Goal: Task Accomplishment & Management: Use online tool/utility

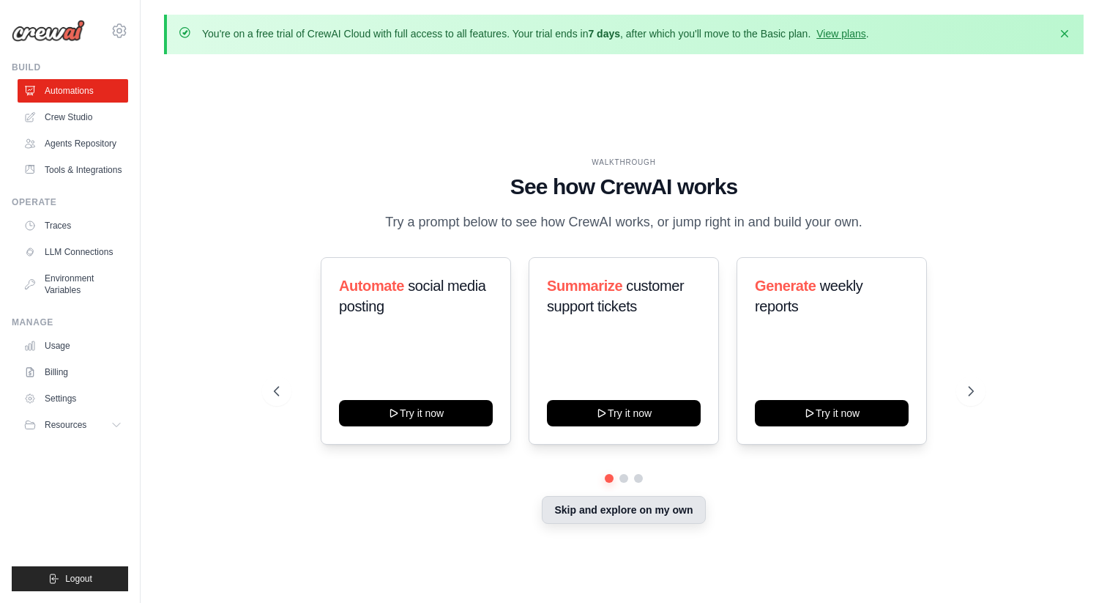
click at [594, 507] on button "Skip and explore on my own" at bounding box center [623, 510] width 163 height 28
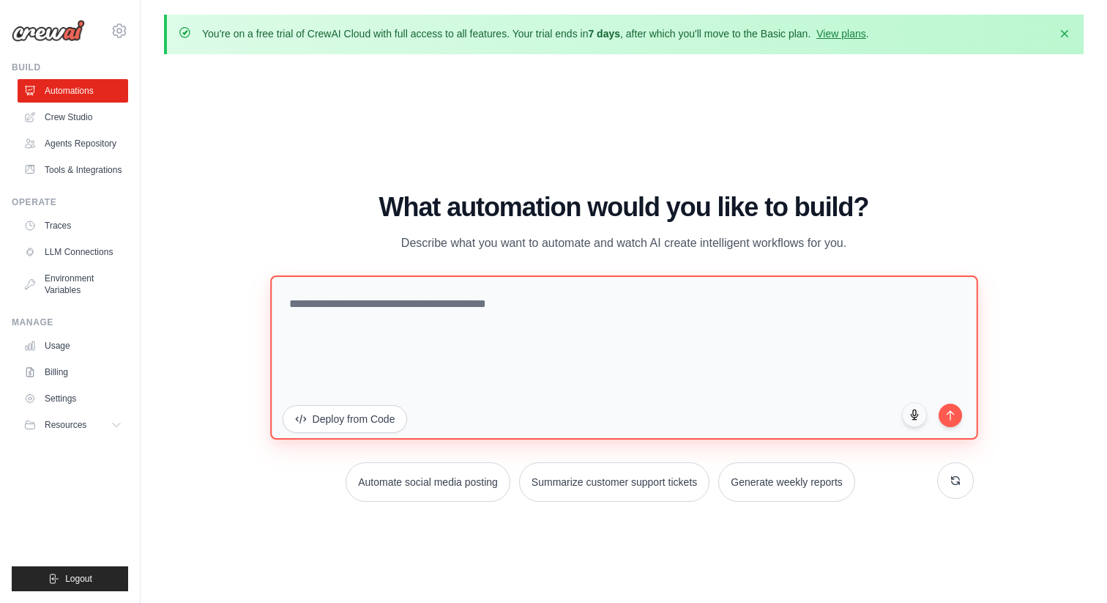
click at [577, 342] on textarea at bounding box center [623, 357] width 707 height 164
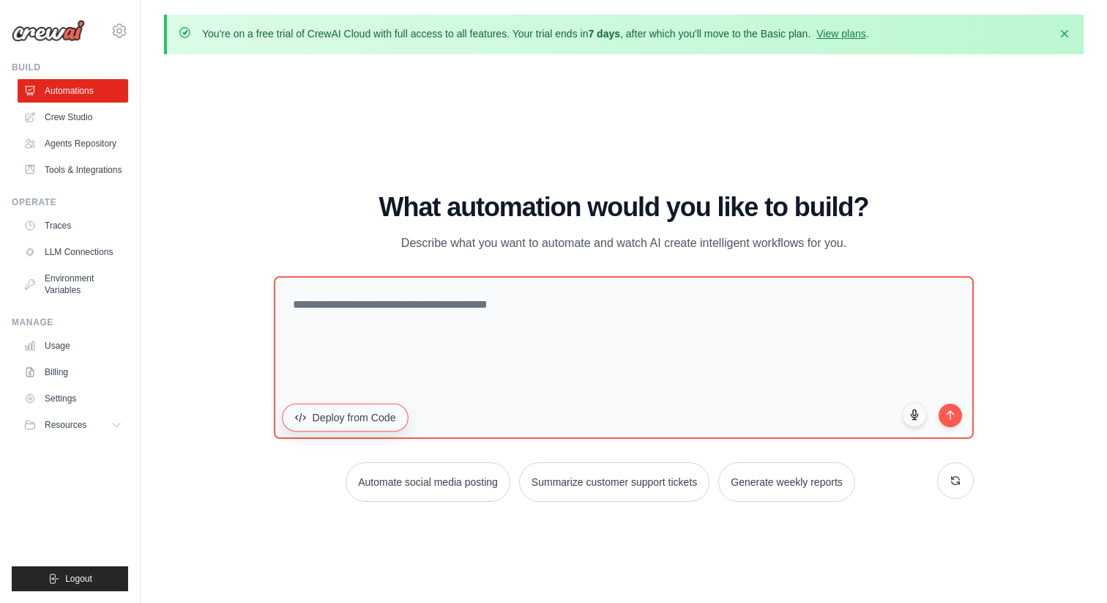
click at [358, 417] on button "Deploy from Code" at bounding box center [345, 417] width 127 height 28
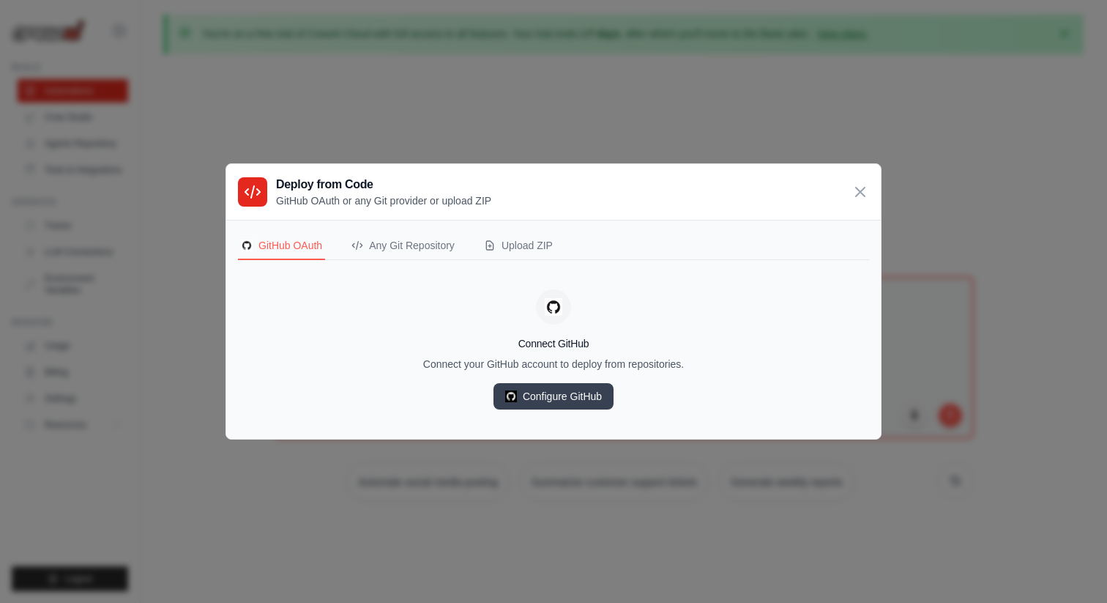
click at [849, 197] on div "Deploy from Code GitHub OAuth or any Git provider or upload ZIP" at bounding box center [553, 192] width 655 height 56
click at [860, 193] on icon at bounding box center [861, 191] width 18 height 18
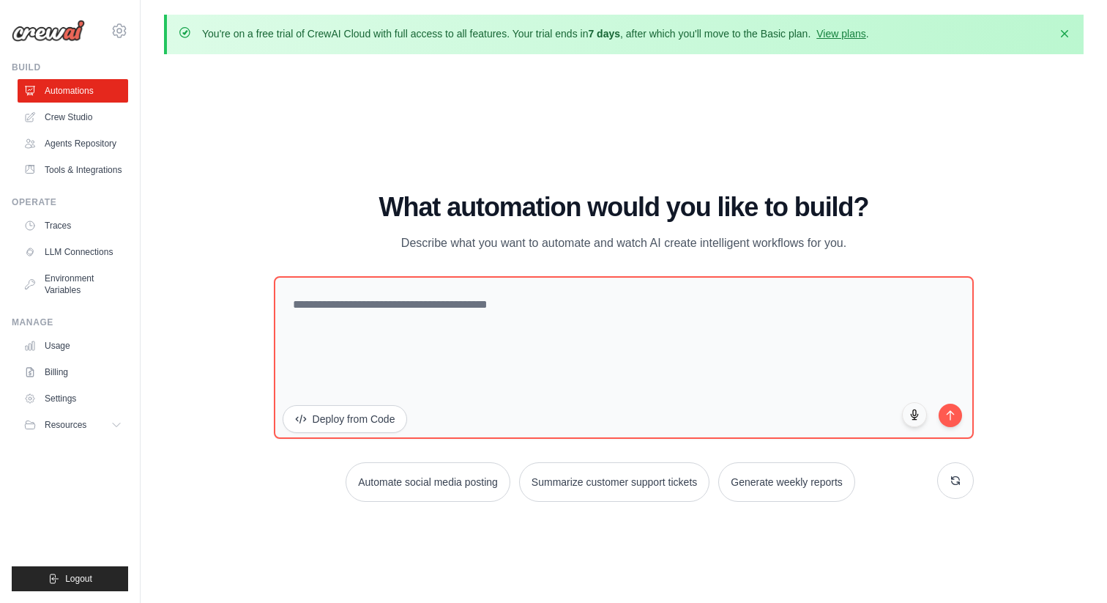
click at [34, 40] on img at bounding box center [48, 31] width 73 height 22
click at [46, 33] on img at bounding box center [48, 31] width 73 height 22
click at [32, 144] on icon at bounding box center [31, 143] width 10 height 9
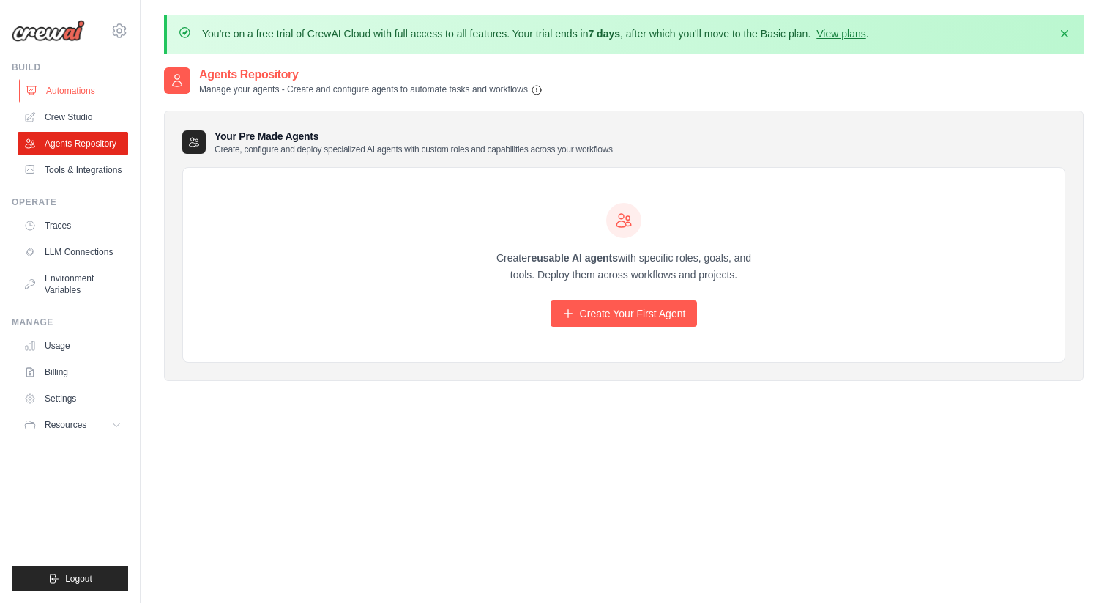
click at [63, 88] on link "Automations" at bounding box center [74, 90] width 111 height 23
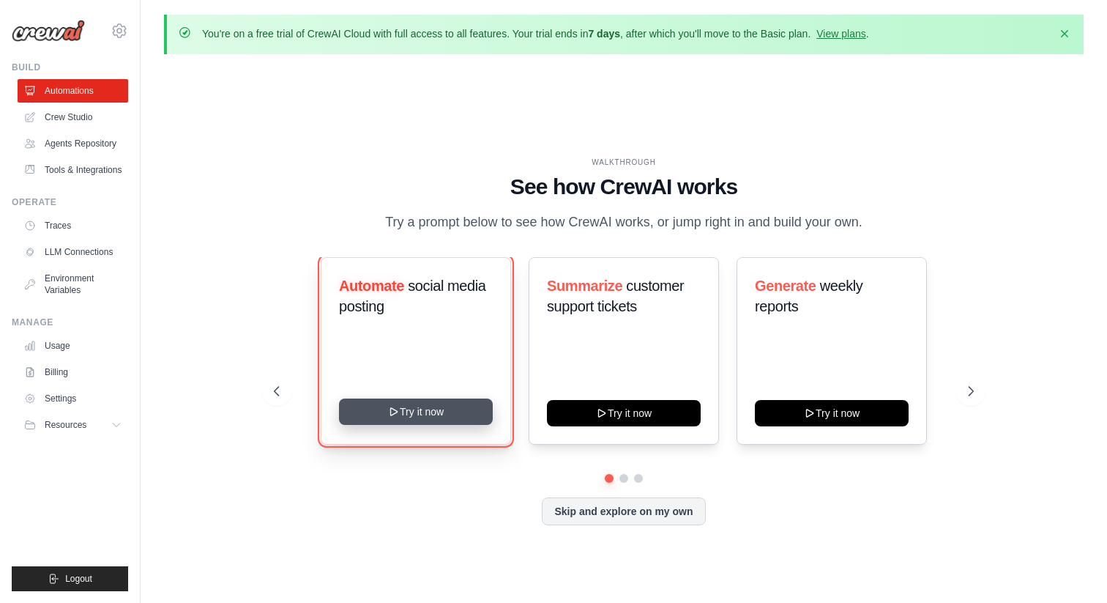
click at [411, 414] on button "Try it now" at bounding box center [416, 411] width 154 height 26
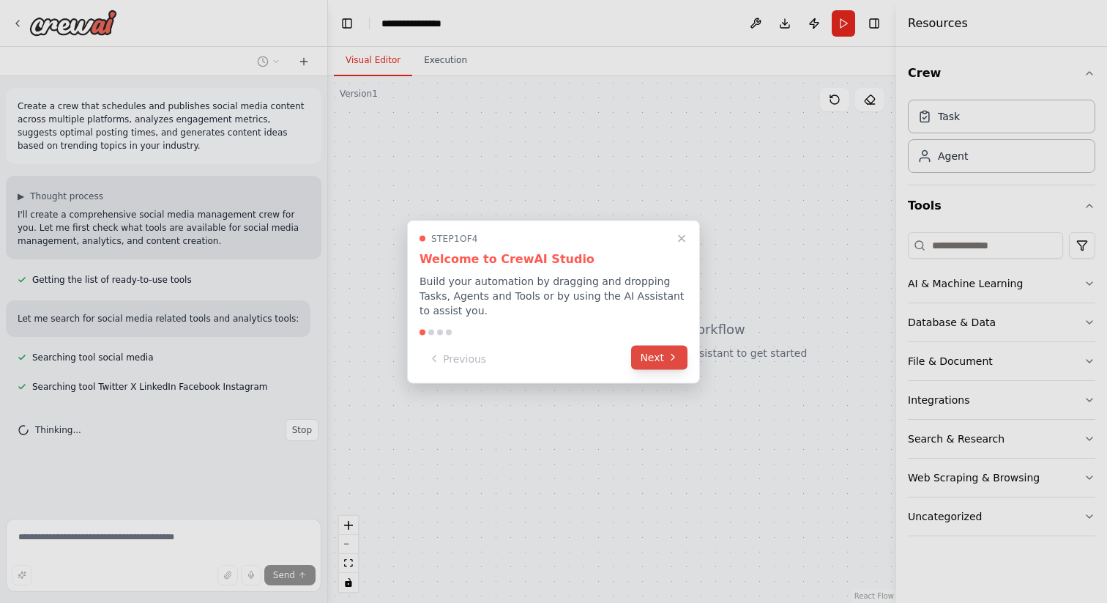
click at [660, 362] on button "Next" at bounding box center [659, 357] width 56 height 24
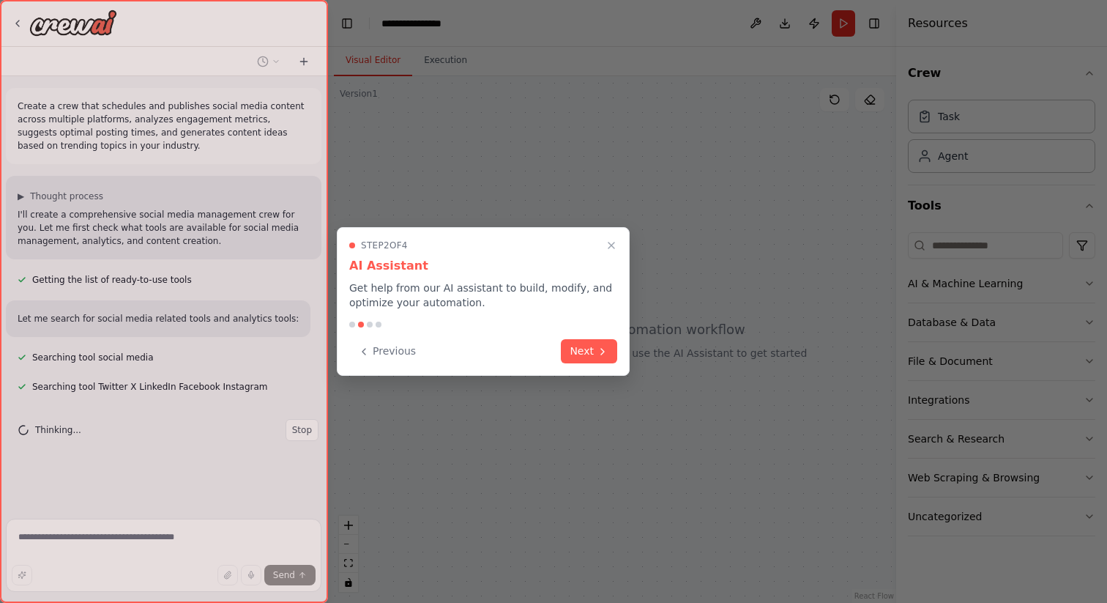
click at [627, 350] on div "Step 2 of 4 AI Assistant Get help from our AI assistant to build, modify, and o…" at bounding box center [483, 301] width 293 height 149
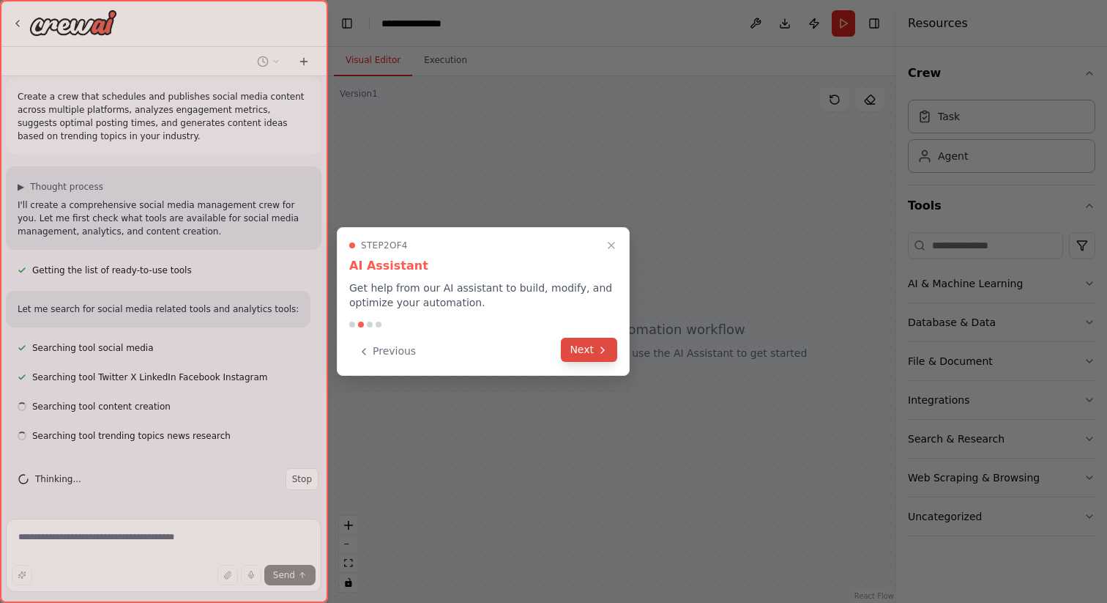
click at [603, 355] on button "Next" at bounding box center [589, 350] width 56 height 24
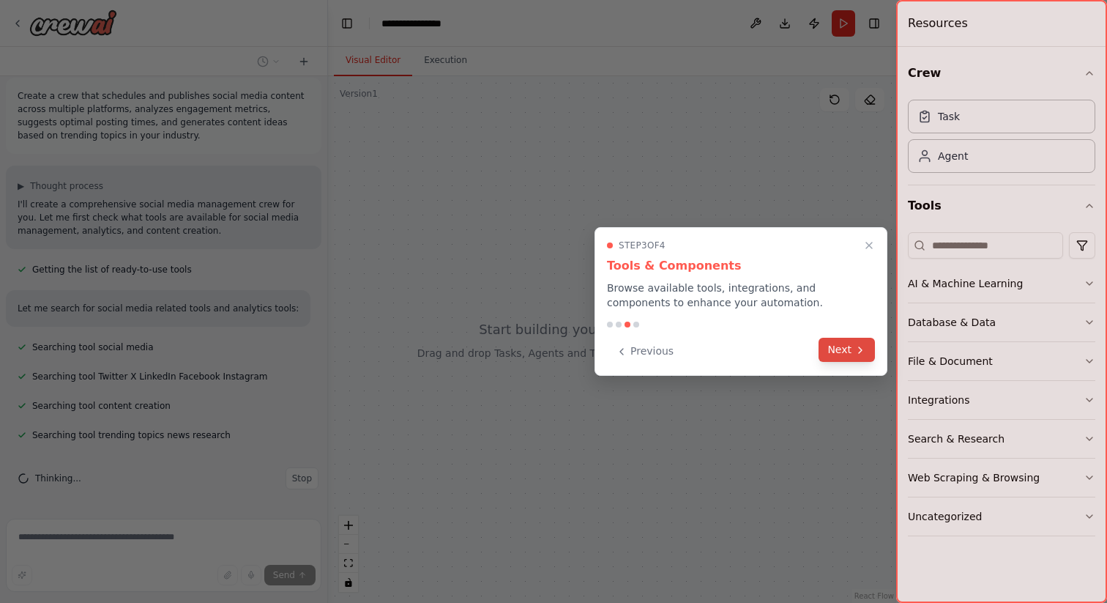
click at [841, 351] on button "Next" at bounding box center [847, 350] width 56 height 24
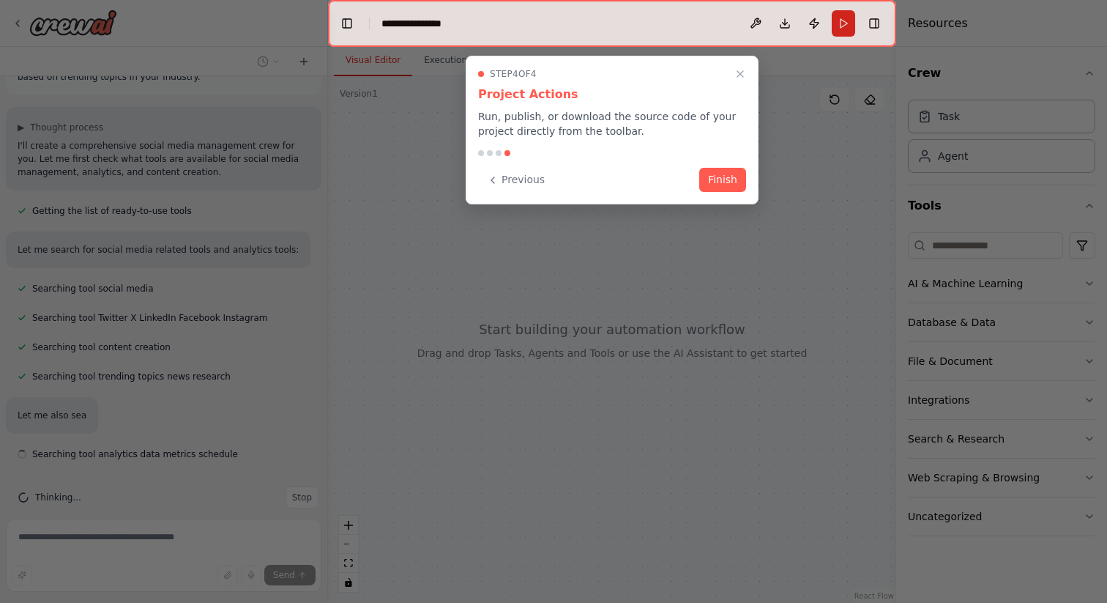
scroll to position [87, 0]
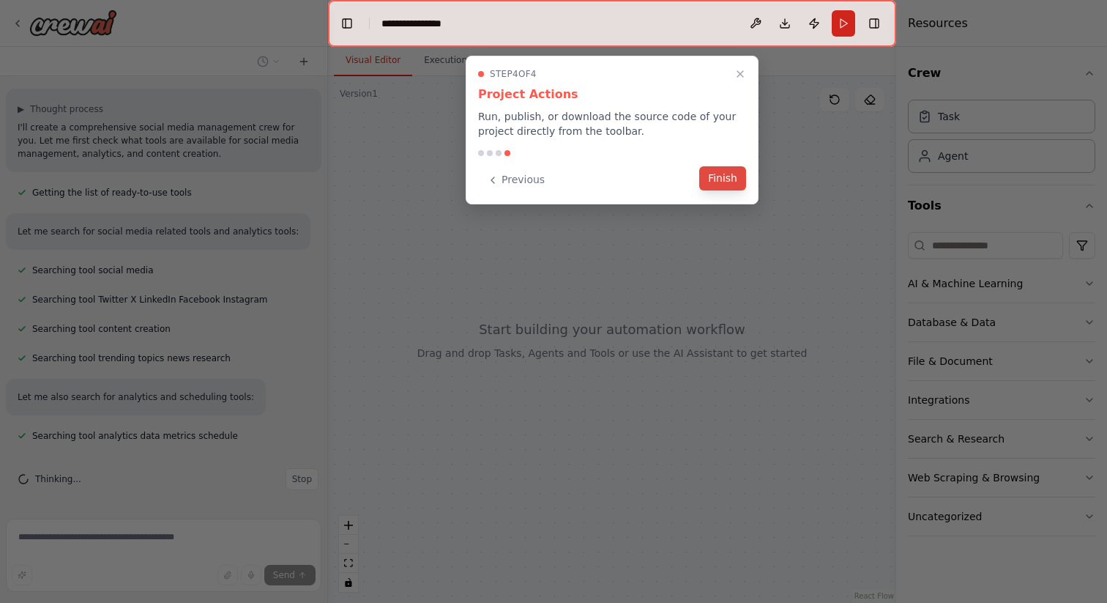
click at [723, 180] on button "Finish" at bounding box center [722, 178] width 47 height 24
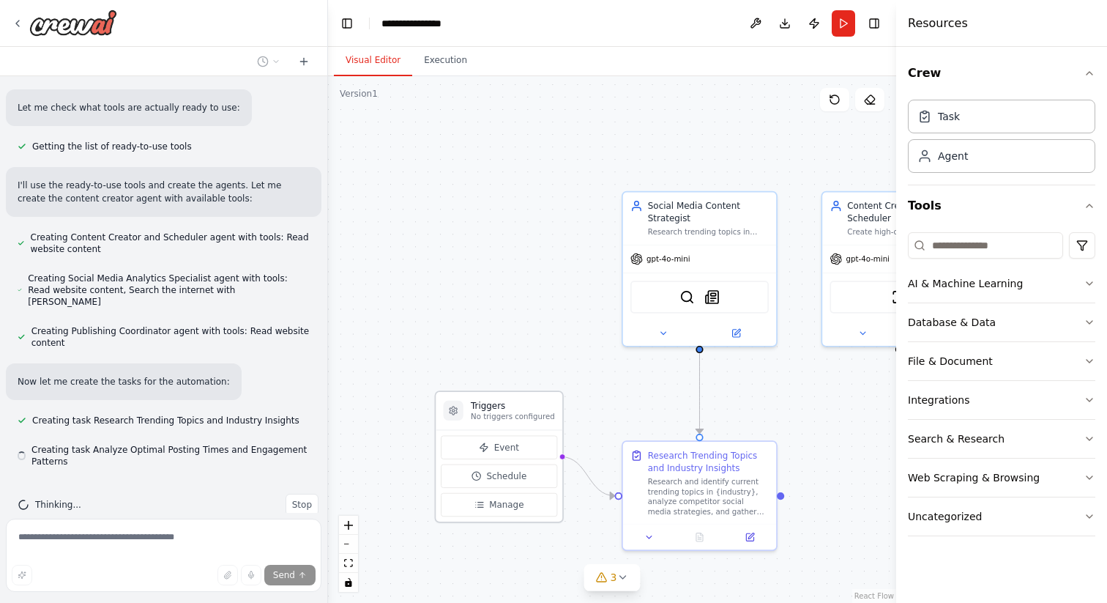
scroll to position [855, 0]
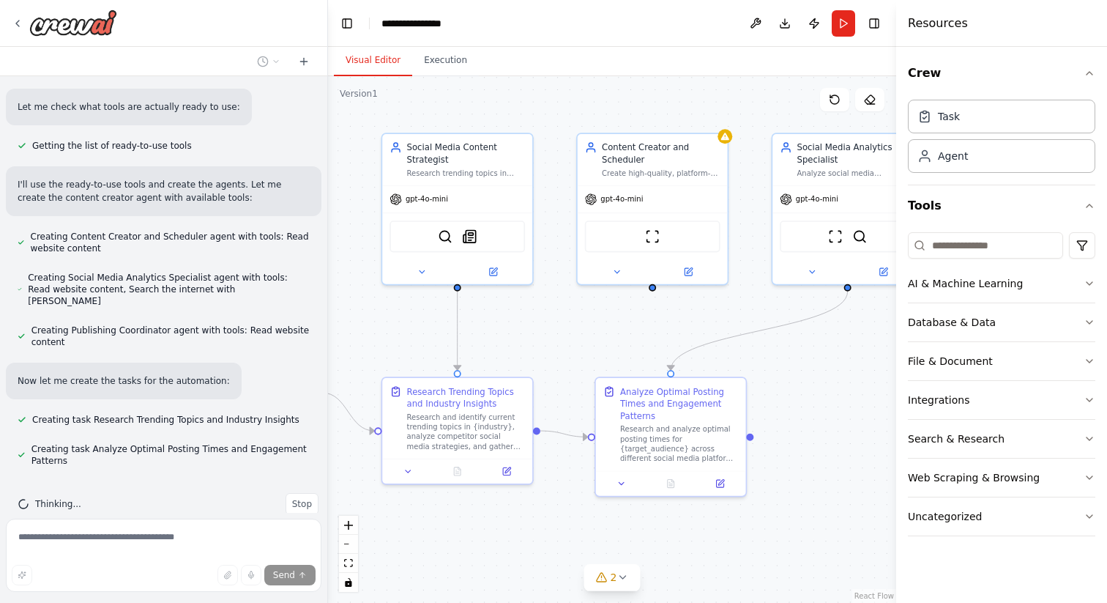
drag, startPoint x: 805, startPoint y: 418, endPoint x: 562, endPoint y: 342, distance: 254.7
click at [562, 345] on div ".deletable-edge-delete-btn { width: 20px; height: 20px; border: 0px solid #ffff…" at bounding box center [612, 339] width 568 height 526
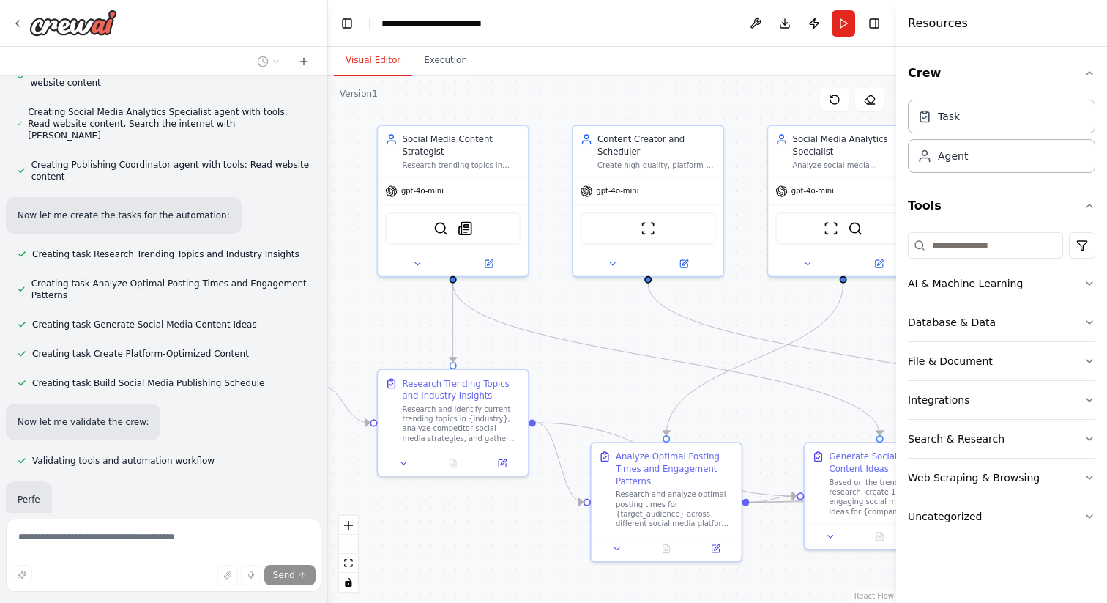
scroll to position [1055, 0]
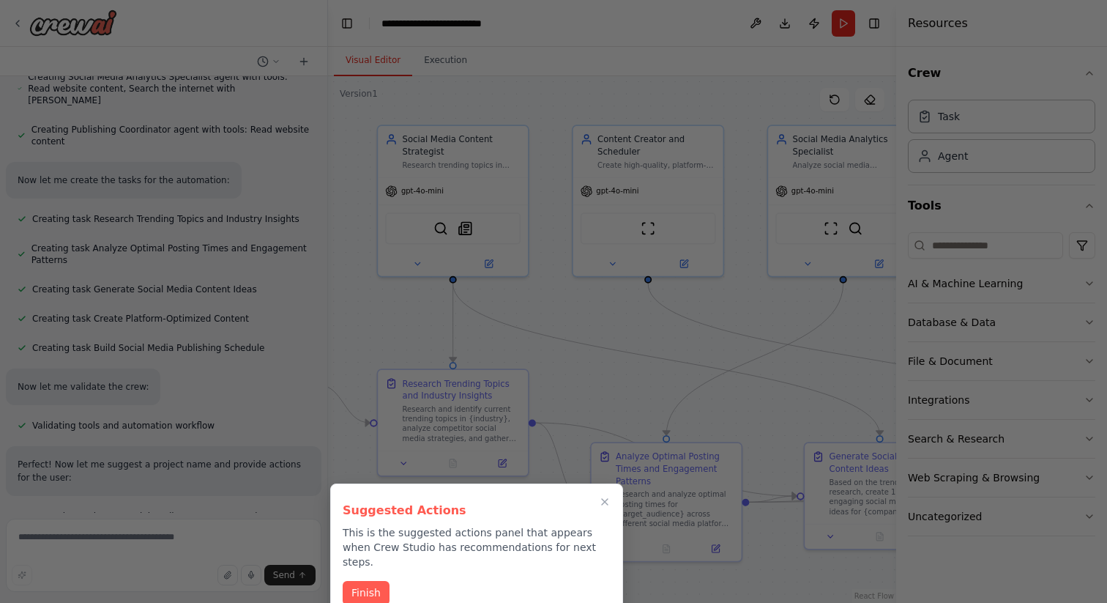
click at [18, 23] on div at bounding box center [553, 301] width 1107 height 603
click at [369, 579] on button "Finish" at bounding box center [366, 591] width 47 height 24
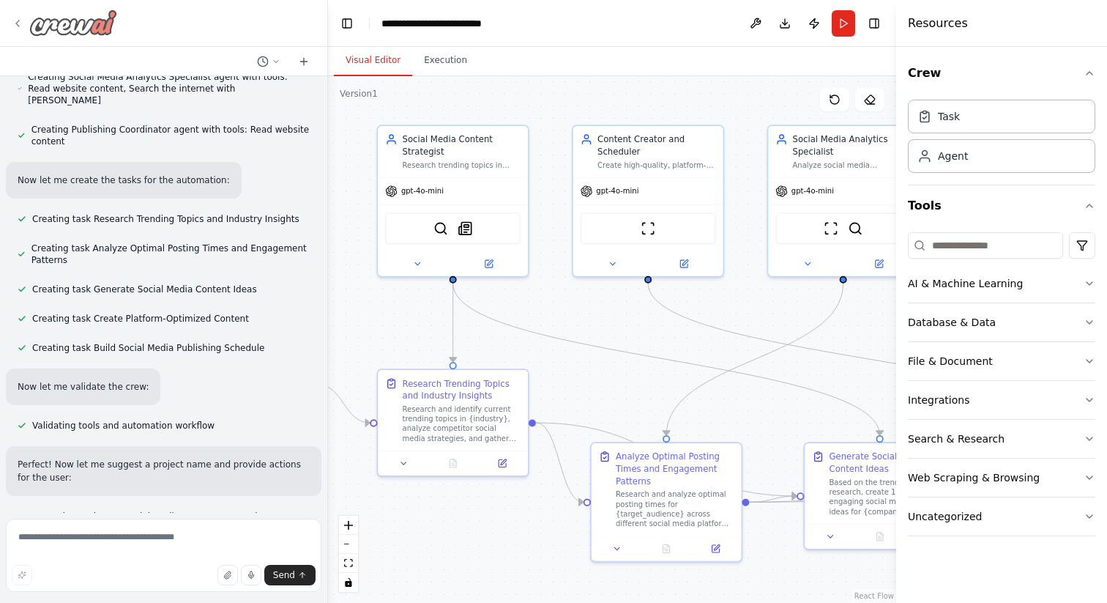
click at [15, 23] on icon at bounding box center [18, 24] width 12 height 12
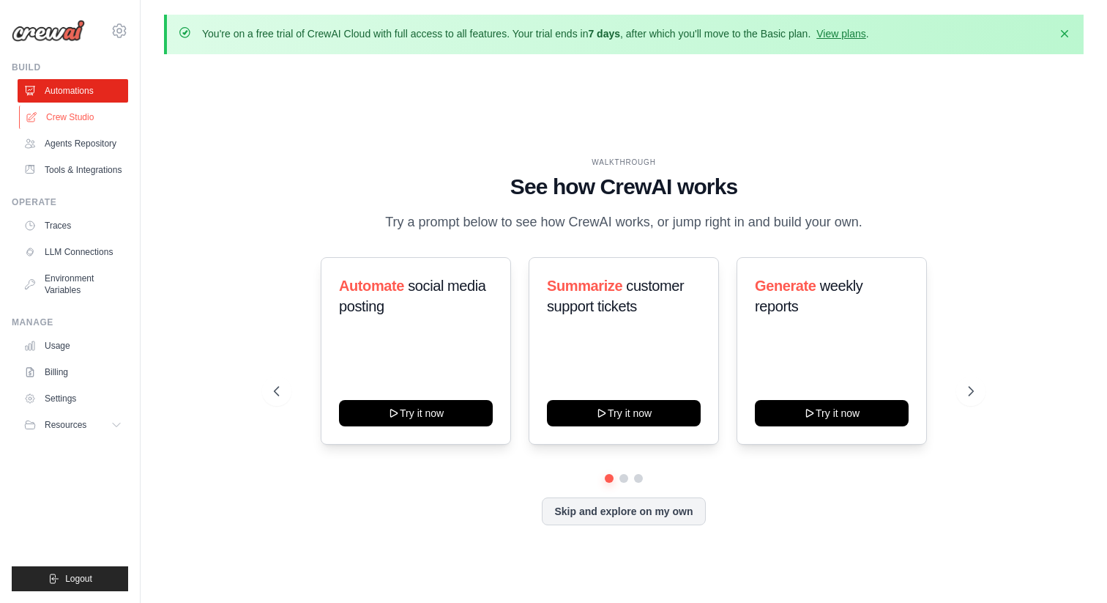
click at [70, 116] on link "Crew Studio" at bounding box center [74, 116] width 111 height 23
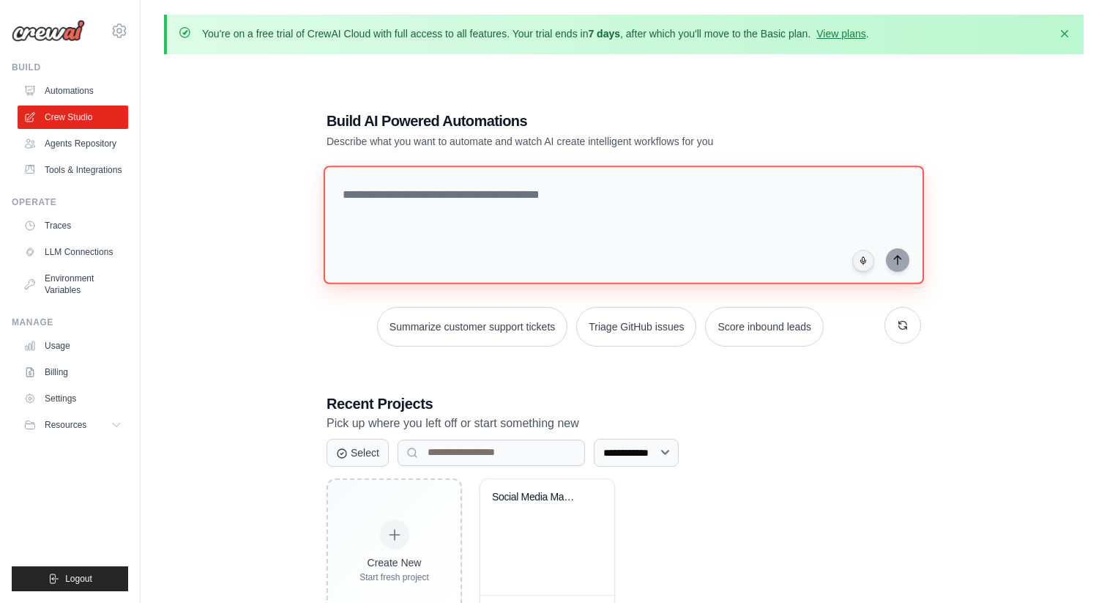
click at [369, 200] on textarea at bounding box center [624, 224] width 600 height 119
paste textarea "**********"
type textarea "**********"
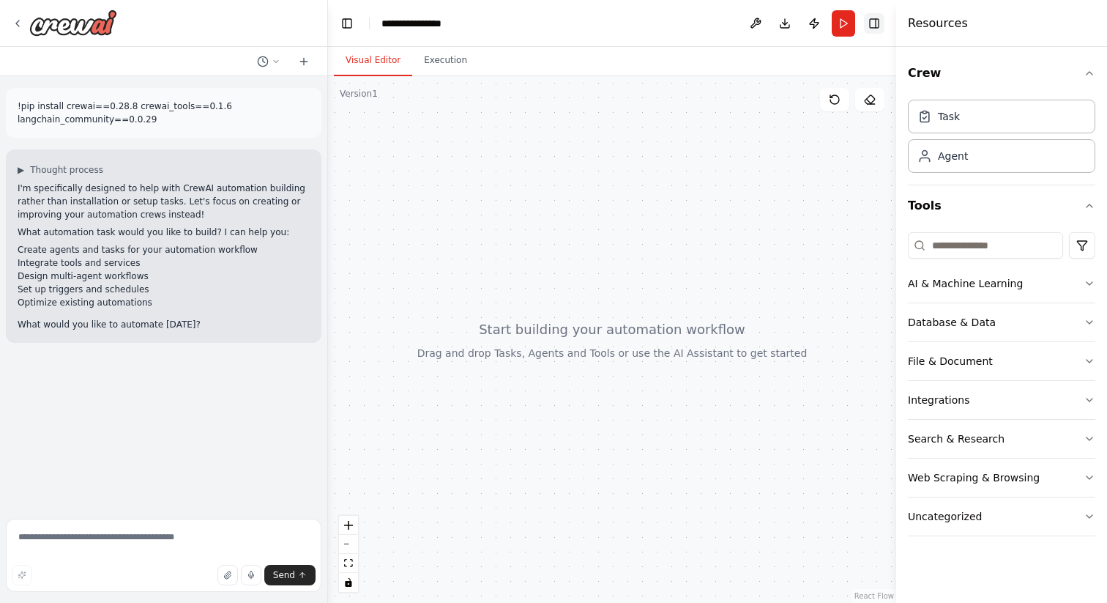
click at [874, 22] on button "Toggle Right Sidebar" at bounding box center [874, 23] width 21 height 21
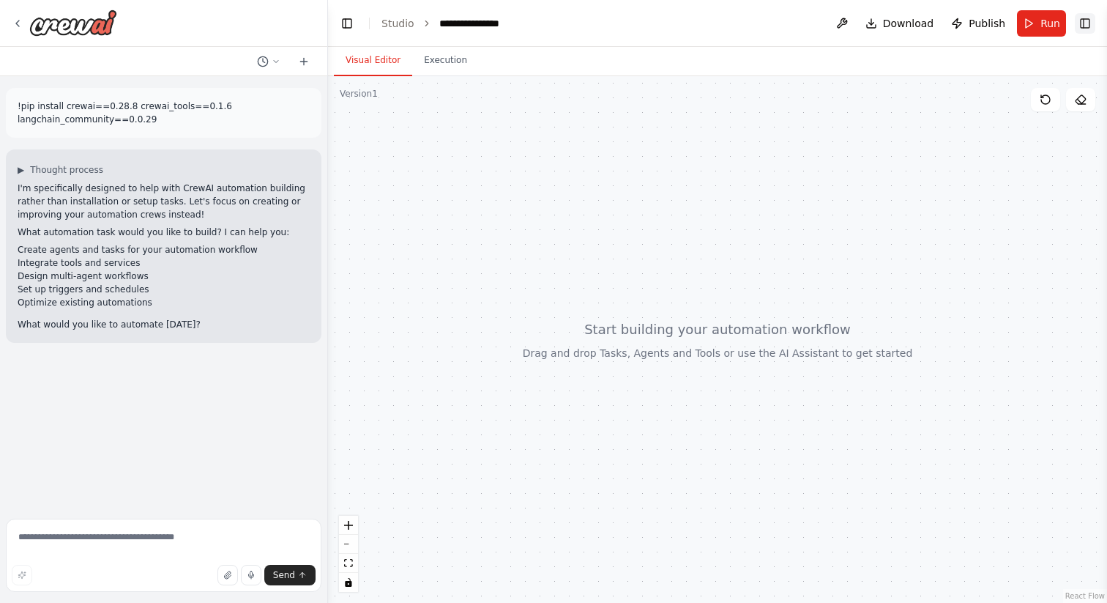
click at [1080, 26] on button "Toggle Right Sidebar" at bounding box center [1085, 23] width 21 height 21
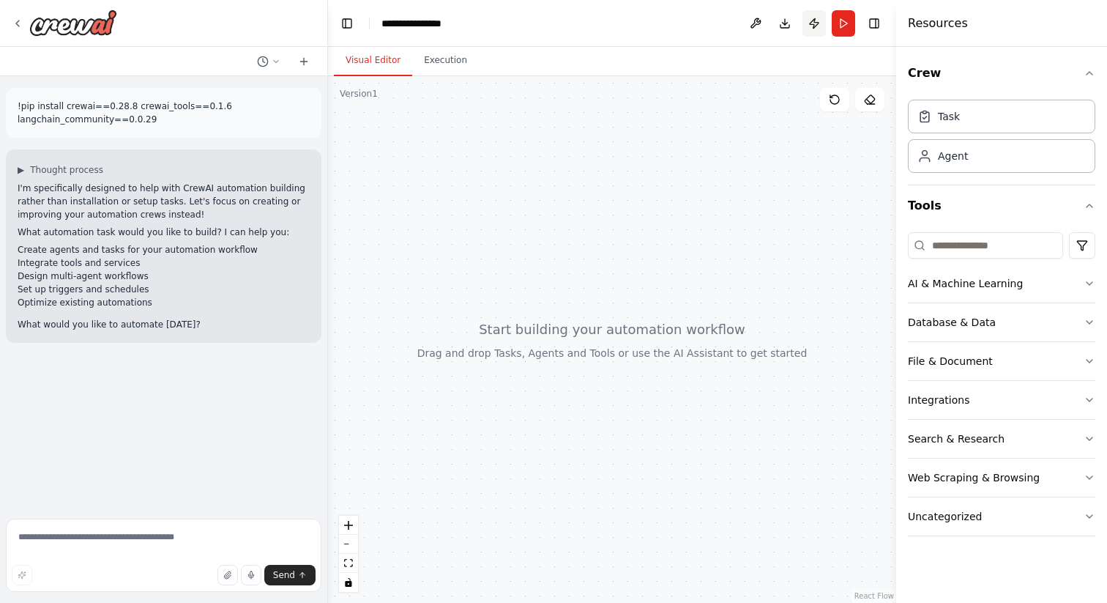
click at [815, 24] on button "Publish" at bounding box center [814, 23] width 23 height 26
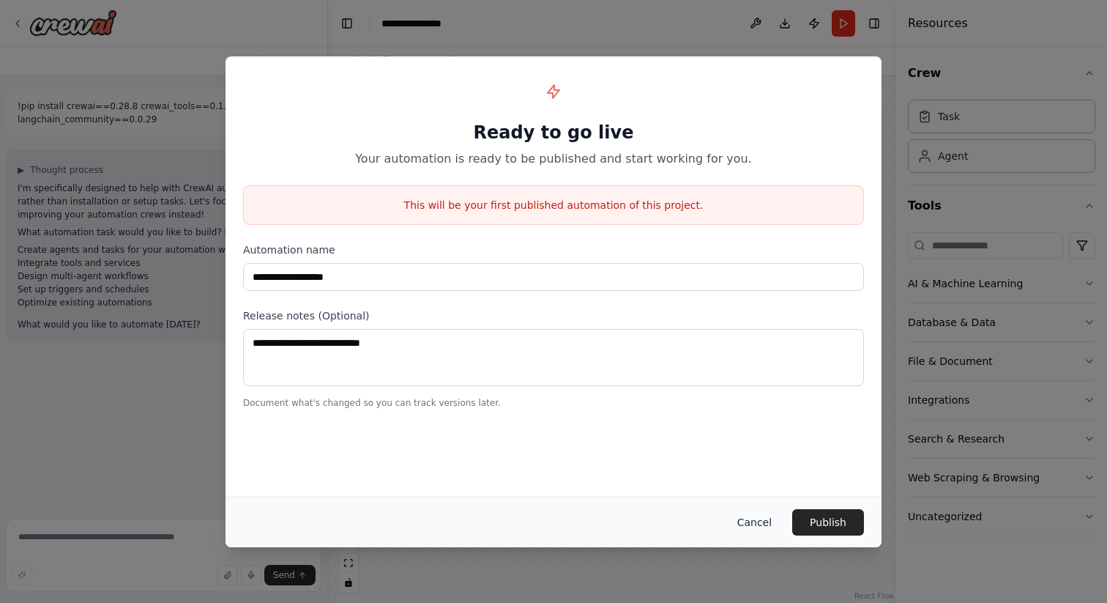
click at [752, 521] on button "Cancel" at bounding box center [755, 522] width 58 height 26
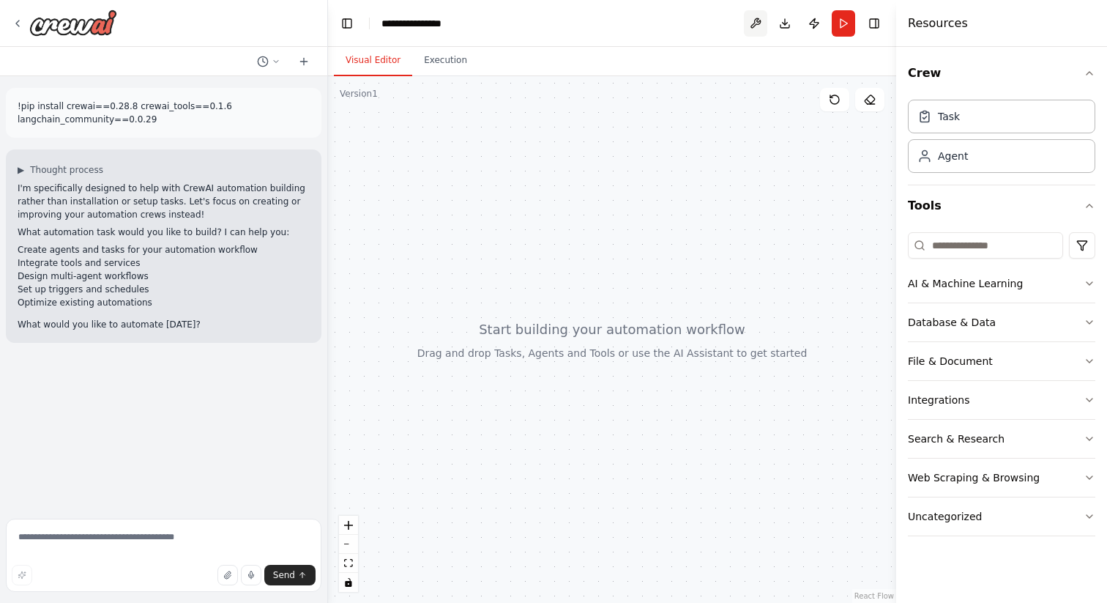
click at [754, 23] on button at bounding box center [755, 23] width 23 height 26
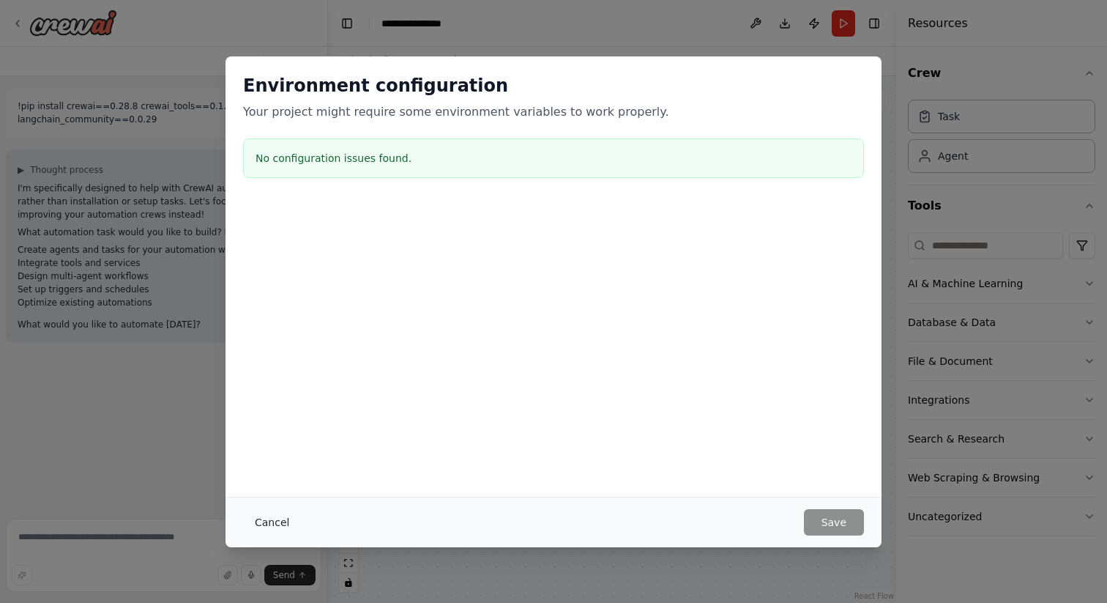
click at [276, 513] on button "Cancel" at bounding box center [272, 522] width 58 height 26
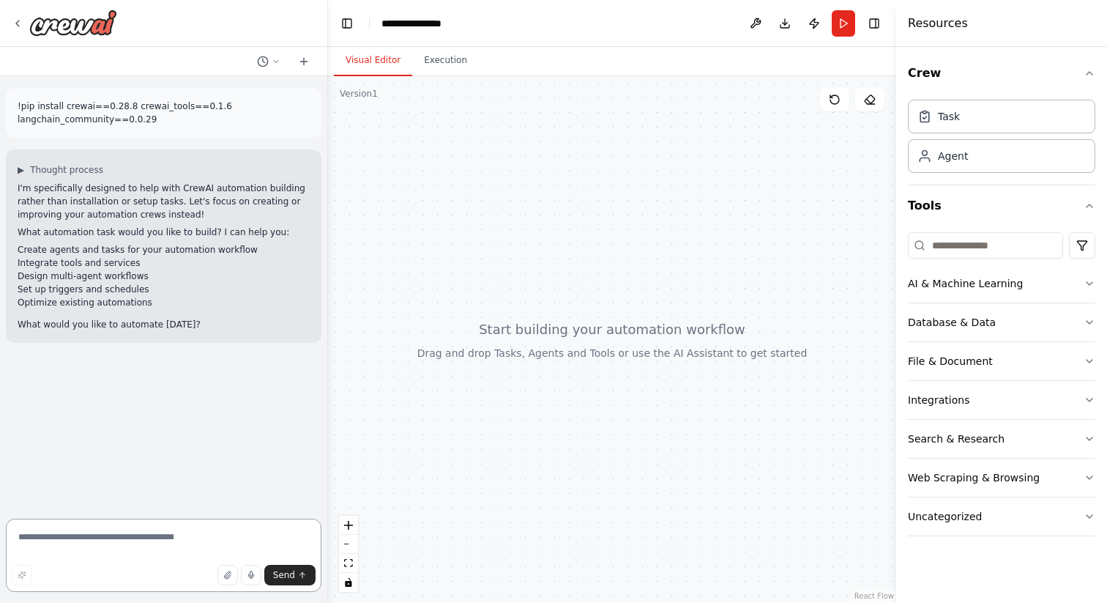
click at [182, 549] on textarea at bounding box center [164, 554] width 316 height 73
click at [153, 549] on textarea at bounding box center [164, 554] width 316 height 73
paste textarea "**********"
type textarea "**********"
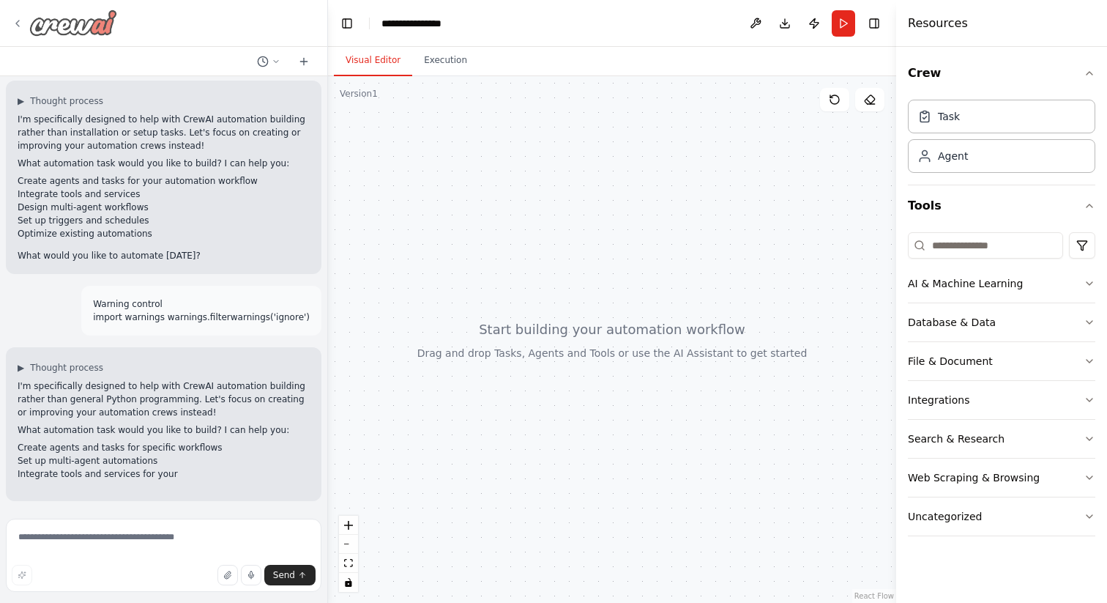
click at [14, 23] on icon at bounding box center [18, 24] width 12 height 12
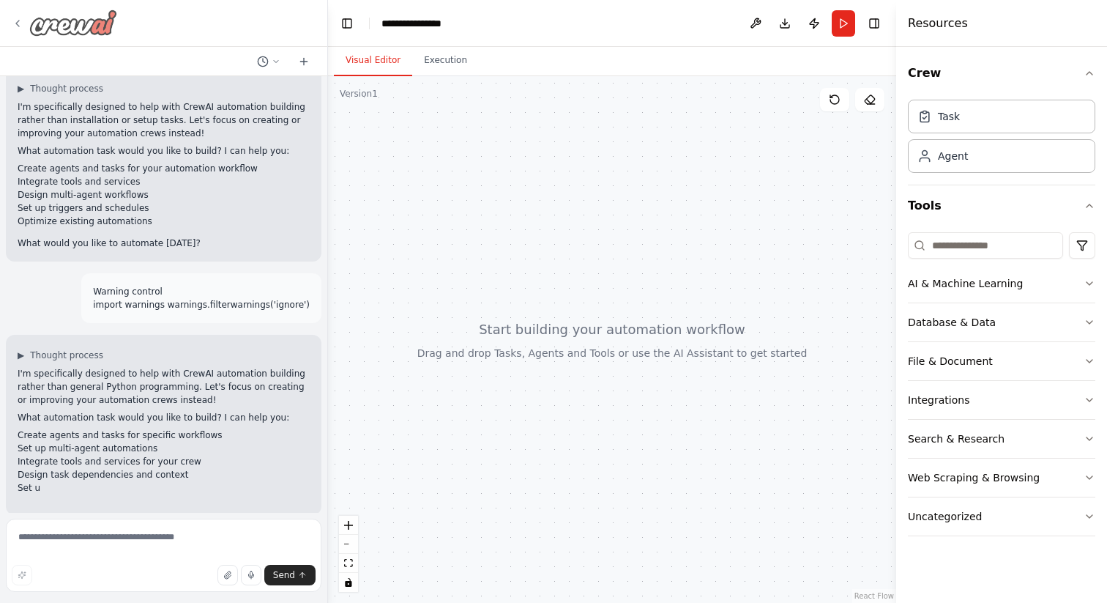
scroll to position [94, 0]
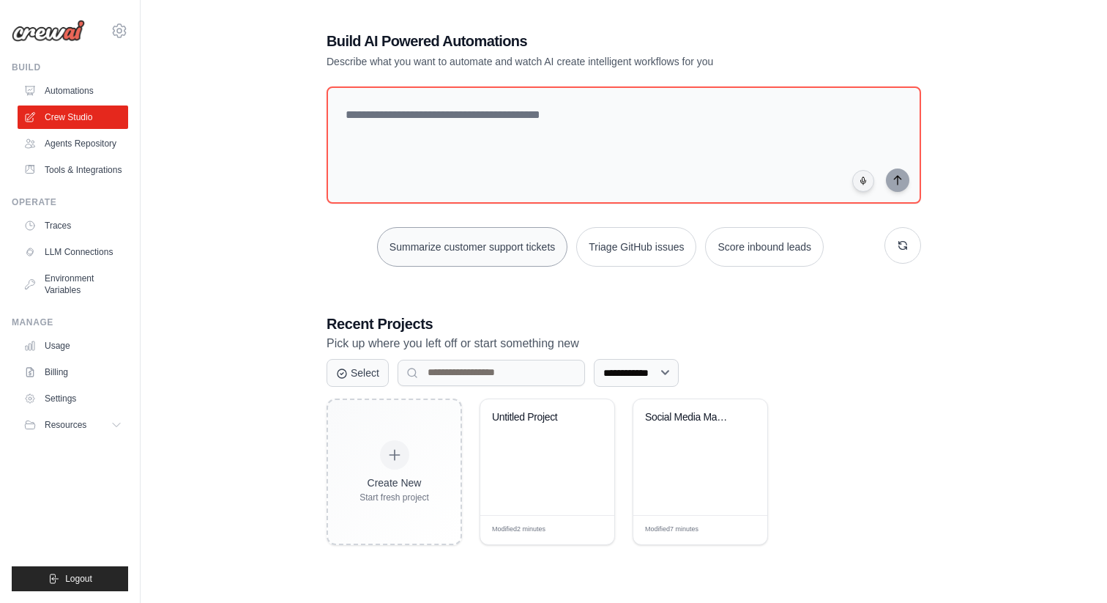
scroll to position [79, 0]
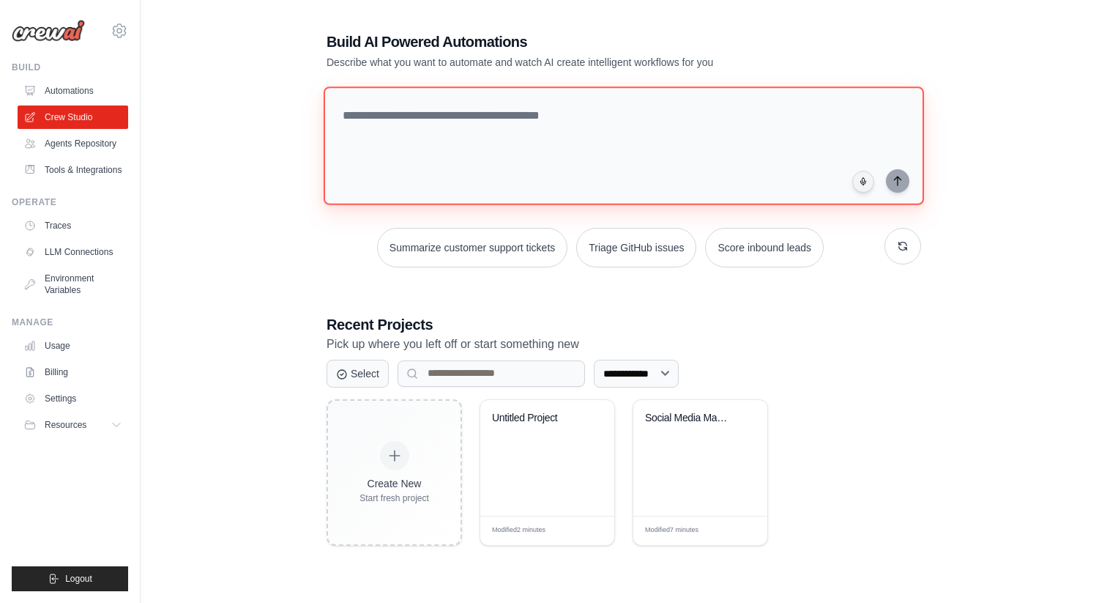
click at [381, 131] on textarea at bounding box center [624, 145] width 600 height 119
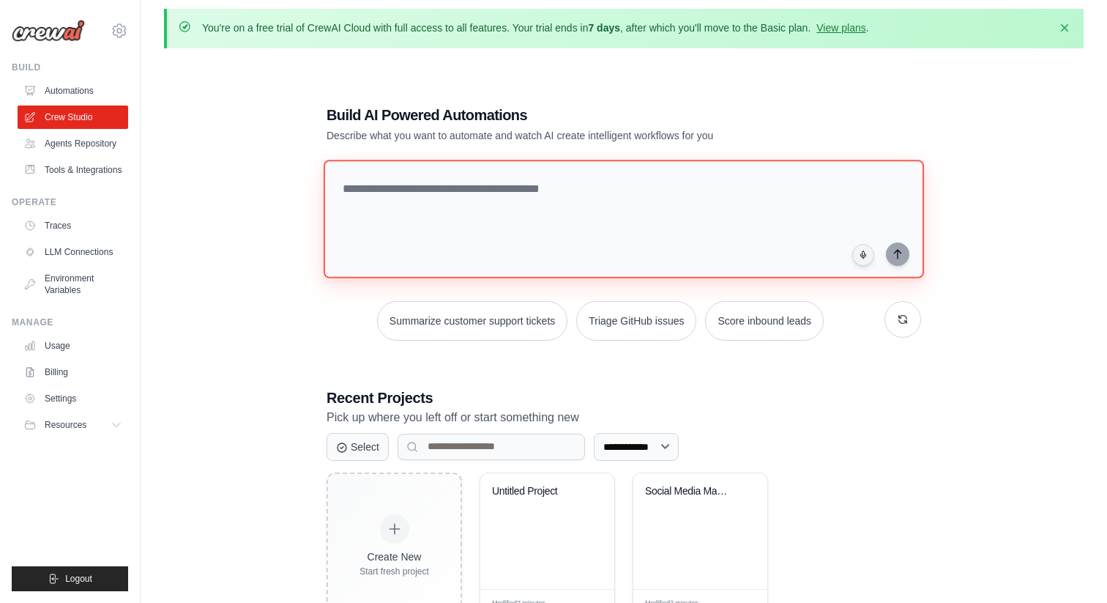
scroll to position [0, 0]
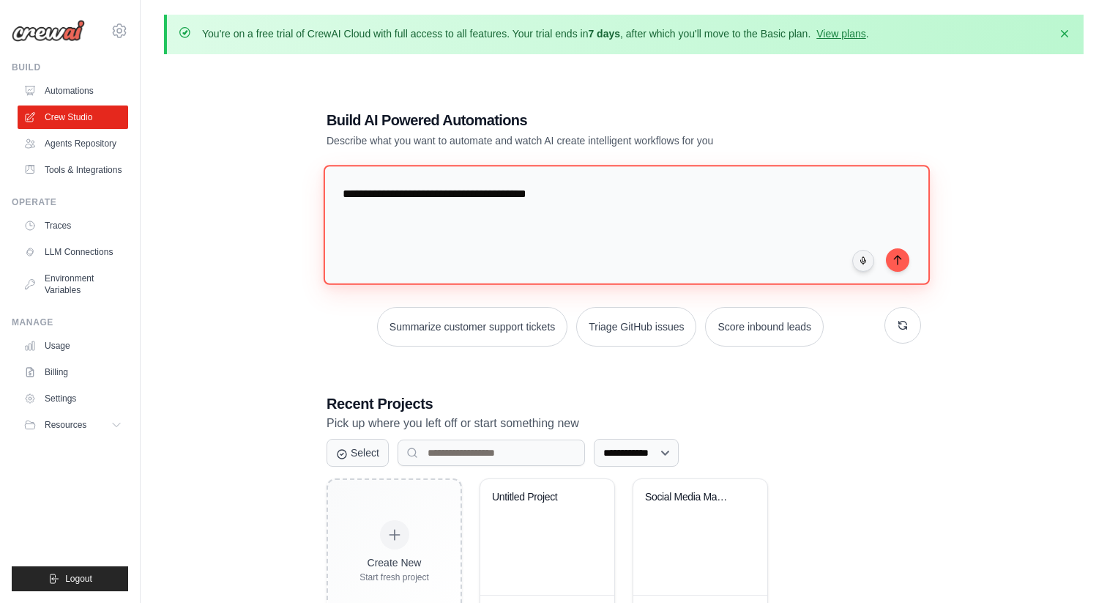
type textarea "**********"
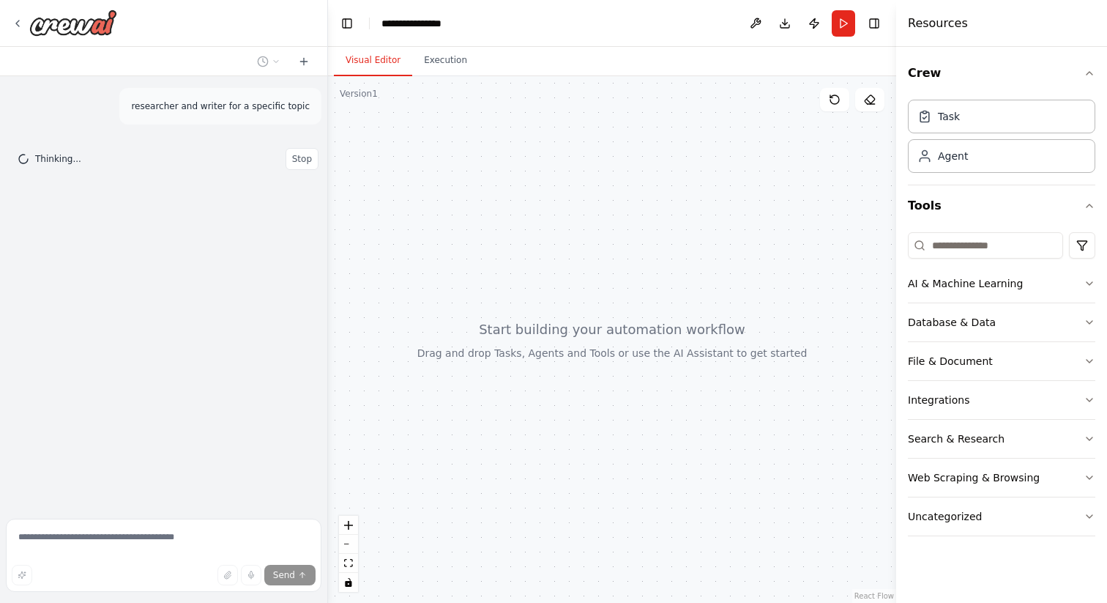
click at [365, 60] on button "Visual Editor" at bounding box center [373, 60] width 78 height 31
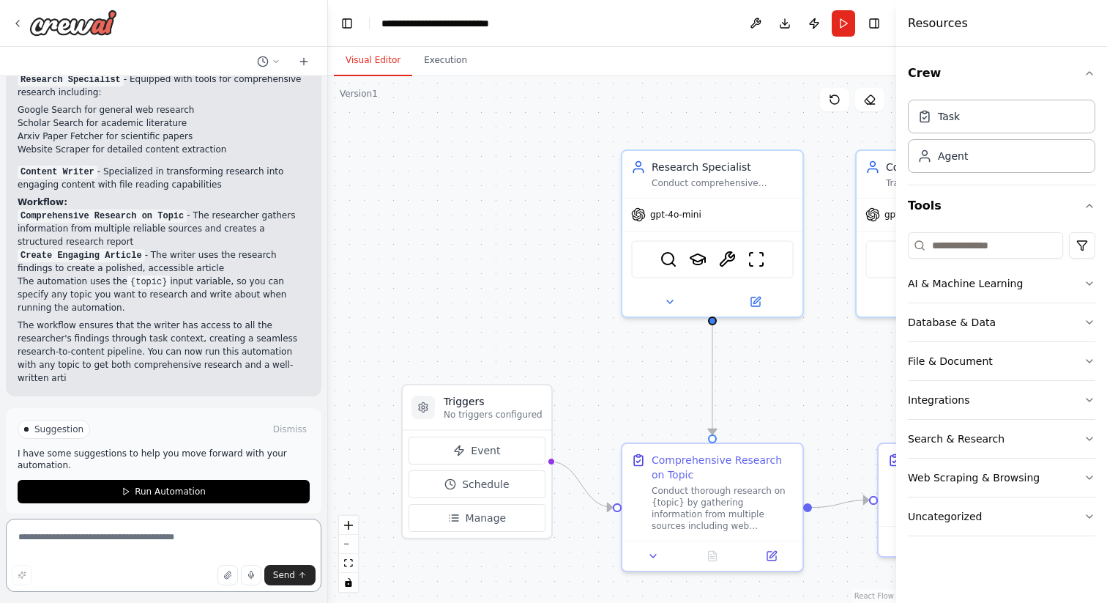
scroll to position [850, 0]
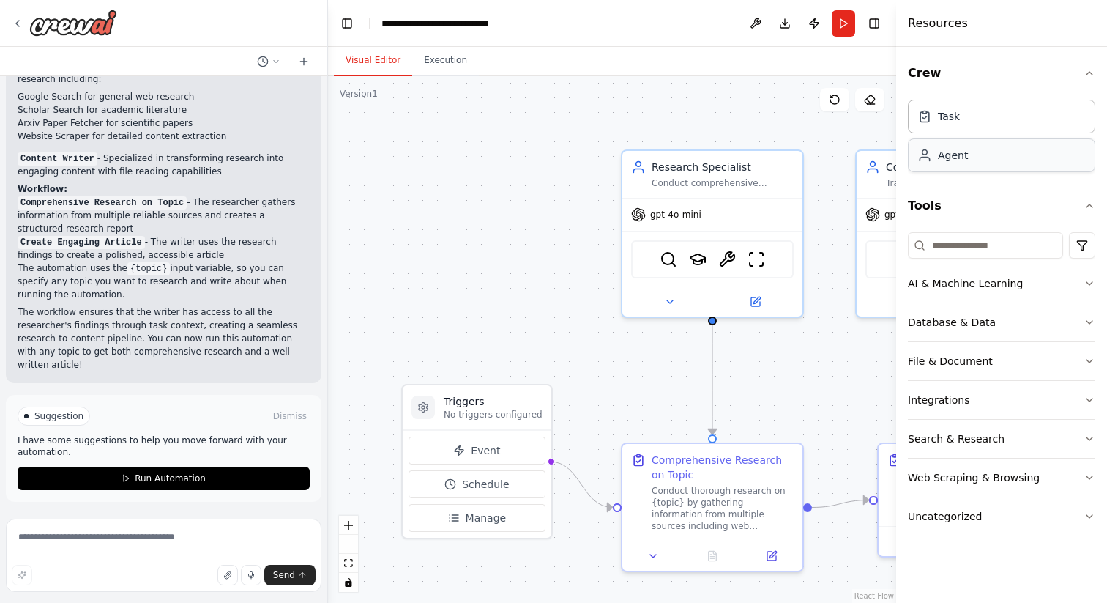
click at [941, 152] on div "Agent" at bounding box center [953, 155] width 30 height 15
click at [949, 154] on div "Agent" at bounding box center [953, 155] width 30 height 15
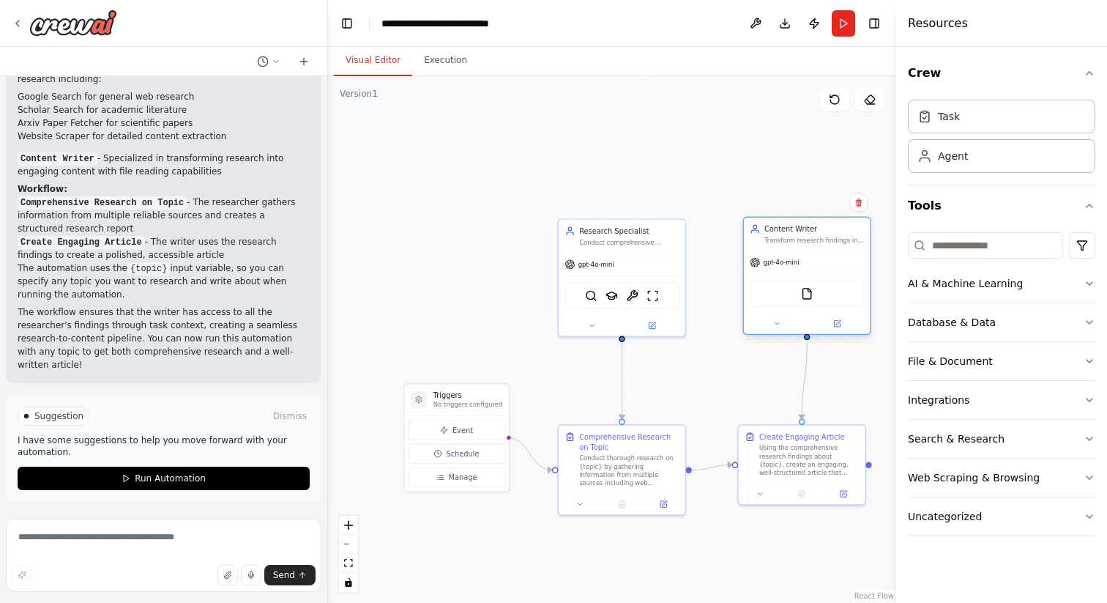
drag, startPoint x: 778, startPoint y: 239, endPoint x: 797, endPoint y: 242, distance: 19.2
click at [797, 242] on div "Transform research findings into engaging, well-structured, and informative con…" at bounding box center [814, 240] width 100 height 8
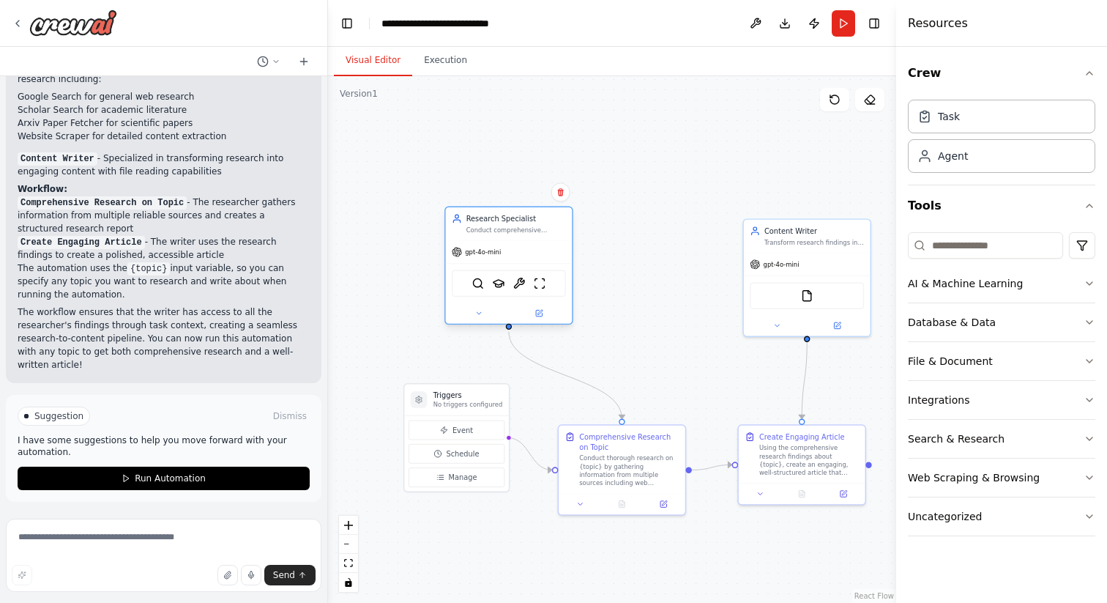
drag, startPoint x: 663, startPoint y: 252, endPoint x: 552, endPoint y: 237, distance: 111.6
click at [552, 241] on div "gpt-4o-mini" at bounding box center [509, 252] width 127 height 23
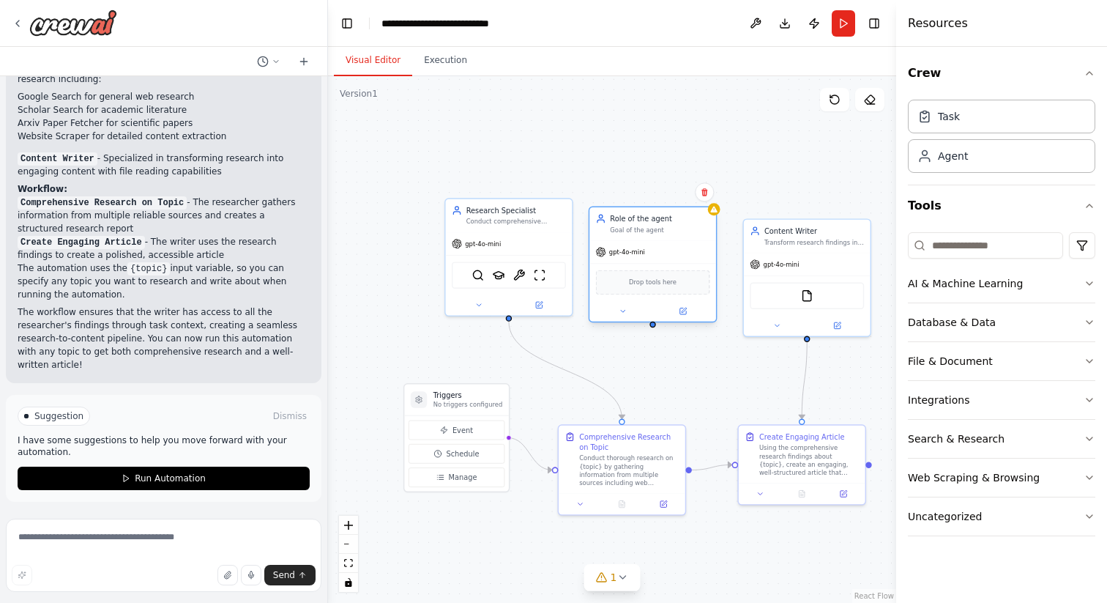
drag, startPoint x: 695, startPoint y: 250, endPoint x: 635, endPoint y: 225, distance: 65.3
click at [635, 225] on div "Role of the agent Goal of the agent" at bounding box center [660, 223] width 100 height 21
click at [639, 233] on div "Goal of the agent" at bounding box center [660, 230] width 100 height 8
click at [671, 252] on div "gpt-4o-mini" at bounding box center [652, 252] width 127 height 23
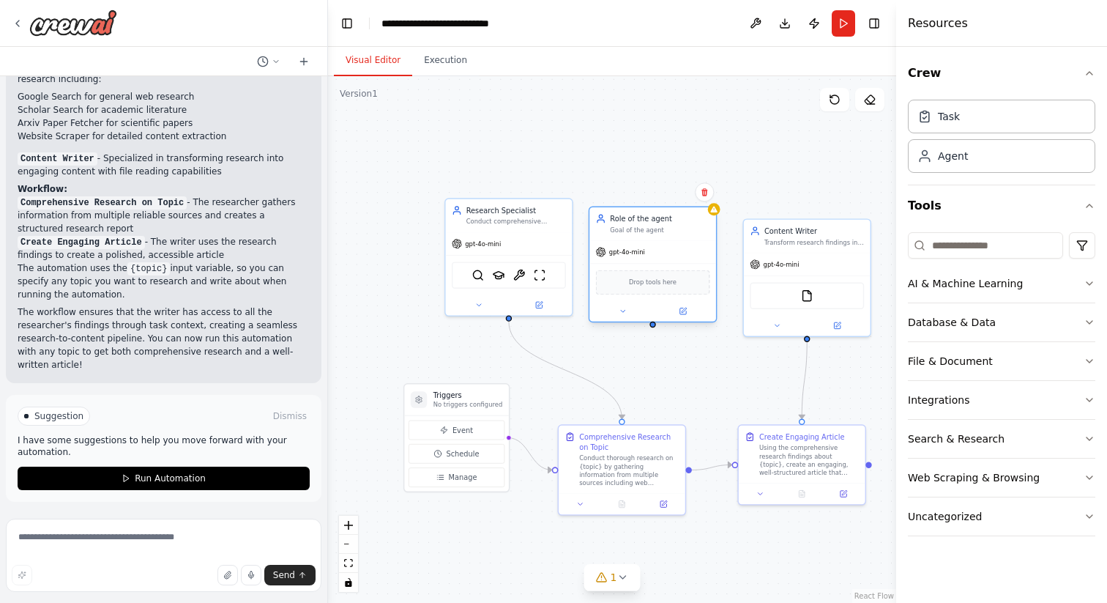
click at [650, 294] on div "Drop tools here" at bounding box center [653, 282] width 114 height 25
click at [685, 313] on icon at bounding box center [682, 311] width 6 height 6
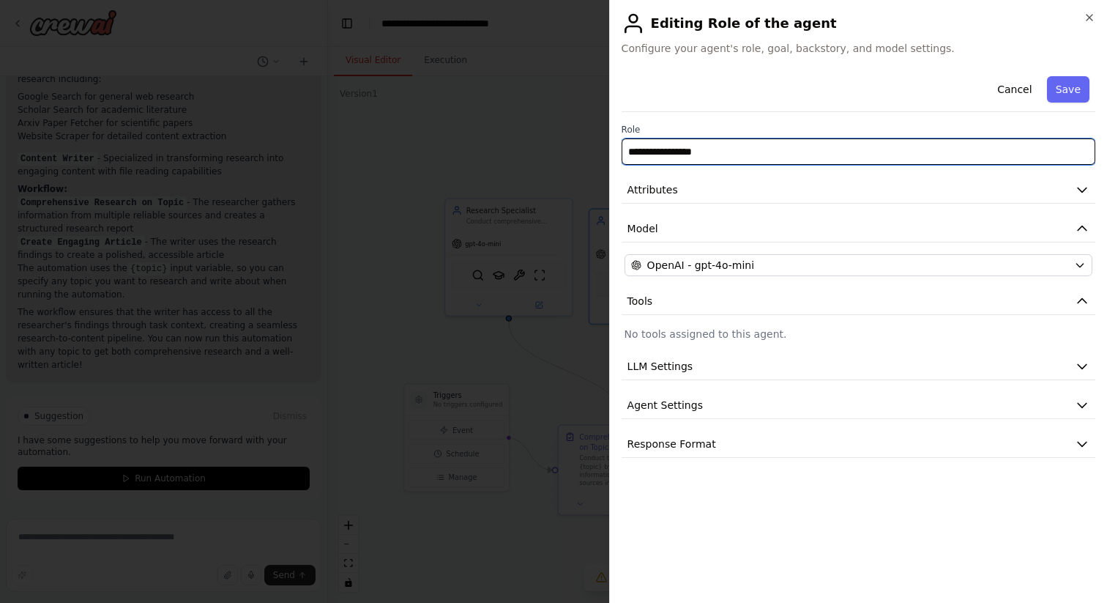
click at [777, 154] on input "**********" at bounding box center [859, 151] width 474 height 26
drag, startPoint x: 777, startPoint y: 154, endPoint x: 608, endPoint y: 151, distance: 169.2
click at [608, 151] on body "researcher and writer for a specific topic ▶ Thought process I'll help you crea…" at bounding box center [553, 301] width 1107 height 603
type input "**********"
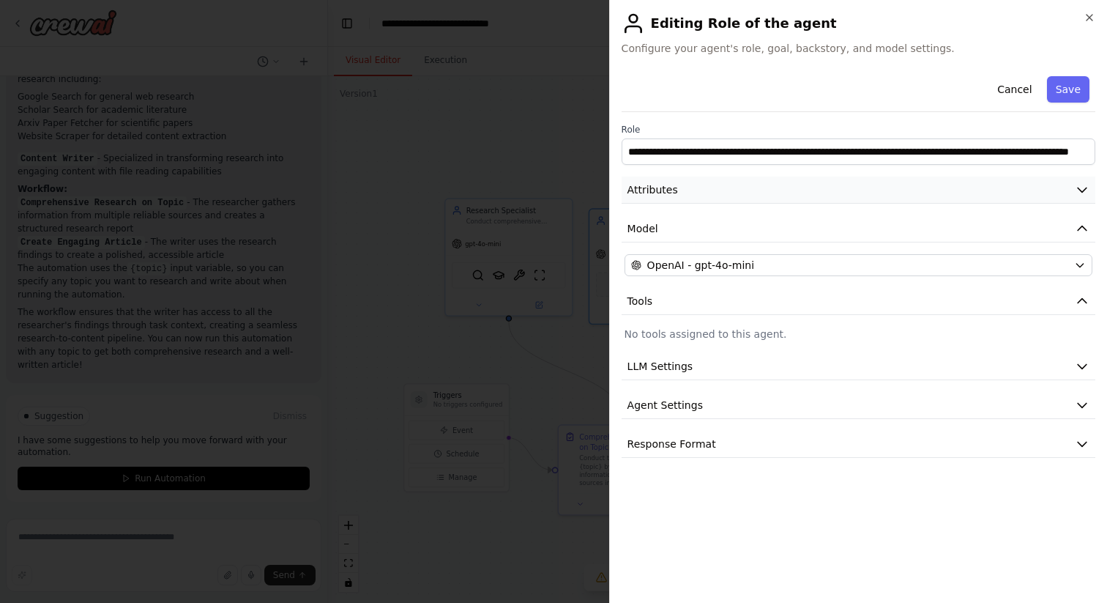
scroll to position [0, 0]
click at [670, 190] on span "Attributes" at bounding box center [653, 189] width 51 height 15
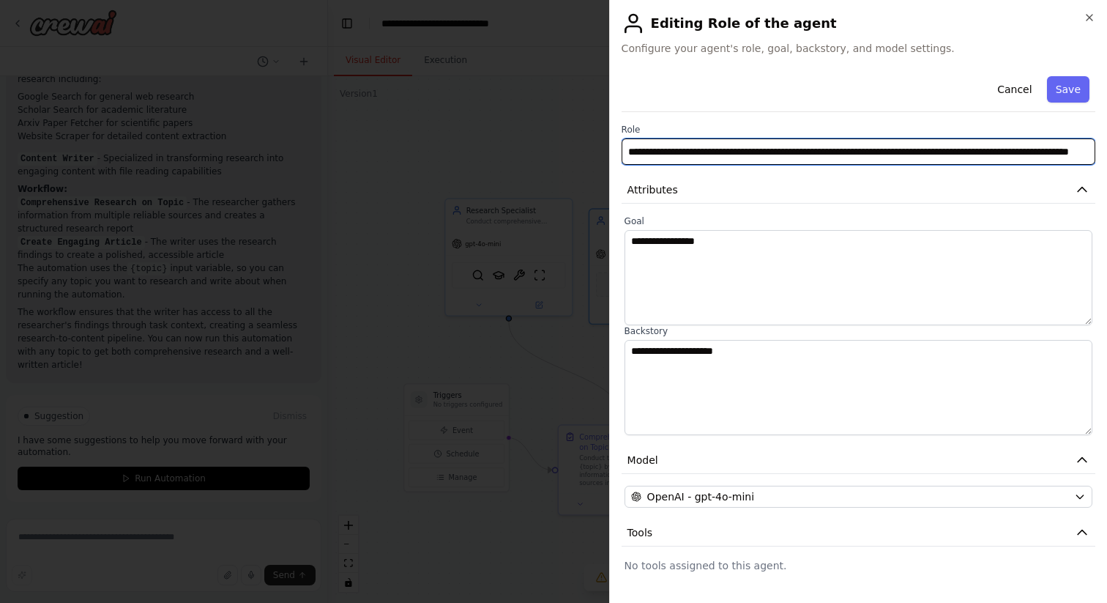
click at [670, 156] on input "**********" at bounding box center [859, 151] width 474 height 26
drag, startPoint x: 664, startPoint y: 154, endPoint x: 860, endPoint y: 164, distance: 196.5
click at [860, 164] on input "**********" at bounding box center [859, 151] width 474 height 26
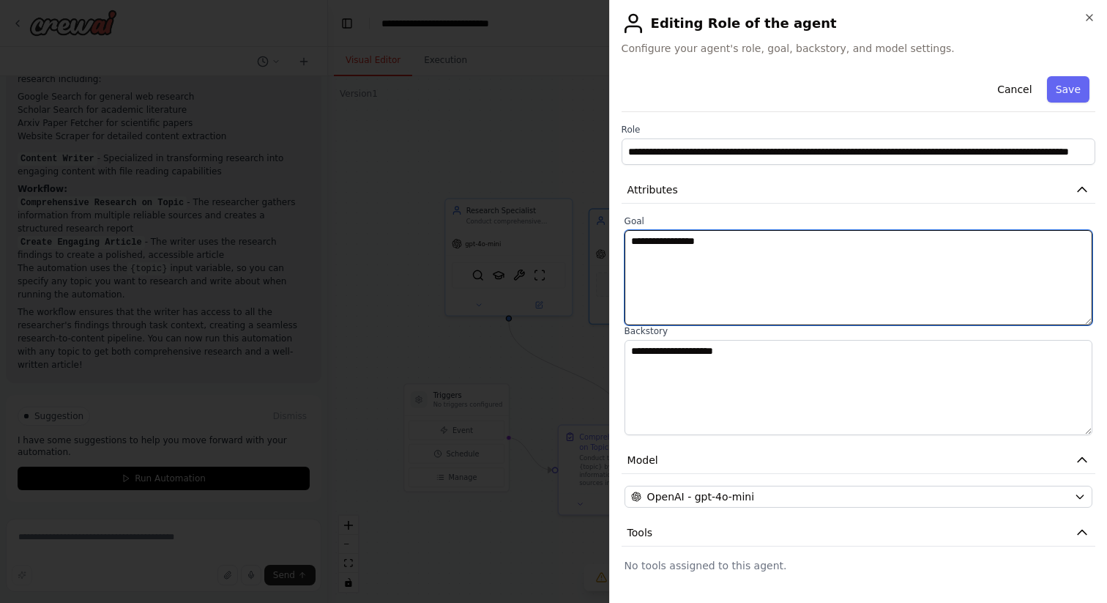
click at [841, 257] on textarea "**********" at bounding box center [859, 277] width 468 height 95
paste textarea "**********"
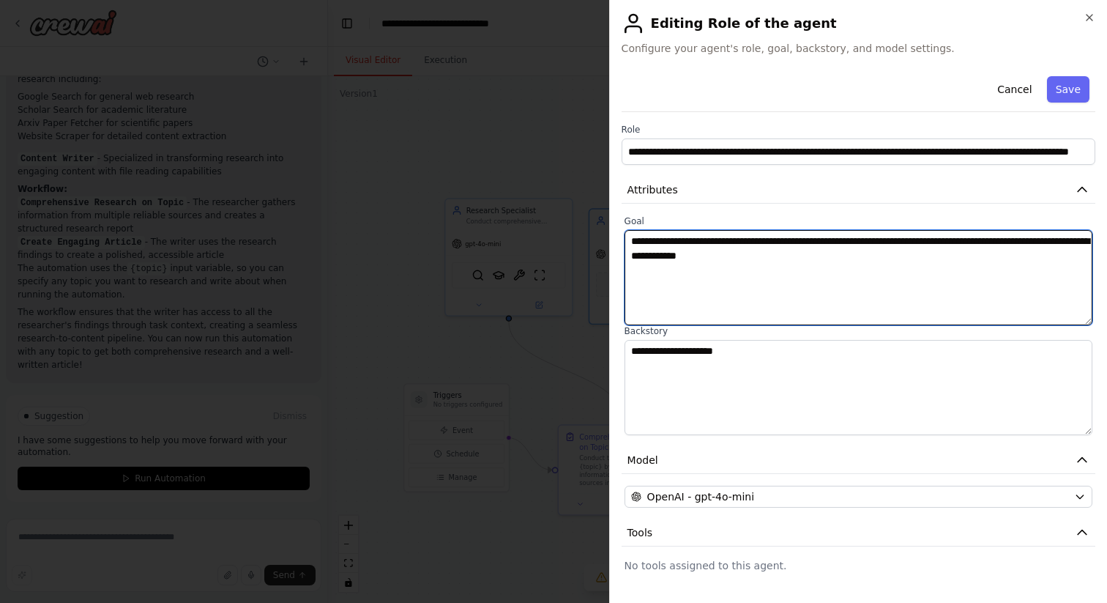
drag, startPoint x: 712, startPoint y: 242, endPoint x: 599, endPoint y: 237, distance: 112.8
click at [599, 237] on body "researcher and writer for a specific topic ▶ Thought process I'll help you crea…" at bounding box center [553, 301] width 1107 height 603
type textarea "**********"
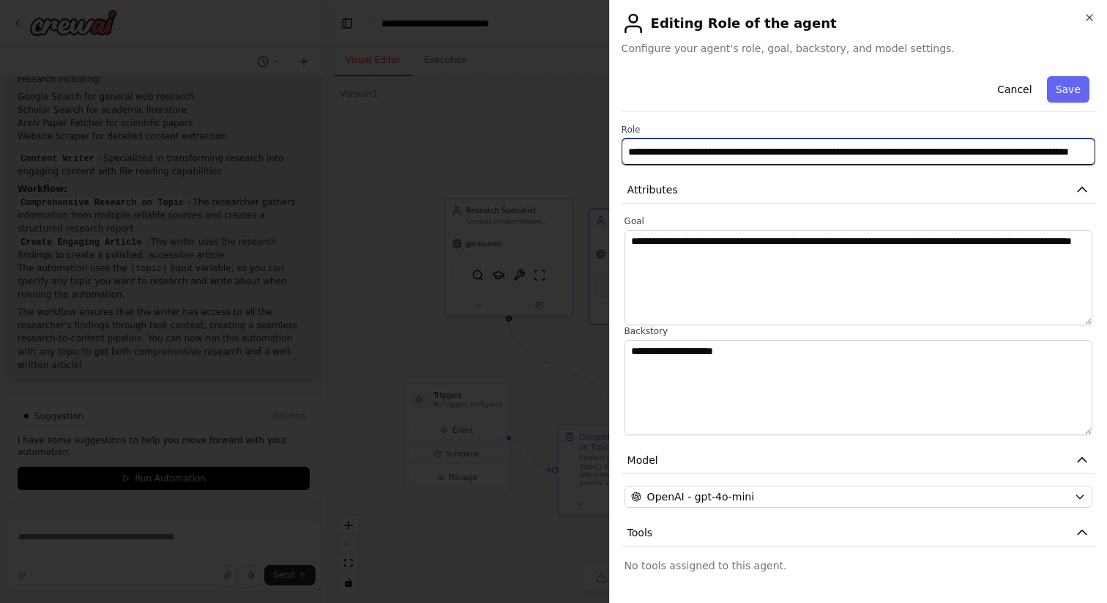
drag, startPoint x: 628, startPoint y: 152, endPoint x: 1010, endPoint y: 158, distance: 381.5
click at [1010, 159] on input "**********" at bounding box center [859, 151] width 474 height 26
type input "**********"
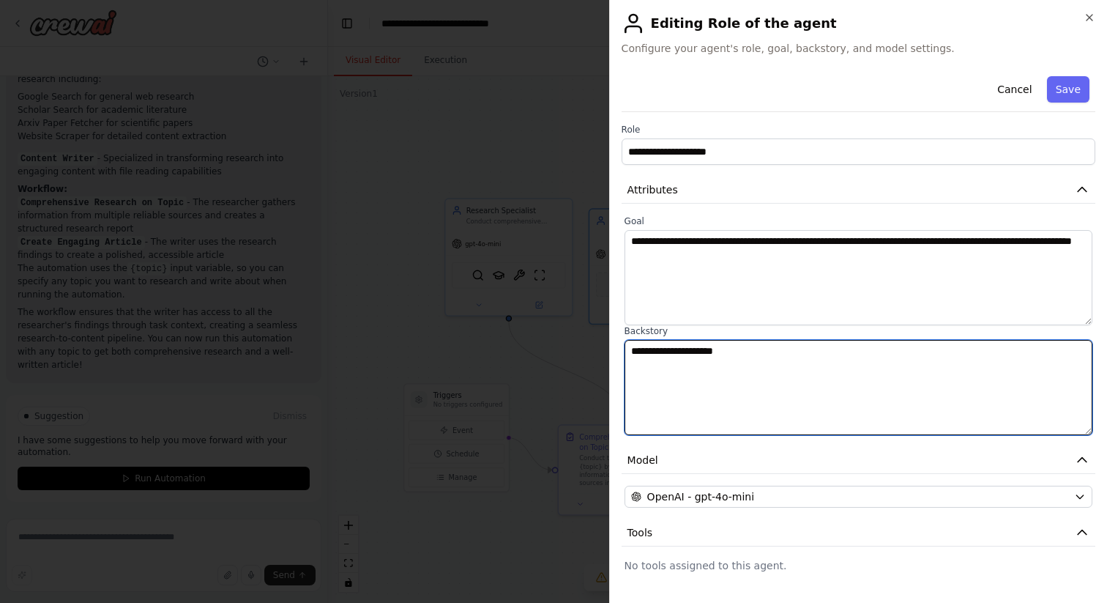
click at [872, 354] on textarea "**********" at bounding box center [859, 387] width 468 height 95
drag, startPoint x: 872, startPoint y: 354, endPoint x: 628, endPoint y: 333, distance: 244.8
click at [628, 333] on div "**********" at bounding box center [859, 380] width 468 height 110
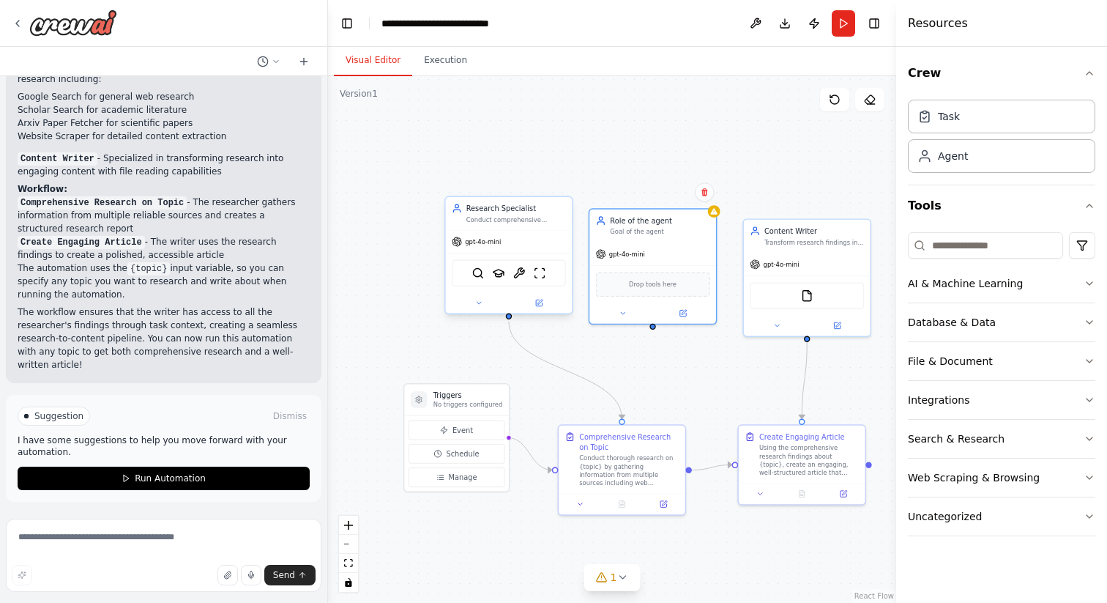
click at [529, 247] on div "gpt-4o-mini" at bounding box center [509, 242] width 127 height 23
click at [524, 221] on div "Conduct comprehensive research on {topic}, gathering information from multiple …" at bounding box center [516, 219] width 100 height 8
click at [539, 302] on icon at bounding box center [539, 301] width 5 height 5
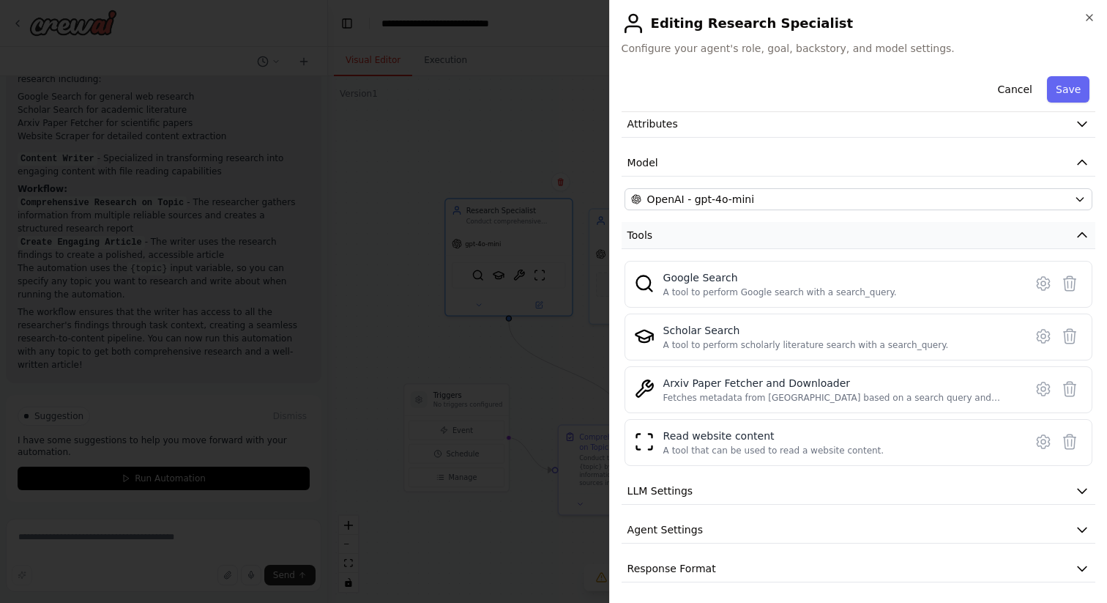
scroll to position [69, 0]
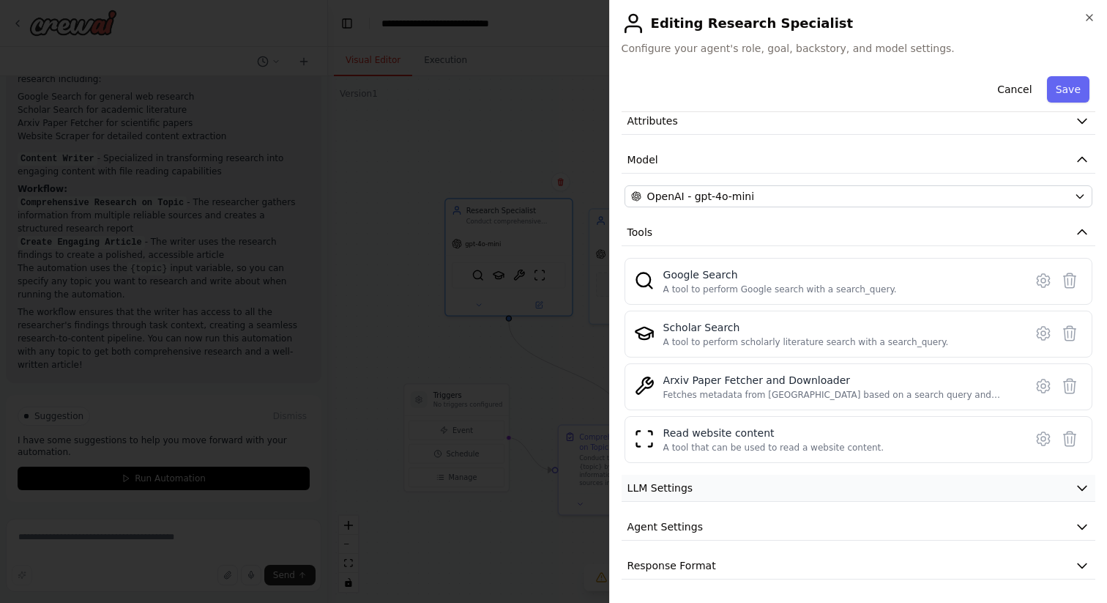
click at [715, 497] on button "LLM Settings" at bounding box center [859, 487] width 474 height 27
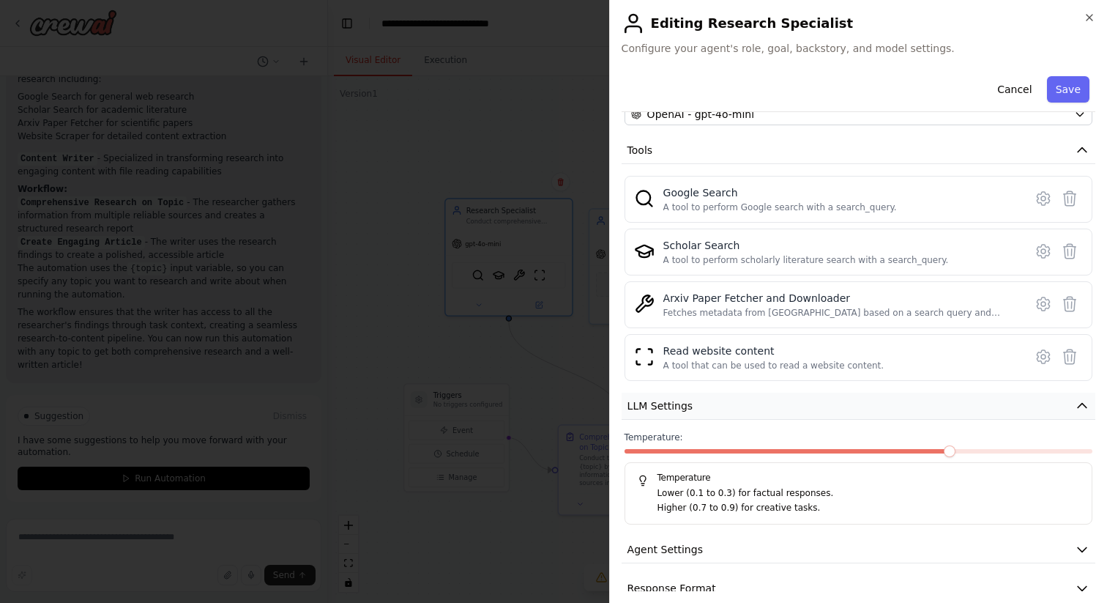
scroll to position [174, 0]
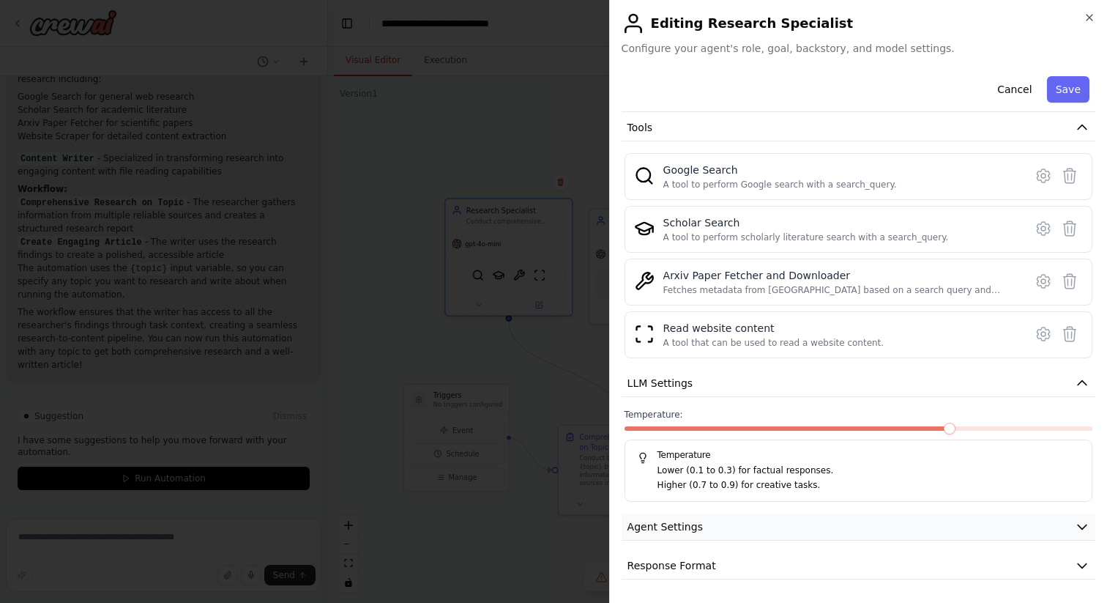
click at [707, 527] on button "Agent Settings" at bounding box center [859, 526] width 474 height 27
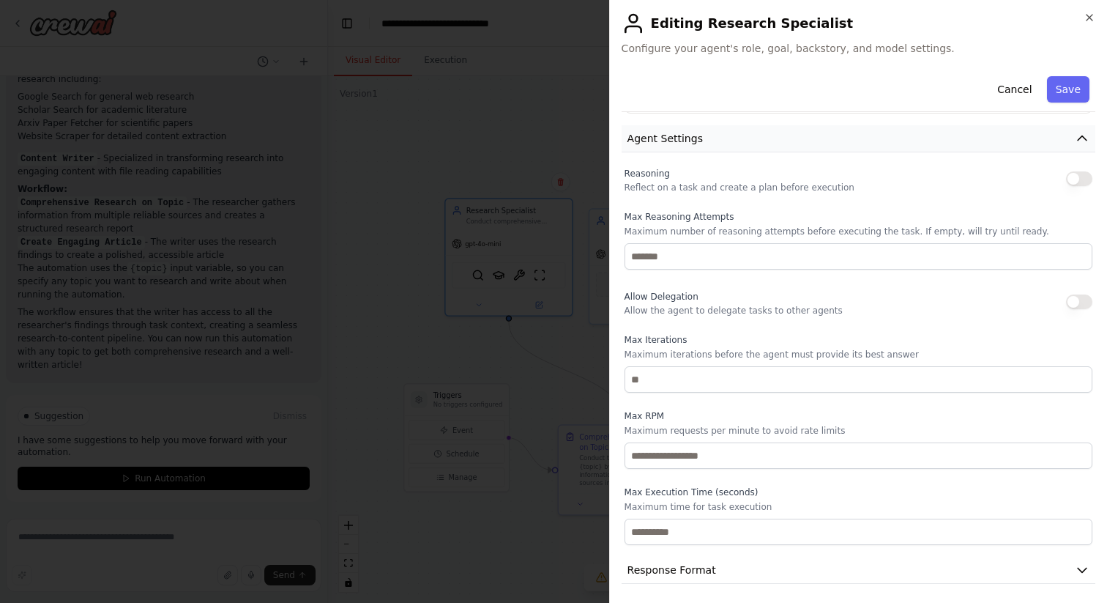
scroll to position [566, 0]
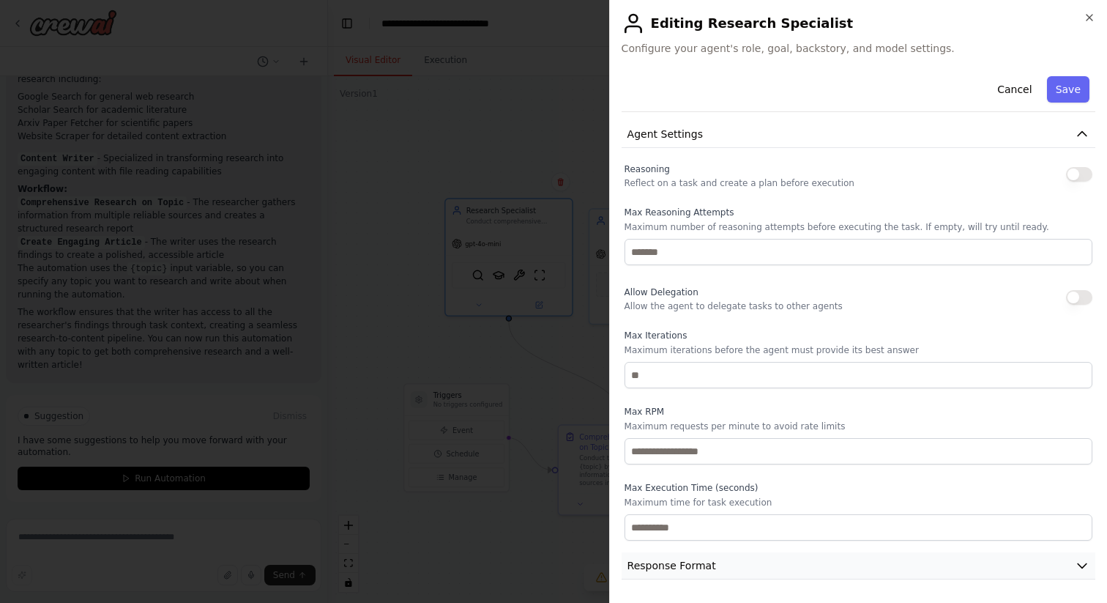
click at [699, 565] on span "Response Format" at bounding box center [672, 565] width 89 height 15
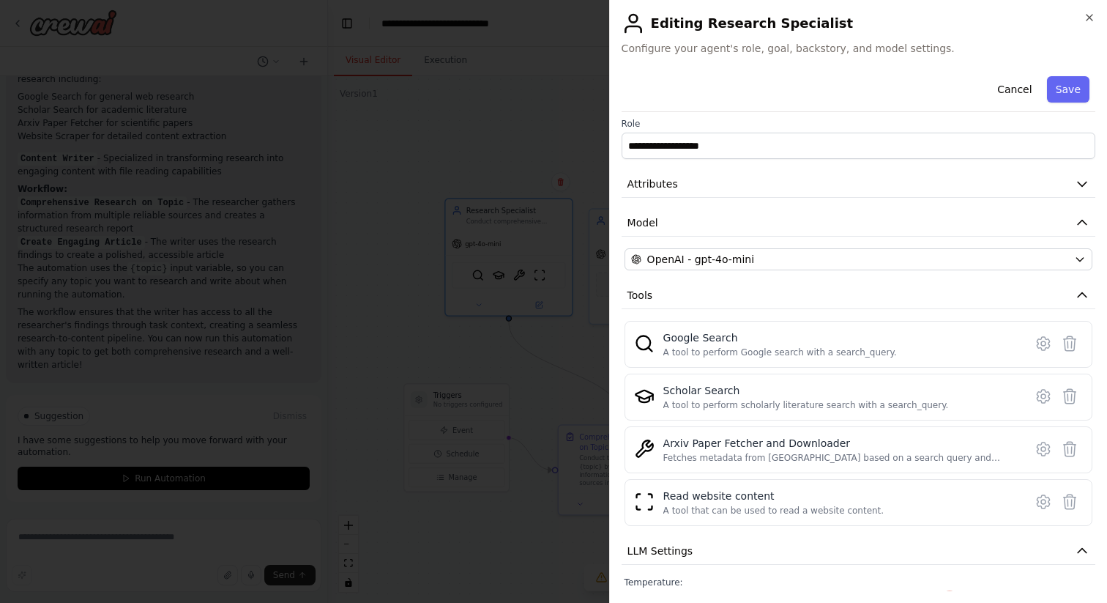
scroll to position [0, 0]
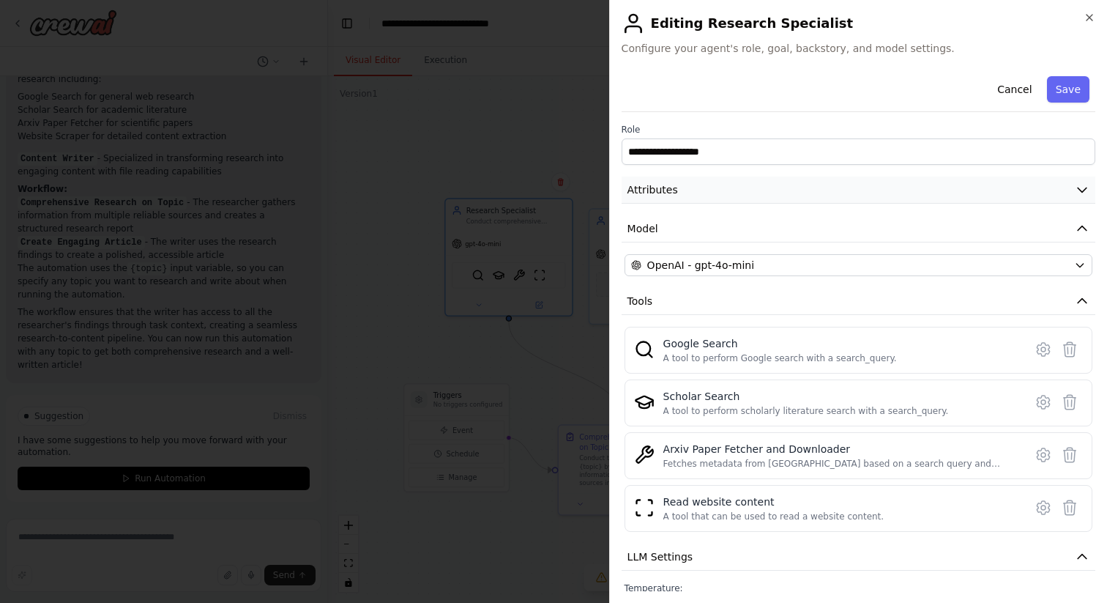
click at [1081, 193] on icon "button" at bounding box center [1082, 189] width 15 height 15
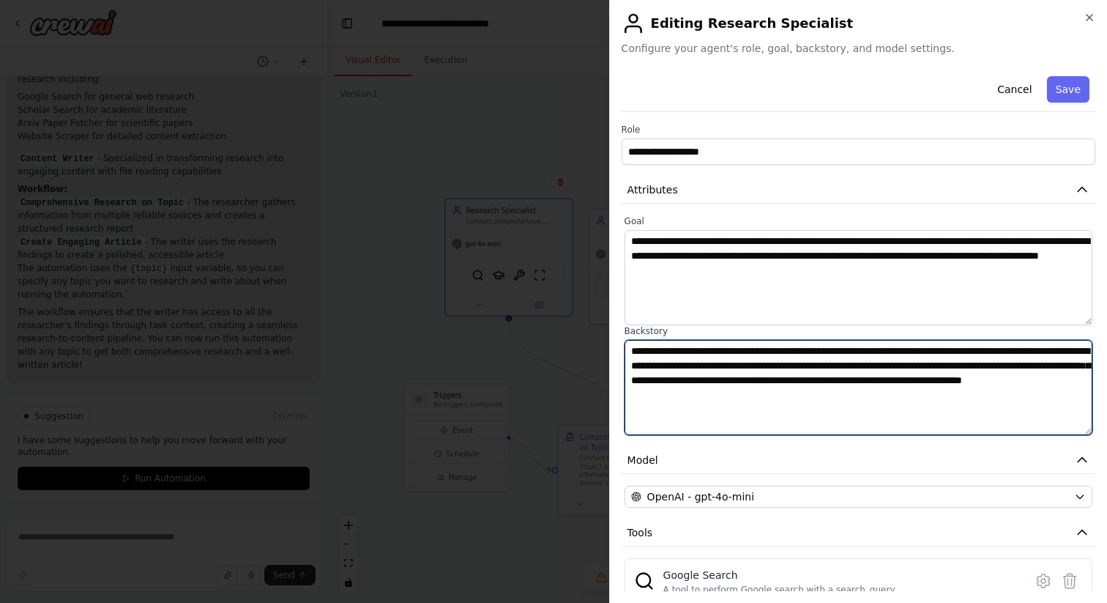
drag, startPoint x: 937, startPoint y: 400, endPoint x: 590, endPoint y: 349, distance: 350.1
click at [587, 349] on body "researcher and writer for a specific topic ▶ Thought process I'll help you crea…" at bounding box center [553, 301] width 1107 height 603
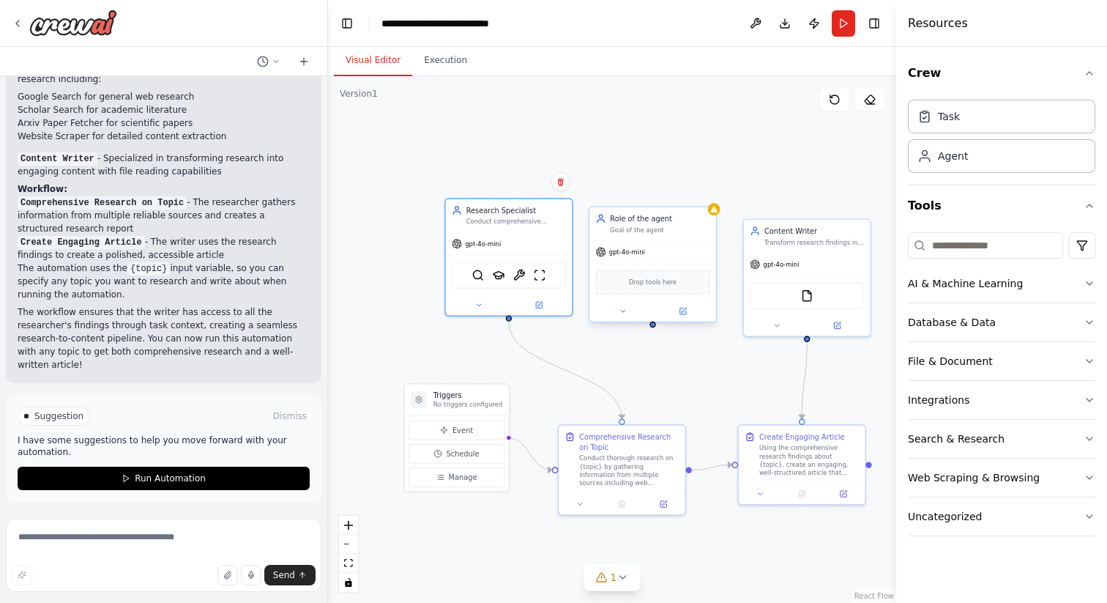
click at [669, 267] on div "Drop tools here" at bounding box center [652, 281] width 127 height 37
click at [680, 313] on icon at bounding box center [682, 311] width 6 height 6
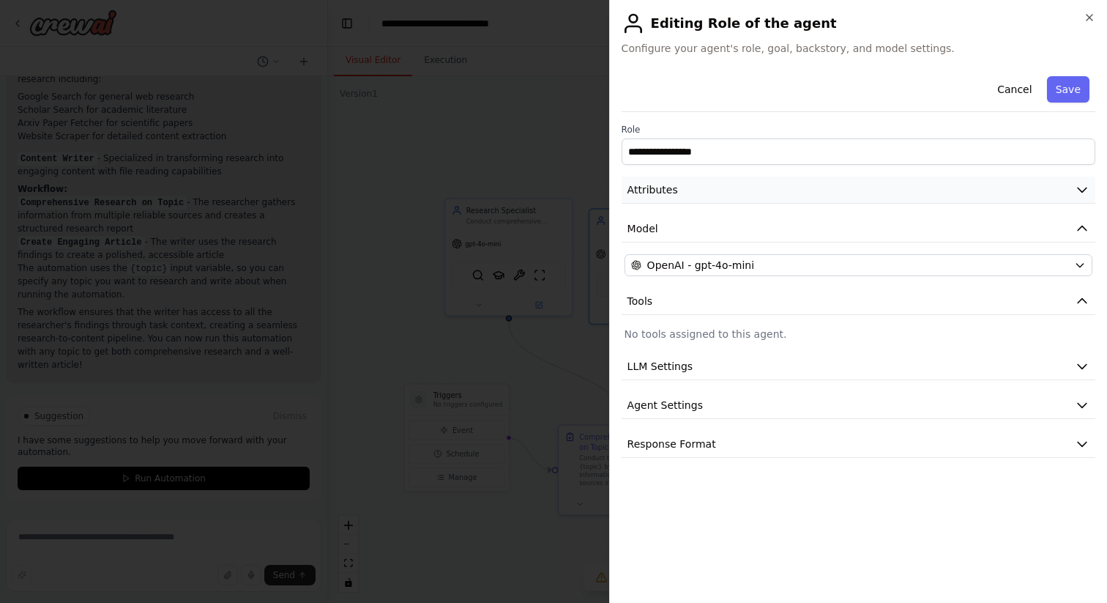
click at [712, 193] on button "Attributes" at bounding box center [859, 189] width 474 height 27
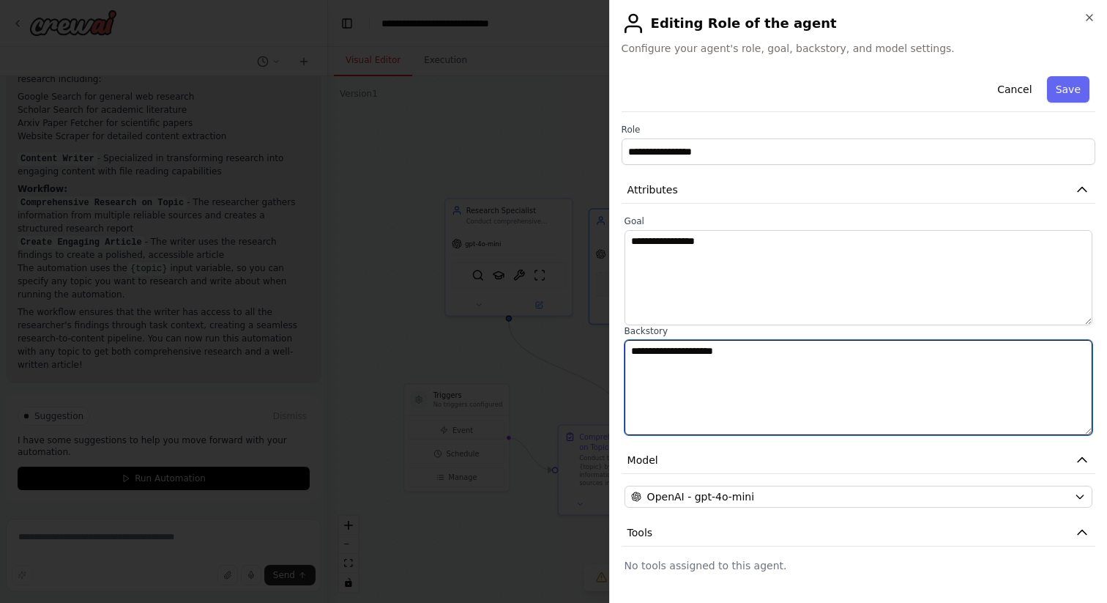
click at [683, 365] on textarea "**********" at bounding box center [859, 387] width 468 height 95
drag, startPoint x: 762, startPoint y: 353, endPoint x: 557, endPoint y: 357, distance: 205.1
click at [557, 357] on body "researcher and writer for a specific topic ▶ Thought process I'll help you crea…" at bounding box center [553, 301] width 1107 height 603
paste textarea "**********"
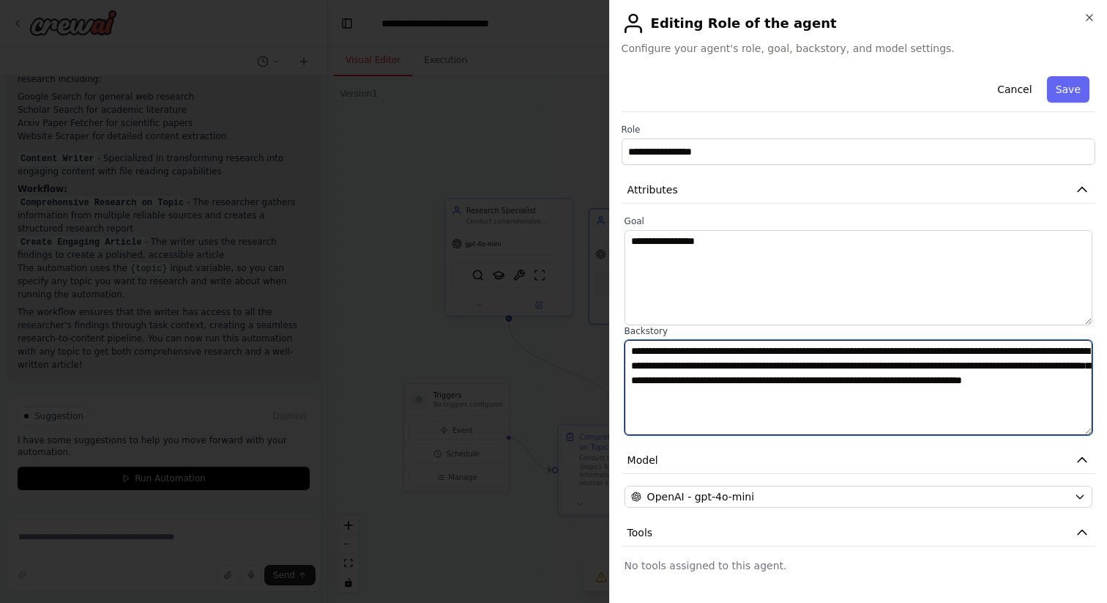
click at [1078, 349] on textarea "**********" at bounding box center [859, 387] width 468 height 95
drag, startPoint x: 887, startPoint y: 380, endPoint x: 925, endPoint y: 379, distance: 38.1
click at [925, 380] on textarea "**********" at bounding box center [859, 387] width 468 height 95
type textarea "**********"
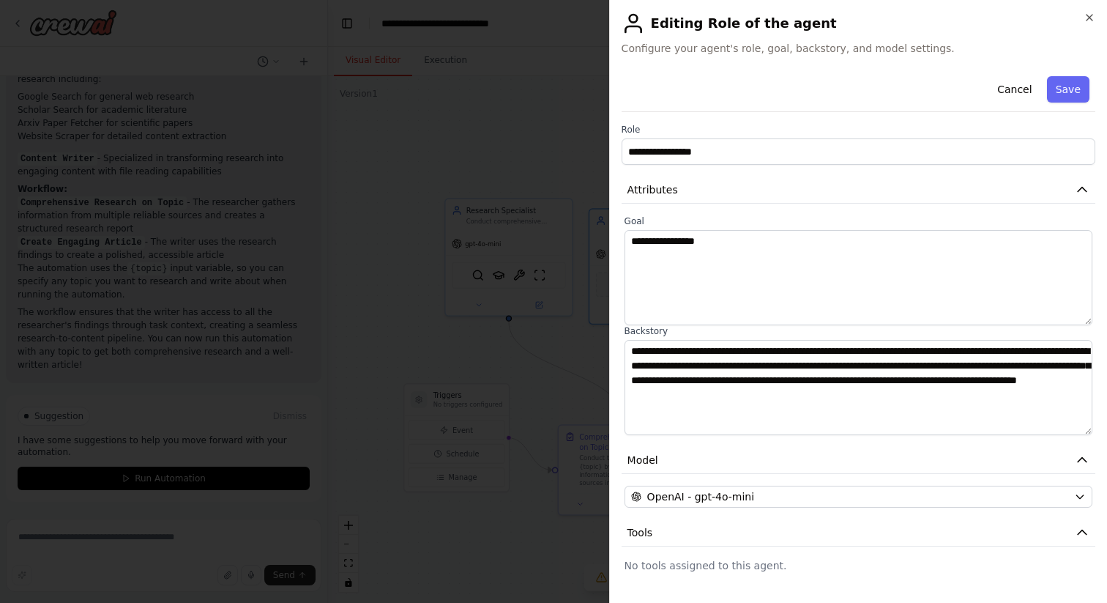
click at [963, 435] on div "**********" at bounding box center [859, 379] width 474 height 619
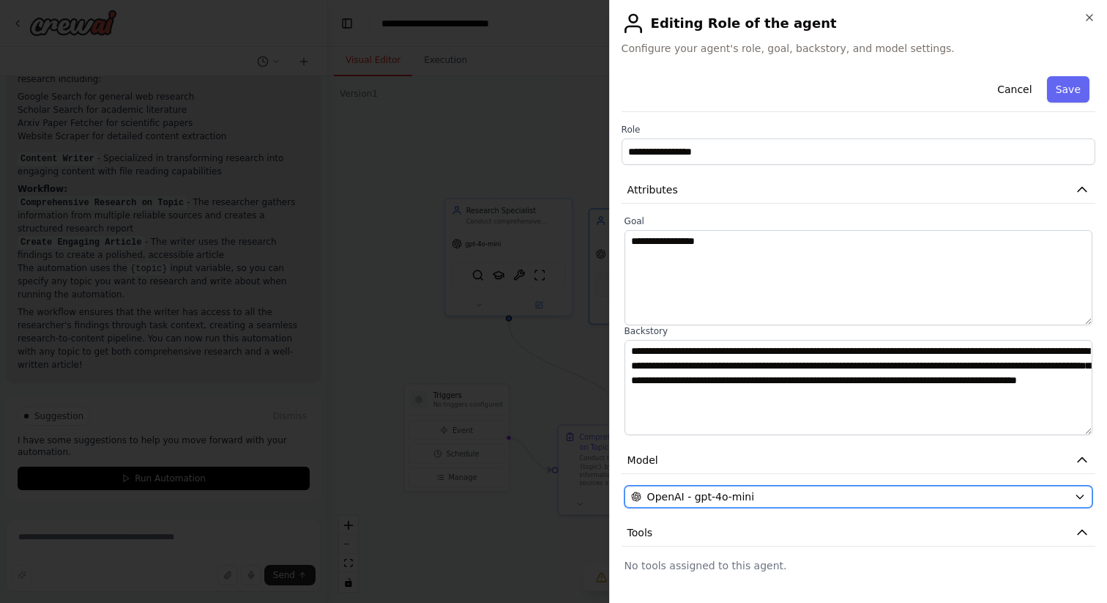
click at [923, 491] on div "OpenAI - gpt-4o-mini" at bounding box center [849, 496] width 437 height 15
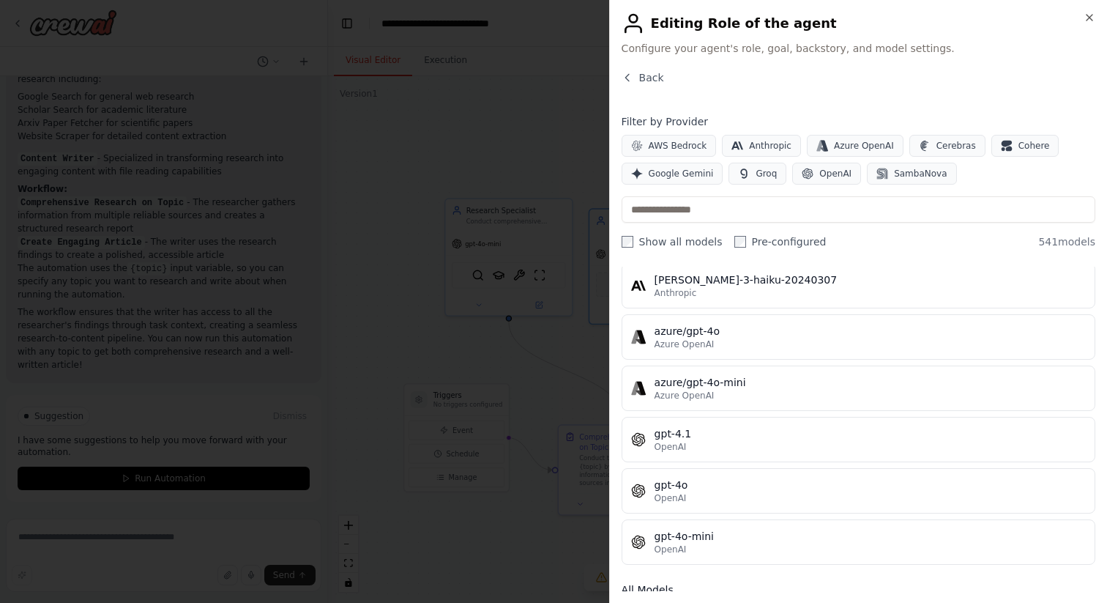
scroll to position [136, 0]
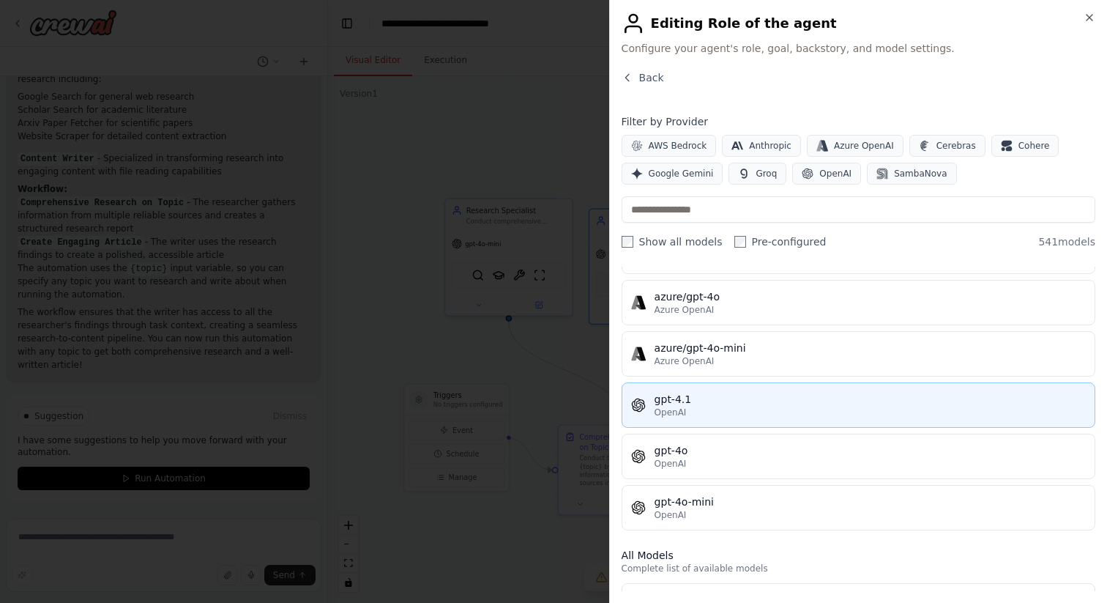
click at [852, 416] on div "OpenAI" at bounding box center [870, 412] width 431 height 12
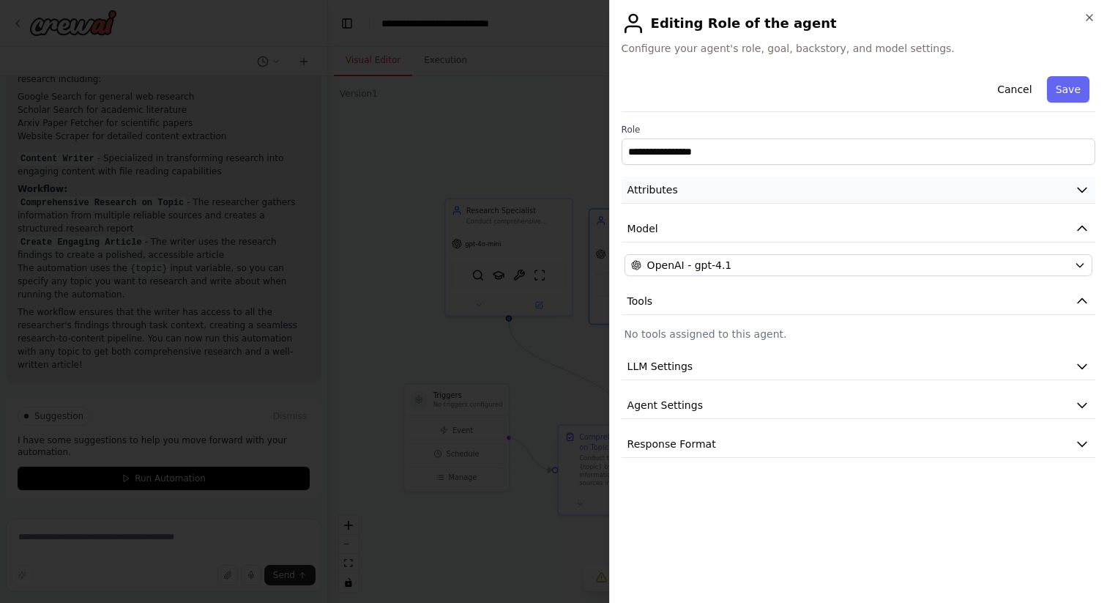
click at [836, 186] on button "Attributes" at bounding box center [859, 189] width 474 height 27
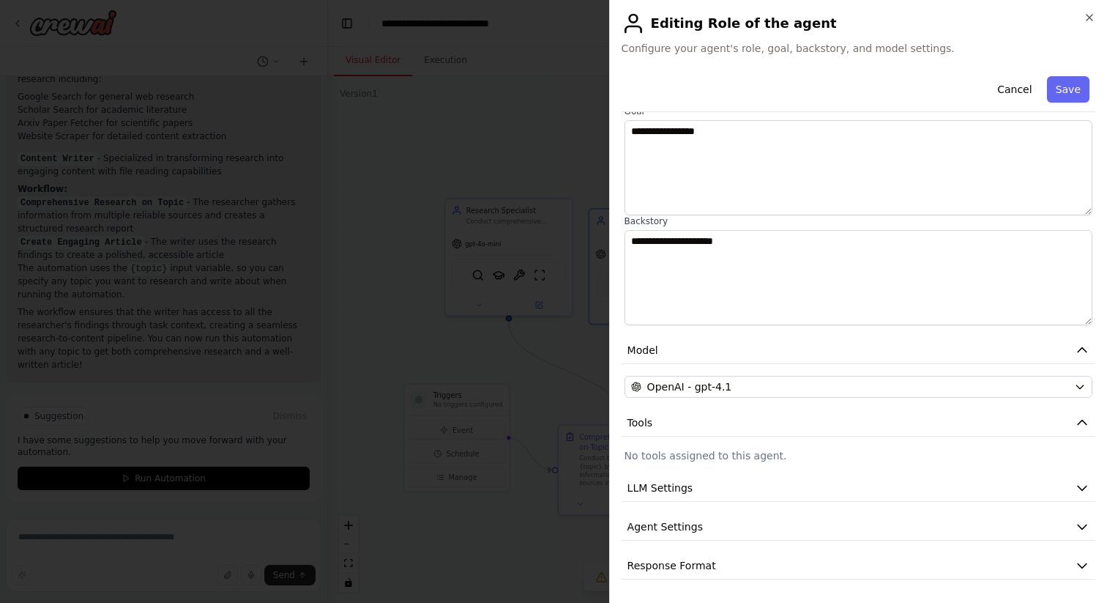
scroll to position [0, 0]
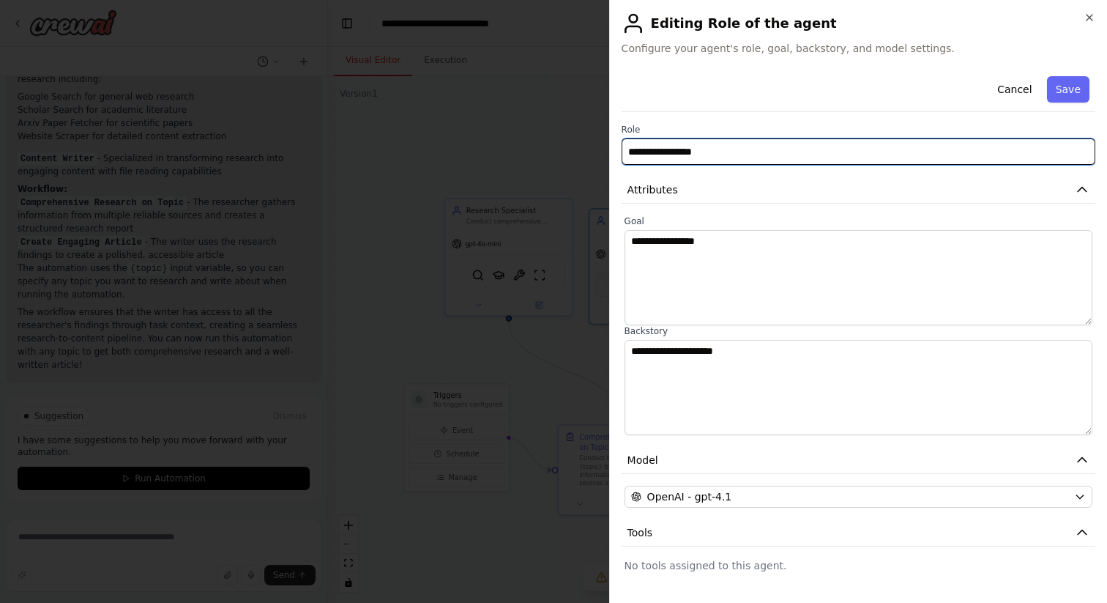
click at [744, 152] on input "**********" at bounding box center [859, 151] width 474 height 26
drag, startPoint x: 743, startPoint y: 152, endPoint x: 602, endPoint y: 135, distance: 142.2
click at [602, 135] on body "researcher and writer for a specific topic ▶ Thought process I'll help you crea…" at bounding box center [553, 301] width 1107 height 603
type input "**********"
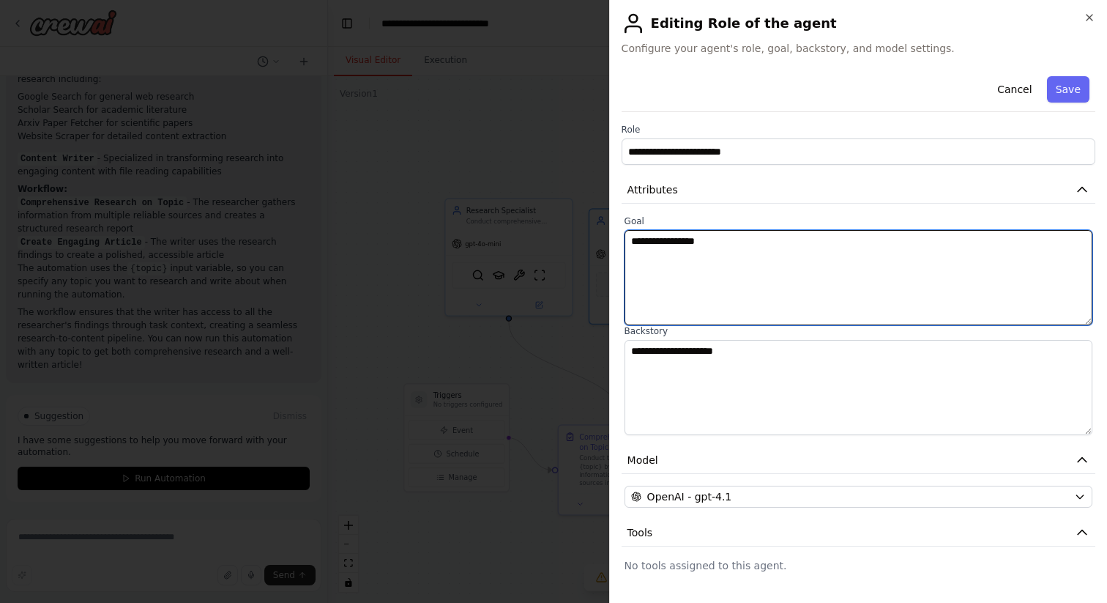
click at [657, 264] on textarea "**********" at bounding box center [859, 277] width 468 height 95
drag, startPoint x: 727, startPoint y: 248, endPoint x: 603, endPoint y: 241, distance: 124.7
click at [603, 241] on body "researcher and writer for a specific topic ▶ Thought process I'll help you crea…" at bounding box center [553, 301] width 1107 height 603
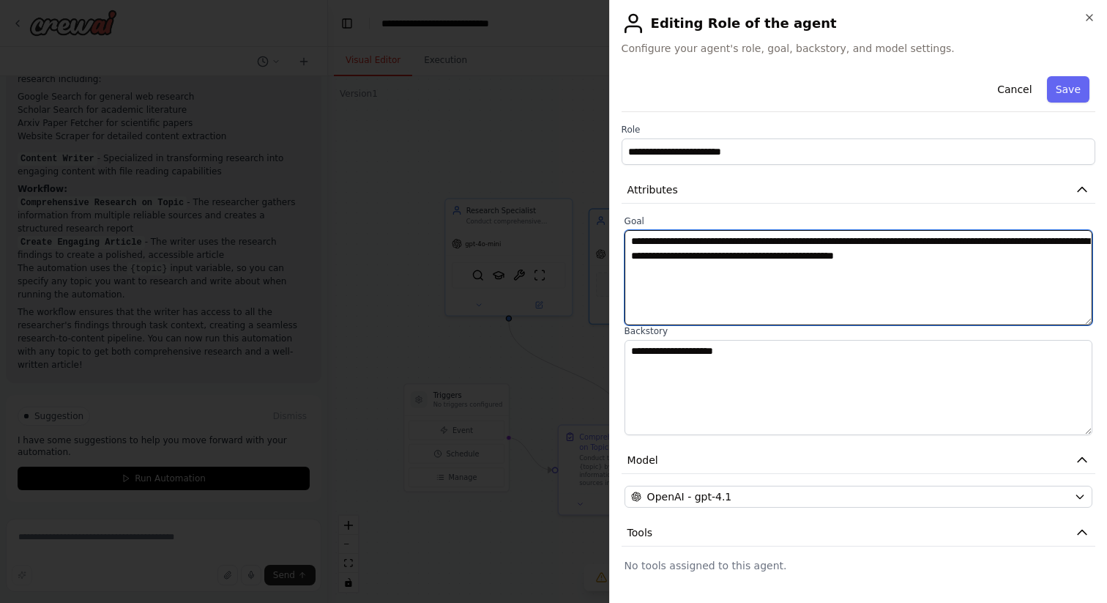
type textarea "**********"
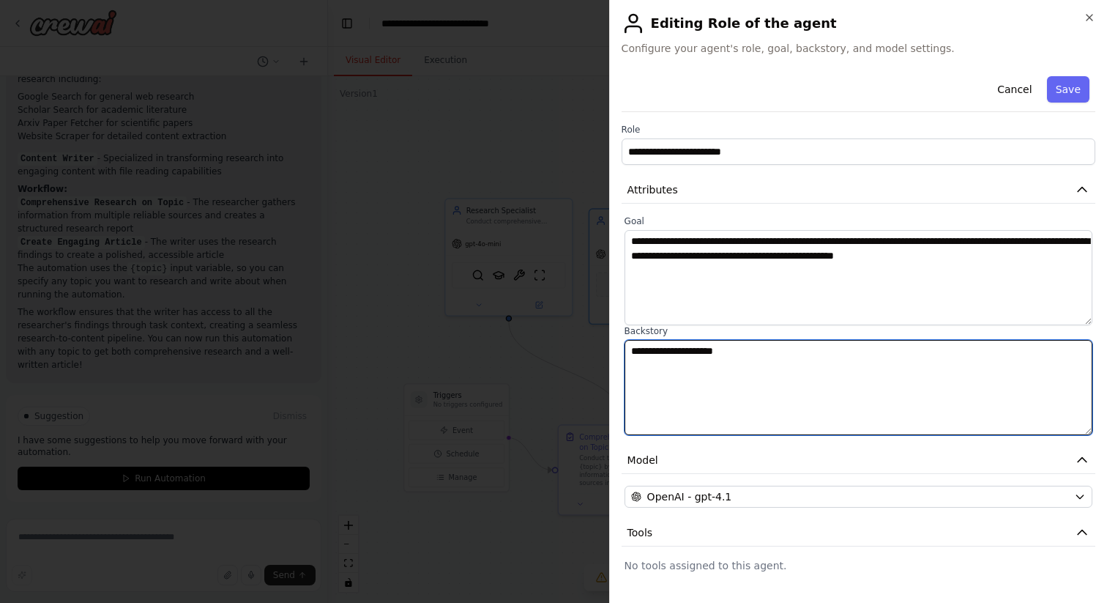
click at [645, 352] on textarea "**********" at bounding box center [859, 387] width 468 height 95
paste textarea "**********"
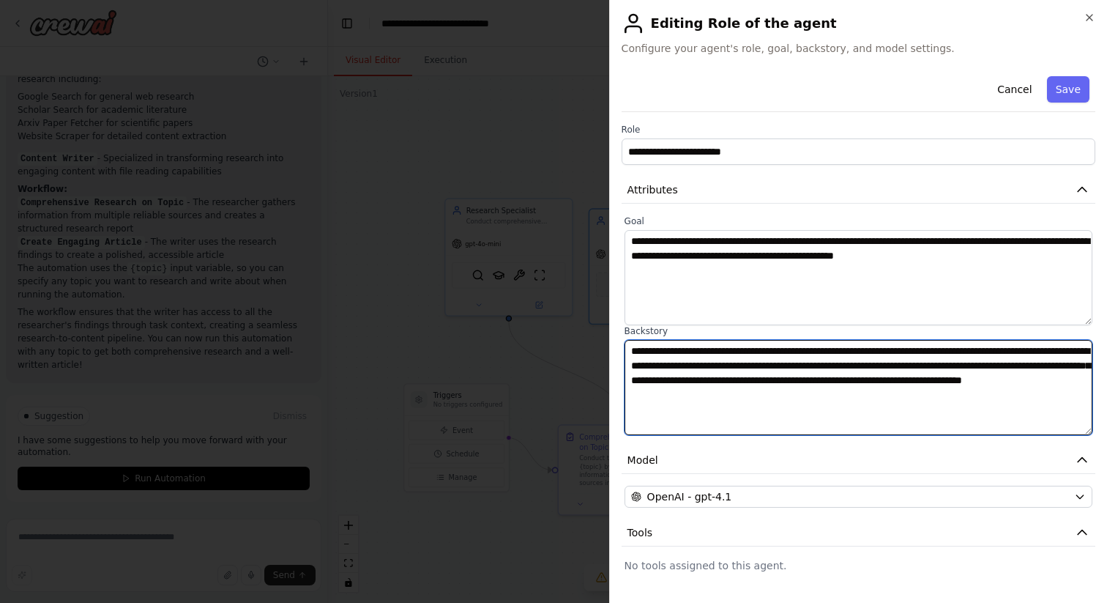
click at [1076, 351] on textarea "**********" at bounding box center [859, 387] width 468 height 95
drag, startPoint x: 883, startPoint y: 377, endPoint x: 844, endPoint y: 379, distance: 38.8
click at [844, 379] on textarea "**********" at bounding box center [859, 387] width 468 height 95
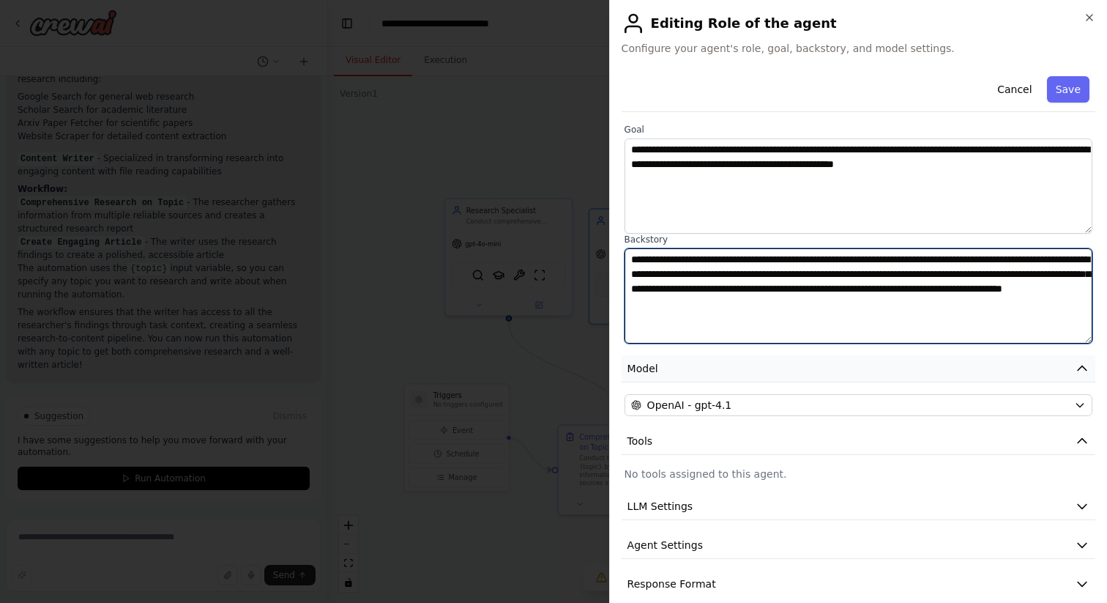
scroll to position [99, 0]
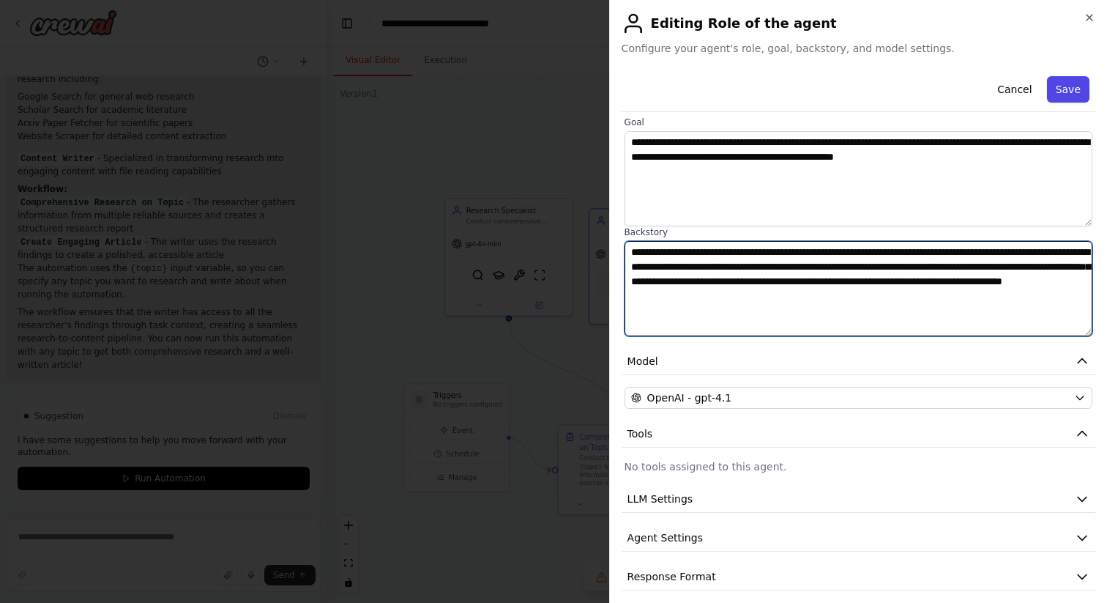
type textarea "**********"
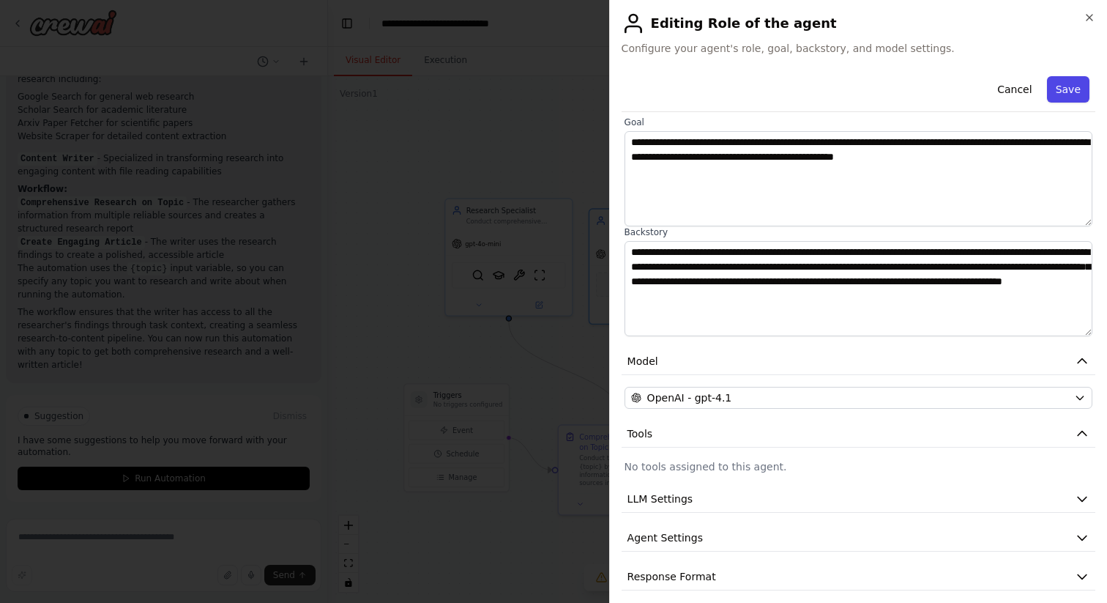
click at [1068, 90] on button "Save" at bounding box center [1068, 89] width 42 height 26
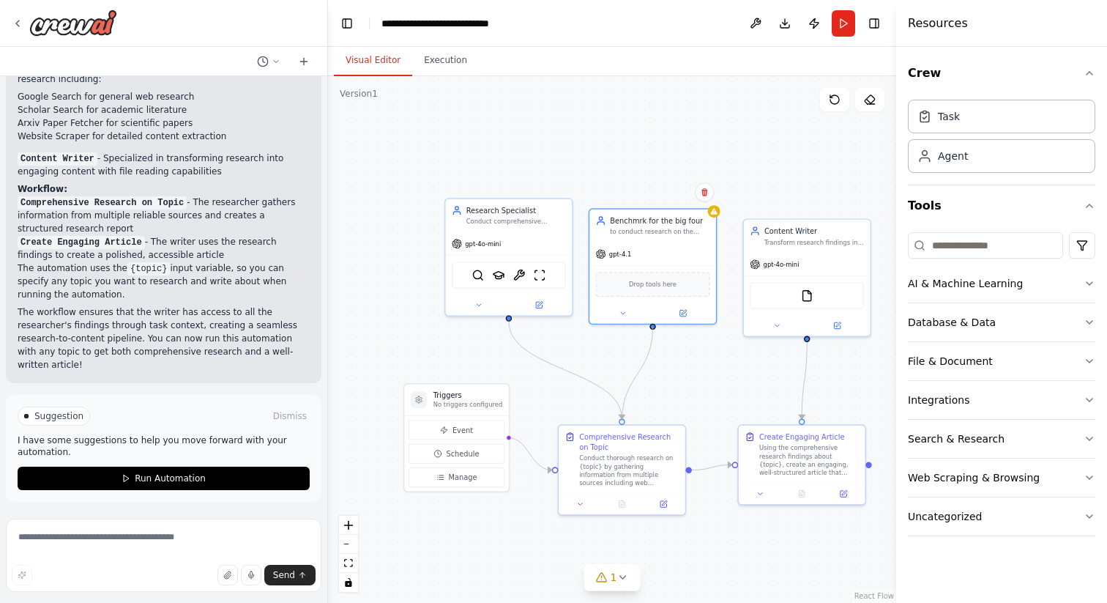
drag, startPoint x: 652, startPoint y: 325, endPoint x: 630, endPoint y: 419, distance: 96.1
click at [630, 419] on div ".deletable-edge-delete-btn { width: 20px; height: 20px; border: 0px solid #ffff…" at bounding box center [612, 339] width 568 height 526
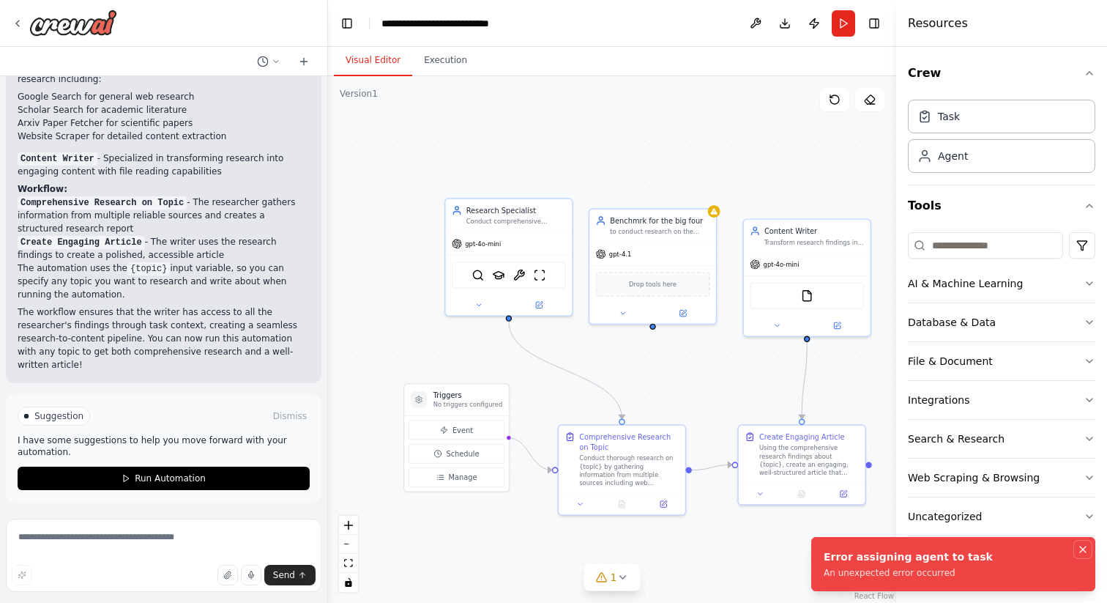
click at [1085, 547] on icon "Notifications (F8)" at bounding box center [1083, 549] width 12 height 12
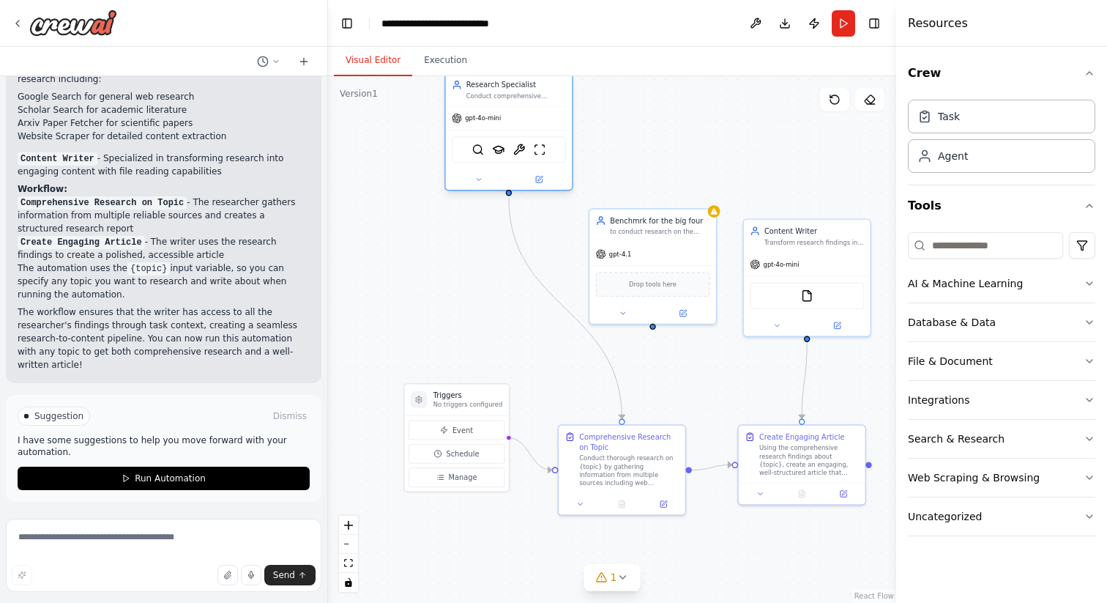
drag, startPoint x: 543, startPoint y: 241, endPoint x: 545, endPoint y: 121, distance: 120.1
click at [546, 121] on div "gpt-4o-mini" at bounding box center [509, 118] width 127 height 23
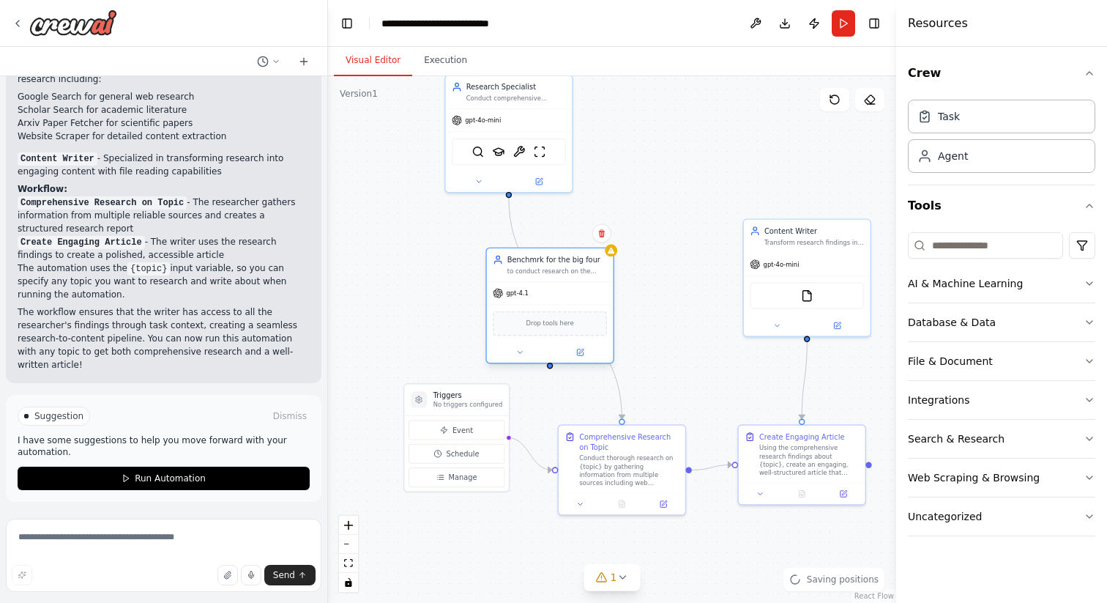
drag, startPoint x: 637, startPoint y: 243, endPoint x: 536, endPoint y: 278, distance: 107.0
click at [536, 282] on div "gpt-4.1" at bounding box center [550, 293] width 127 height 23
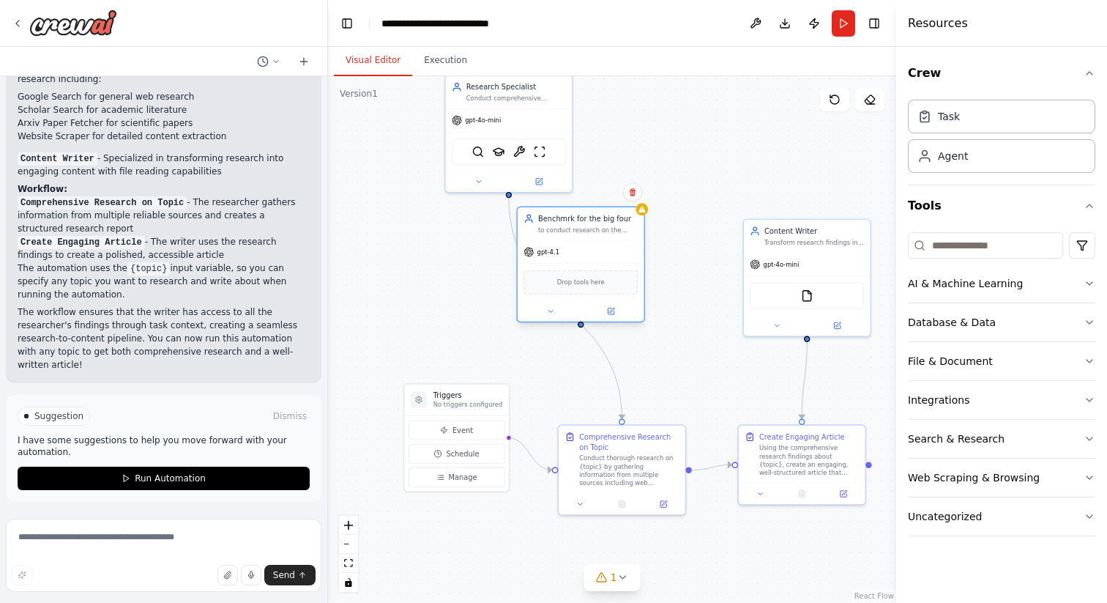
drag, startPoint x: 540, startPoint y: 269, endPoint x: 576, endPoint y: 242, distance: 45.4
click at [576, 242] on div "Benchmrk for the big four to conduct research on the specific topic and how our…" at bounding box center [580, 264] width 129 height 116
click at [615, 314] on button at bounding box center [611, 311] width 58 height 12
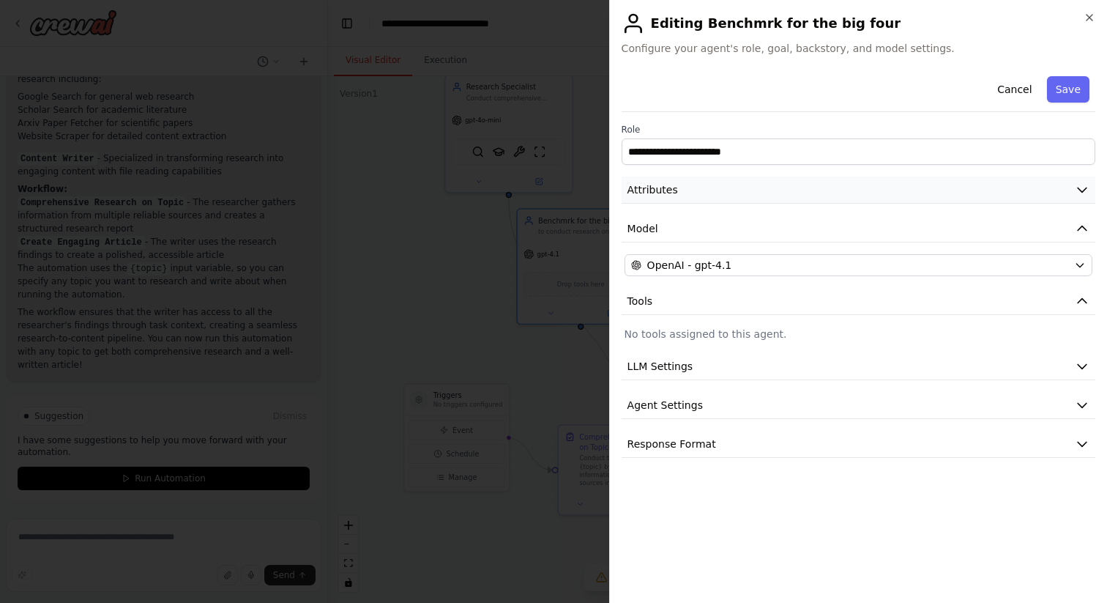
click at [696, 192] on button "Attributes" at bounding box center [859, 189] width 474 height 27
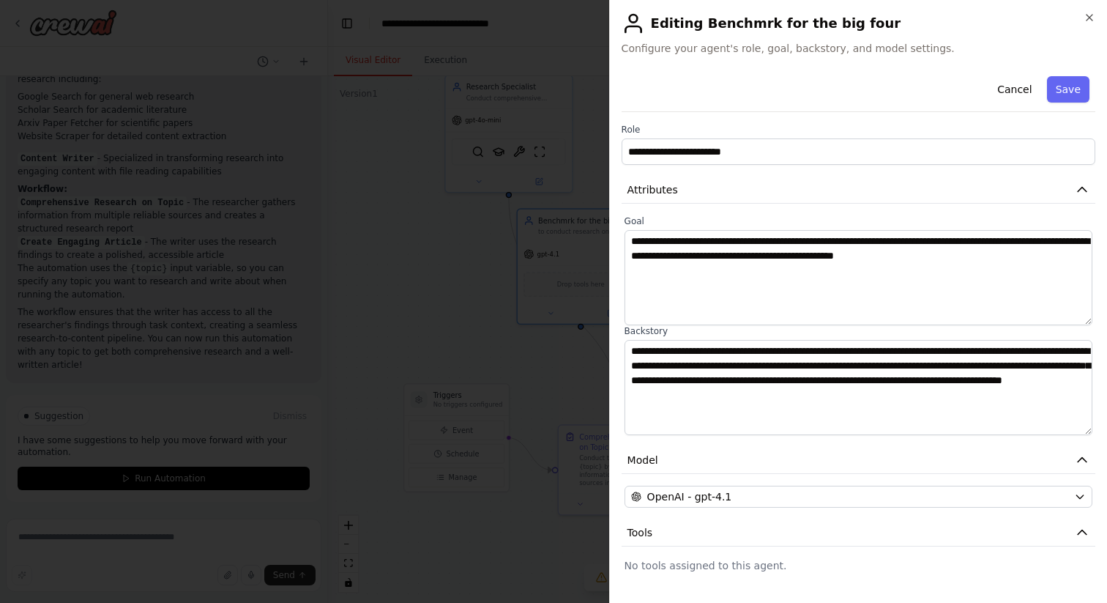
scroll to position [110, 0]
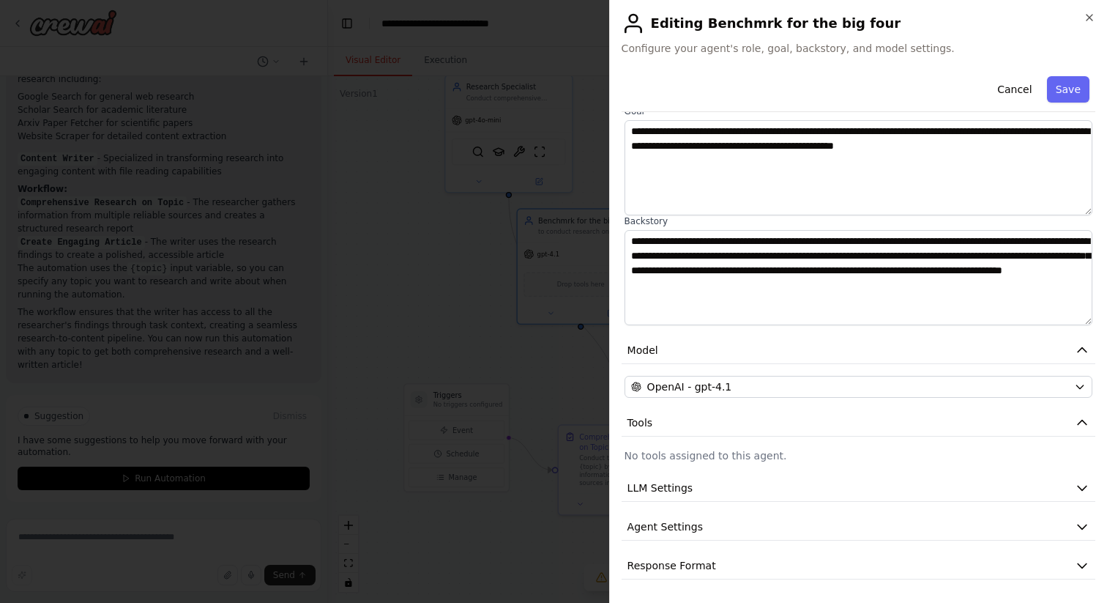
click at [687, 458] on p "No tools assigned to this agent." at bounding box center [859, 455] width 468 height 15
click at [803, 515] on button "Agent Settings" at bounding box center [859, 526] width 474 height 27
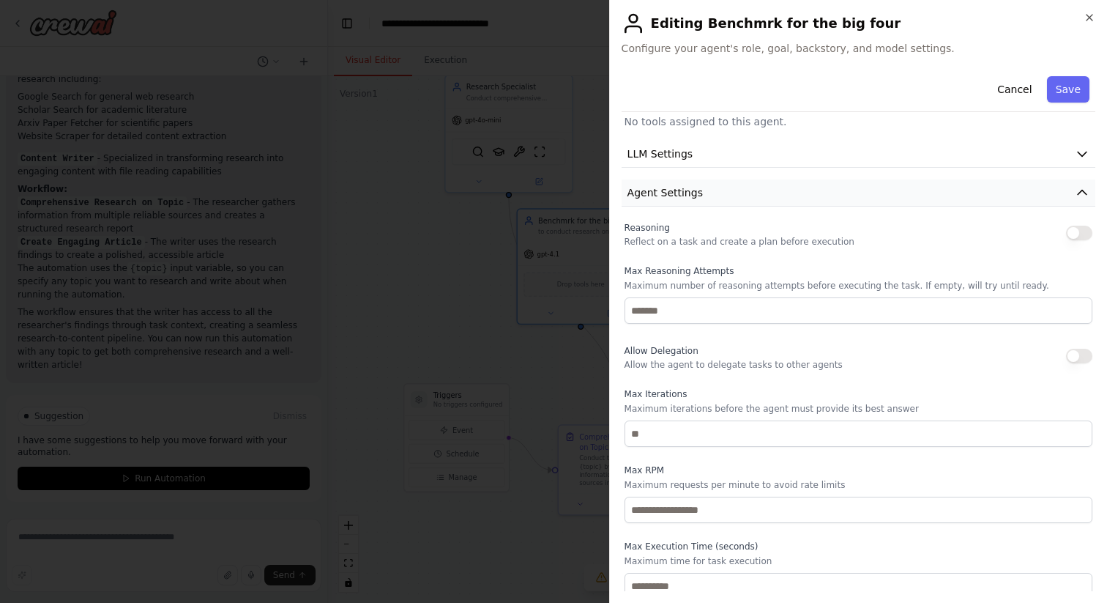
scroll to position [502, 0]
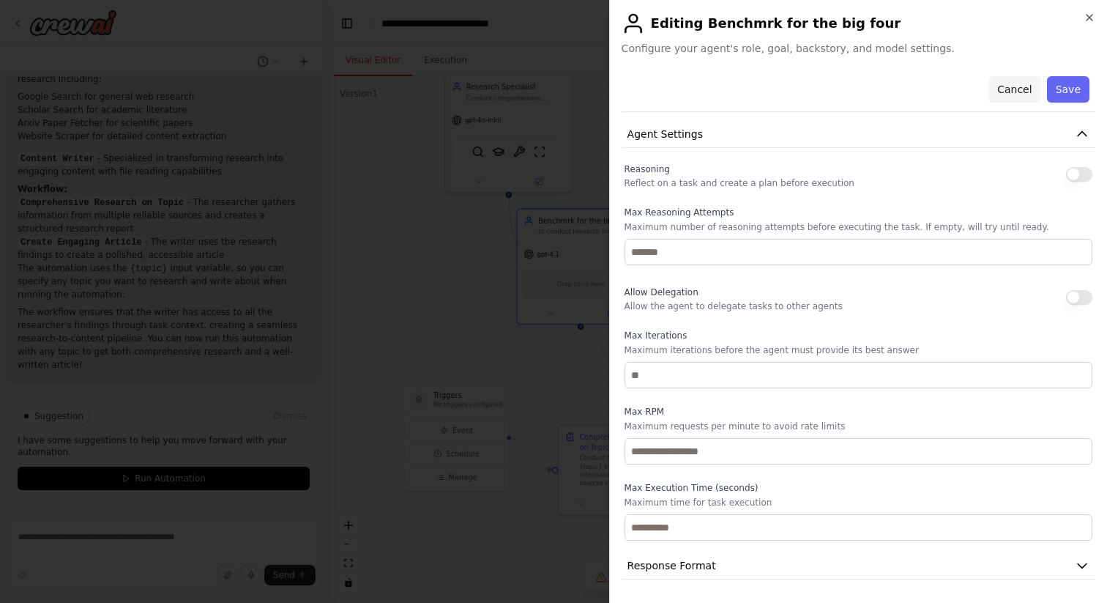
click at [1022, 90] on button "Cancel" at bounding box center [1014, 89] width 52 height 26
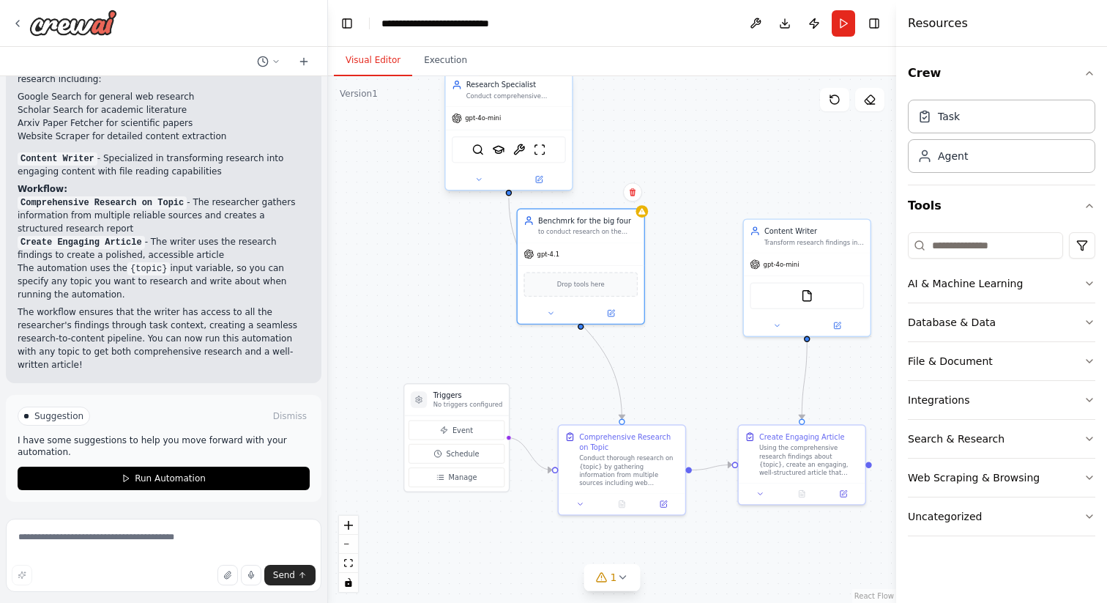
click at [520, 119] on div "gpt-4o-mini" at bounding box center [509, 118] width 127 height 23
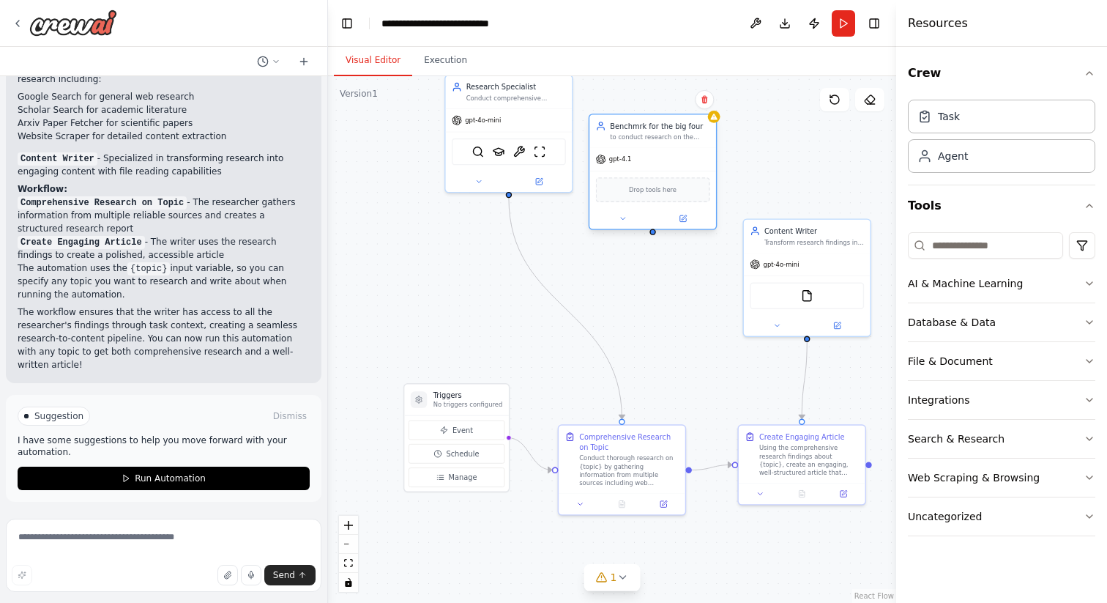
drag, startPoint x: 592, startPoint y: 231, endPoint x: 660, endPoint y: 135, distance: 117.6
click at [660, 134] on div "to conduct research on the specific topic and how our competitors within the Bi…" at bounding box center [660, 137] width 100 height 8
click at [630, 190] on span "Drop tools here" at bounding box center [653, 190] width 48 height 10
click at [682, 217] on icon at bounding box center [682, 218] width 6 height 6
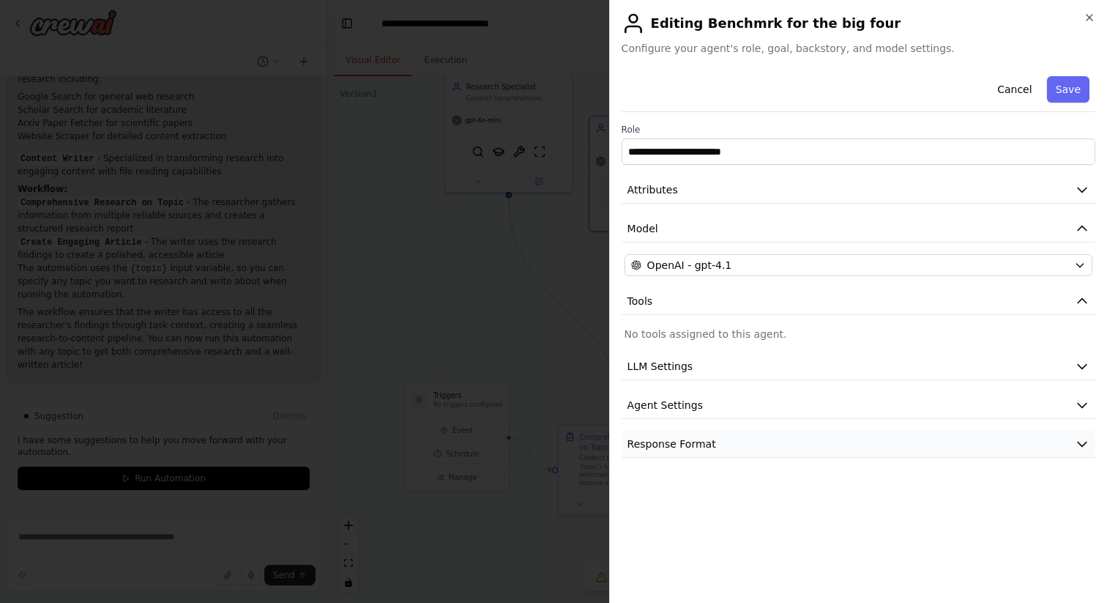
click at [695, 442] on span "Response Format" at bounding box center [672, 443] width 89 height 15
click at [701, 398] on button "Agent Settings" at bounding box center [859, 405] width 474 height 27
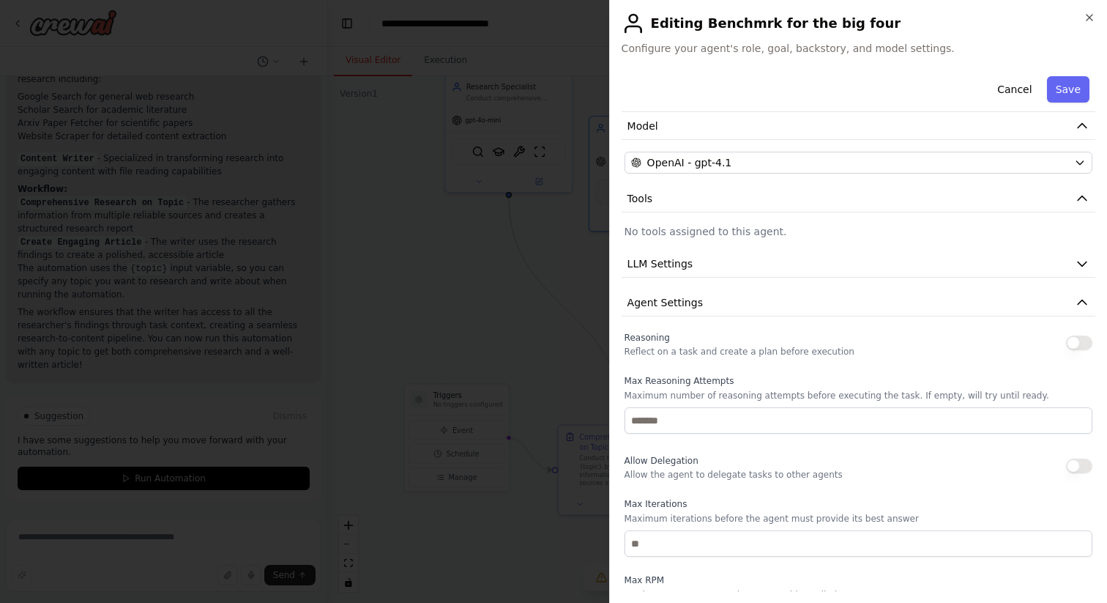
scroll to position [101, 0]
click at [758, 276] on button "LLM Settings" at bounding box center [859, 265] width 474 height 27
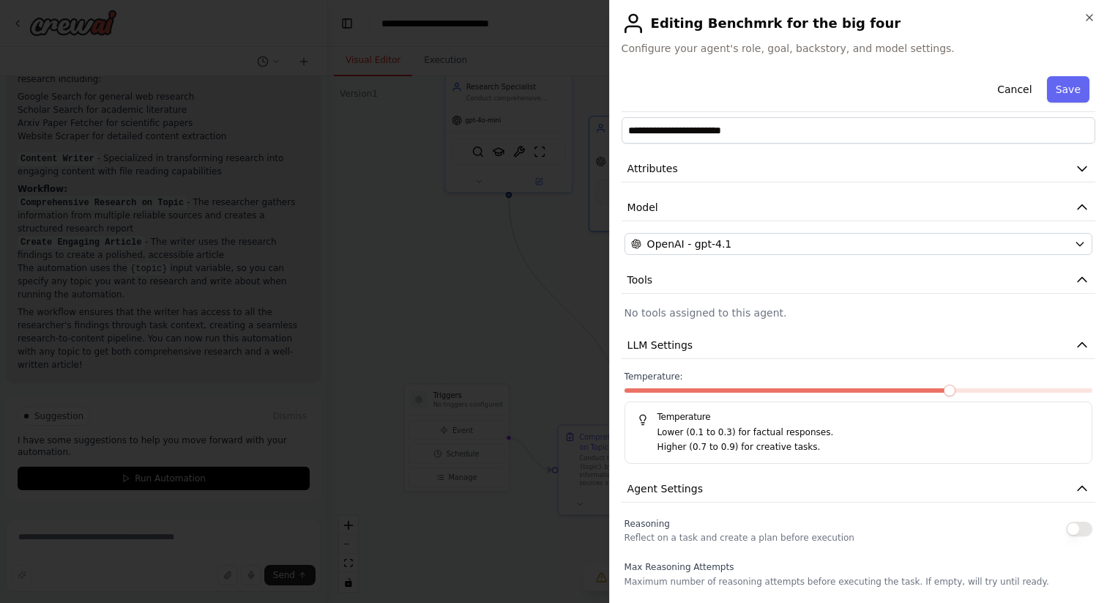
scroll to position [18, 0]
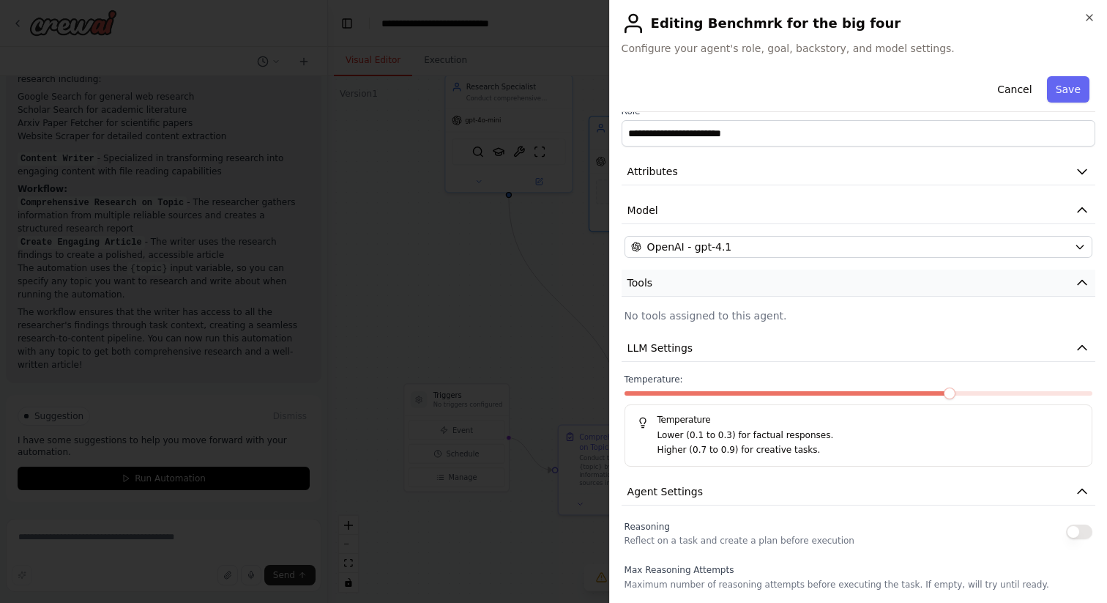
click at [751, 270] on button "Tools" at bounding box center [859, 282] width 474 height 27
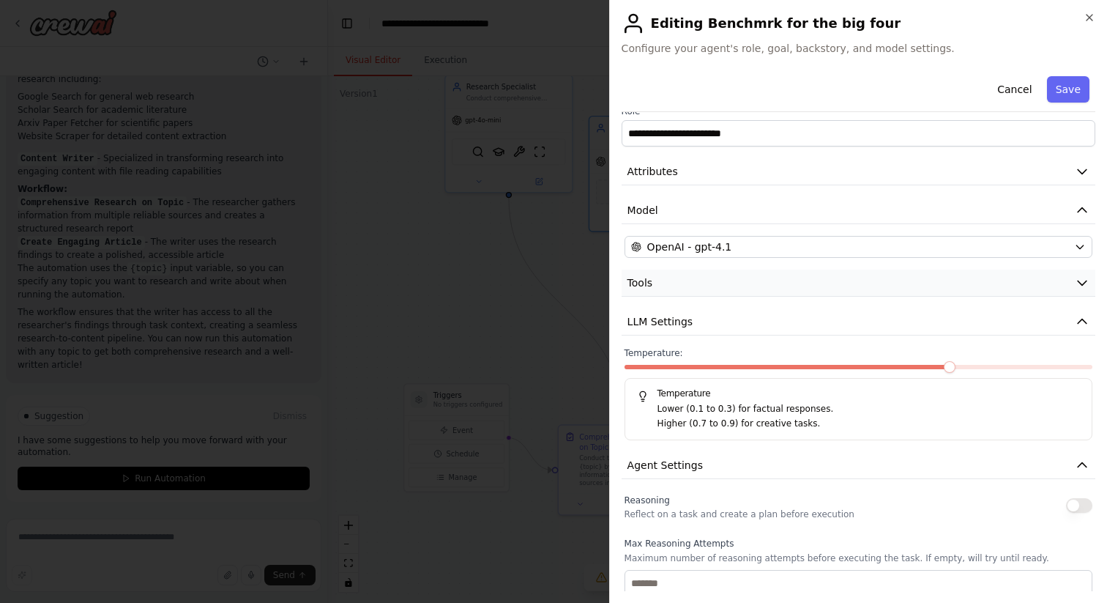
click at [751, 270] on button "Tools" at bounding box center [859, 282] width 474 height 27
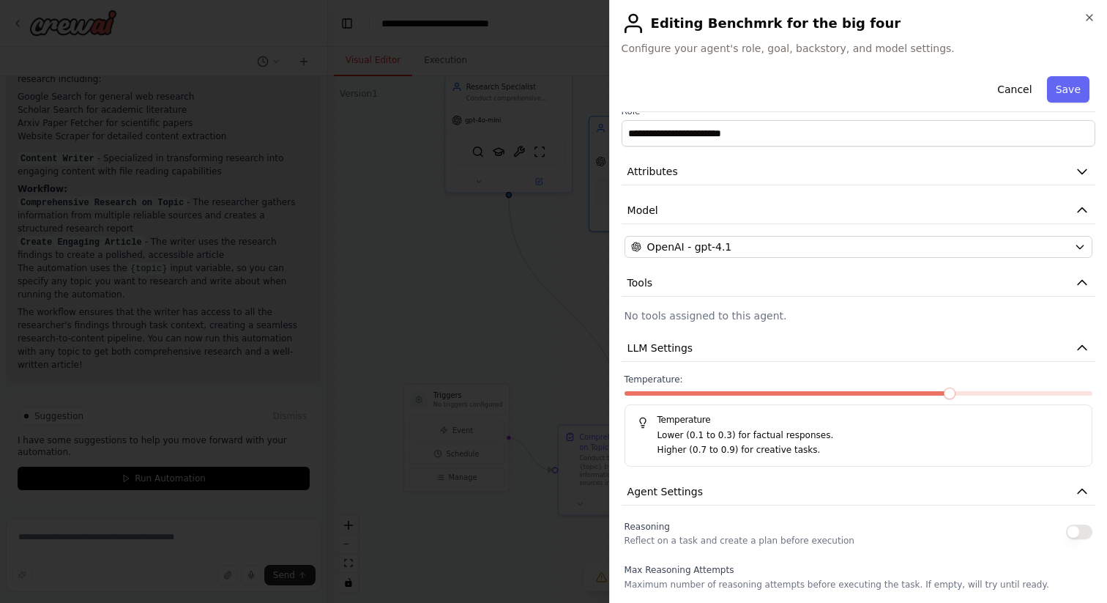
click at [736, 315] on p "No tools assigned to this agent." at bounding box center [859, 315] width 468 height 15
click at [1055, 98] on button "Save" at bounding box center [1068, 89] width 42 height 26
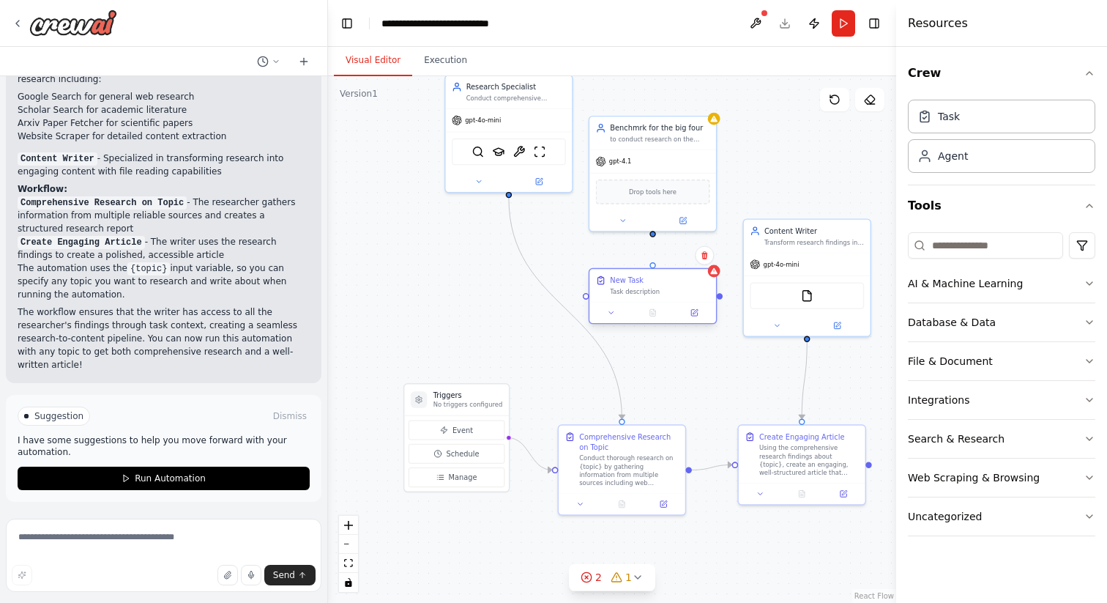
drag, startPoint x: 702, startPoint y: 313, endPoint x: 631, endPoint y: 286, distance: 76.3
click at [631, 285] on div "New Task" at bounding box center [627, 280] width 34 height 10
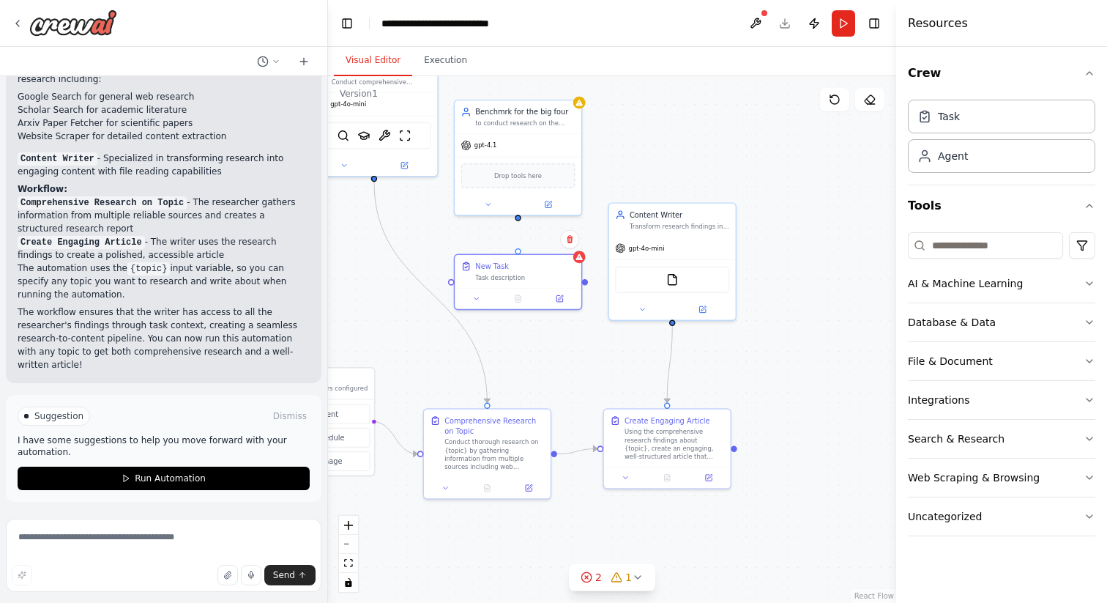
drag, startPoint x: 679, startPoint y: 383, endPoint x: 539, endPoint y: 357, distance: 142.2
click at [539, 357] on div ".deletable-edge-delete-btn { width: 20px; height: 20px; border: 0px solid #ffff…" at bounding box center [612, 339] width 568 height 526
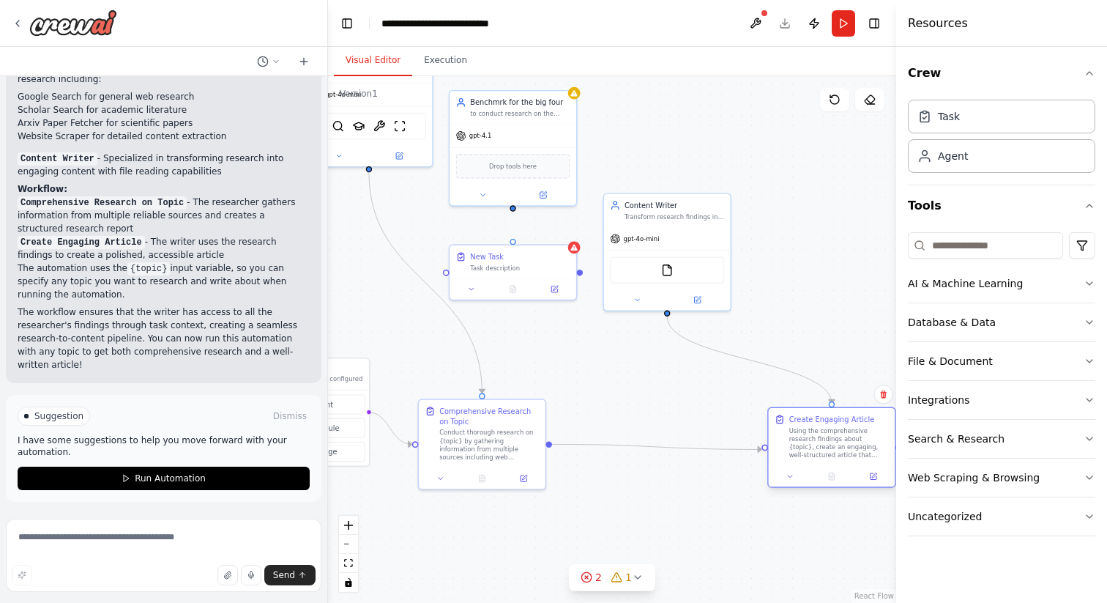
drag, startPoint x: 655, startPoint y: 441, endPoint x: 827, endPoint y: 453, distance: 173.2
click at [827, 453] on div "Using the comprehensive research findings about {topic}, create an engaging, we…" at bounding box center [839, 442] width 100 height 33
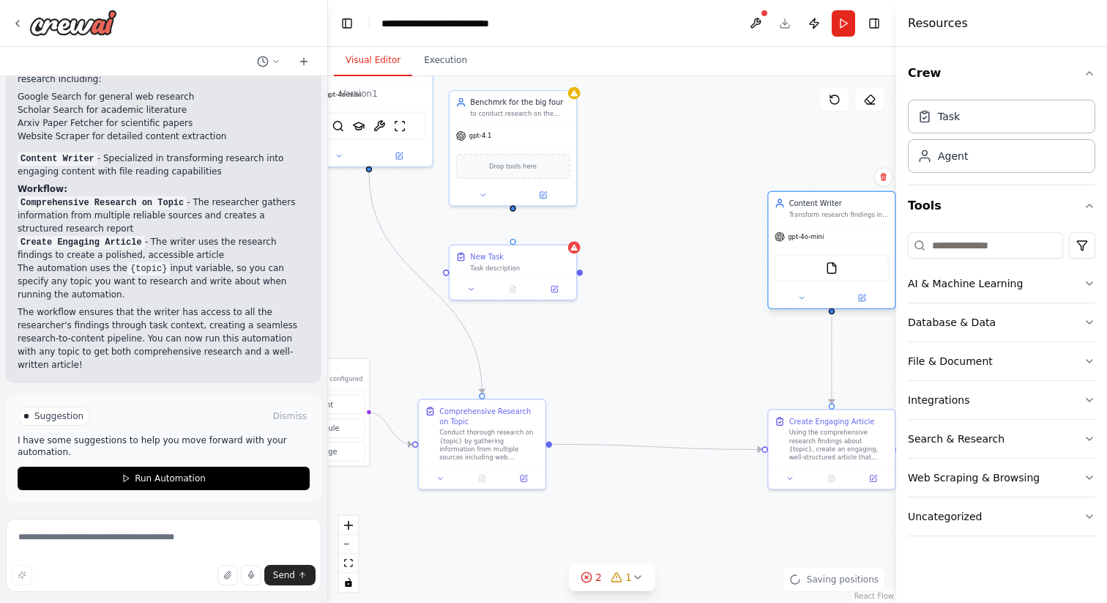
drag, startPoint x: 681, startPoint y: 223, endPoint x: 853, endPoint y: 218, distance: 172.1
click at [853, 218] on div "Content Writer Transform research findings into engaging, well-structured, and …" at bounding box center [832, 208] width 127 height 33
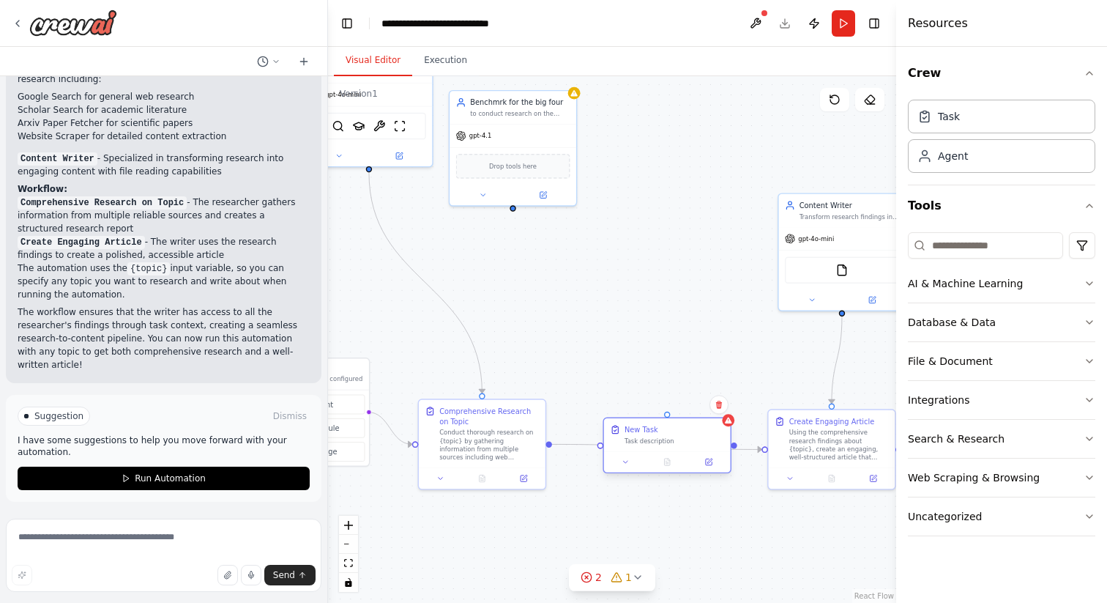
drag, startPoint x: 516, startPoint y: 269, endPoint x: 667, endPoint y: 441, distance: 228.8
click at [667, 441] on div "Task description" at bounding box center [675, 440] width 100 height 8
drag, startPoint x: 667, startPoint y: 441, endPoint x: 680, endPoint y: 302, distance: 139.7
click at [679, 301] on div "New Task Task description" at bounding box center [677, 300] width 127 height 33
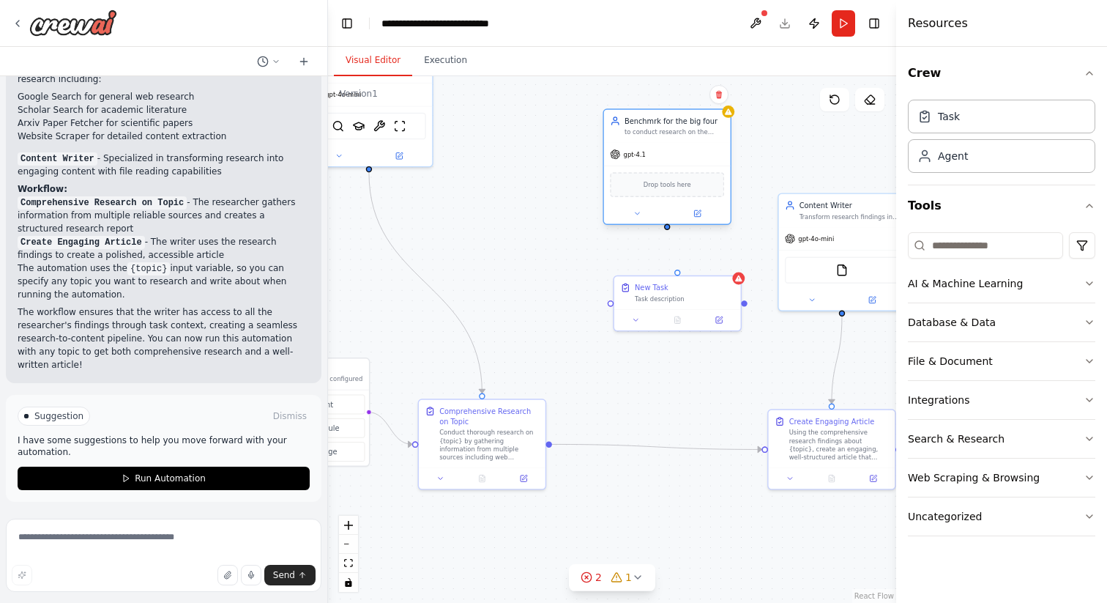
drag, startPoint x: 507, startPoint y: 158, endPoint x: 664, endPoint y: 182, distance: 158.4
click at [664, 182] on span "Drop tools here" at bounding box center [668, 184] width 48 height 10
drag, startPoint x: 657, startPoint y: 288, endPoint x: 638, endPoint y: 315, distance: 33.1
click at [638, 316] on div "New Task" at bounding box center [631, 316] width 34 height 10
drag, startPoint x: 666, startPoint y: 229, endPoint x: 656, endPoint y: 310, distance: 81.2
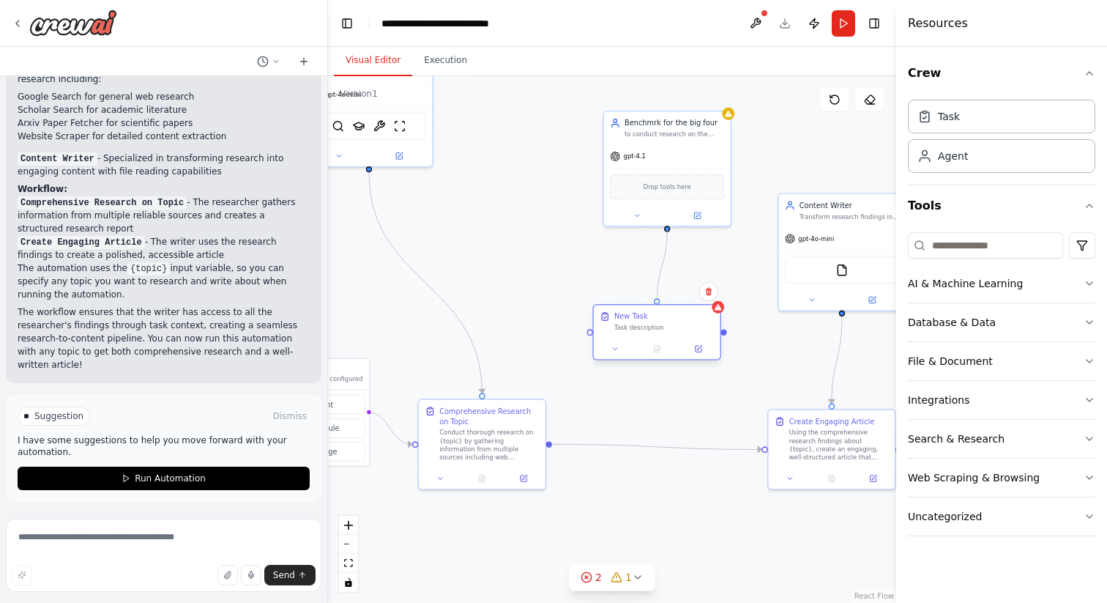
click at [611, 310] on div "Triggers No triggers configured Event Schedule Manage Research Specialist Condu…" at bounding box center [411, 326] width 399 height 370
click at [663, 319] on div "New Task" at bounding box center [664, 316] width 100 height 10
click at [699, 354] on button at bounding box center [698, 349] width 35 height 12
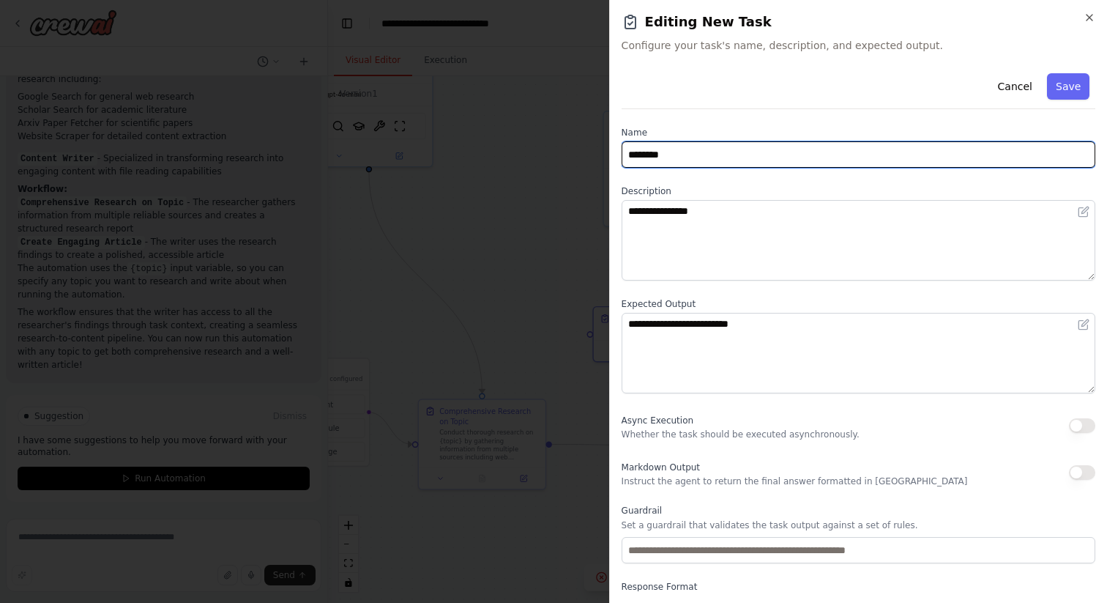
drag, startPoint x: 723, startPoint y: 154, endPoint x: 573, endPoint y: 135, distance: 151.3
click at [573, 135] on body "researcher and writer for a specific topic ▶ Thought process I'll help you crea…" at bounding box center [553, 301] width 1107 height 603
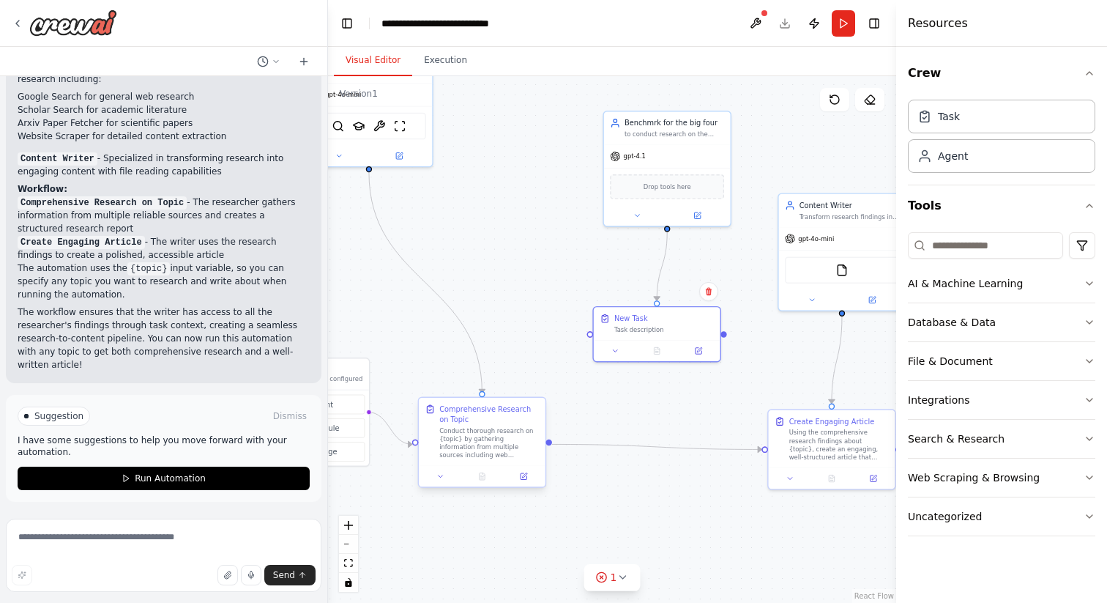
click at [483, 425] on div "Comprehensive Research on Topic Conduct thorough research on {topic} by gatheri…" at bounding box center [489, 431] width 100 height 56
click at [526, 476] on icon at bounding box center [524, 476] width 6 height 6
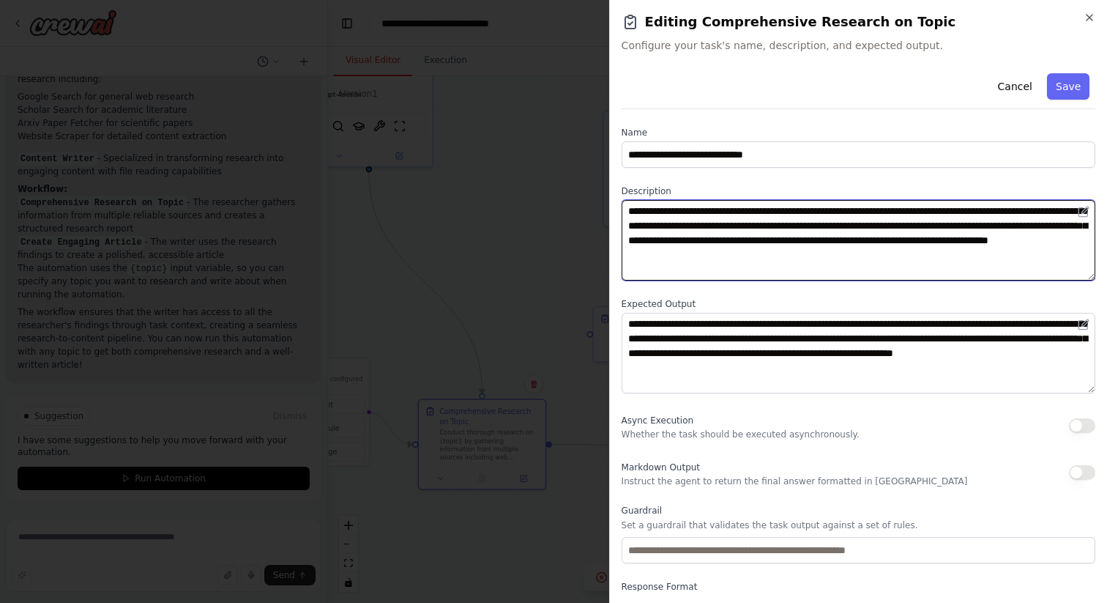
click at [740, 228] on textarea "**********" at bounding box center [859, 240] width 474 height 81
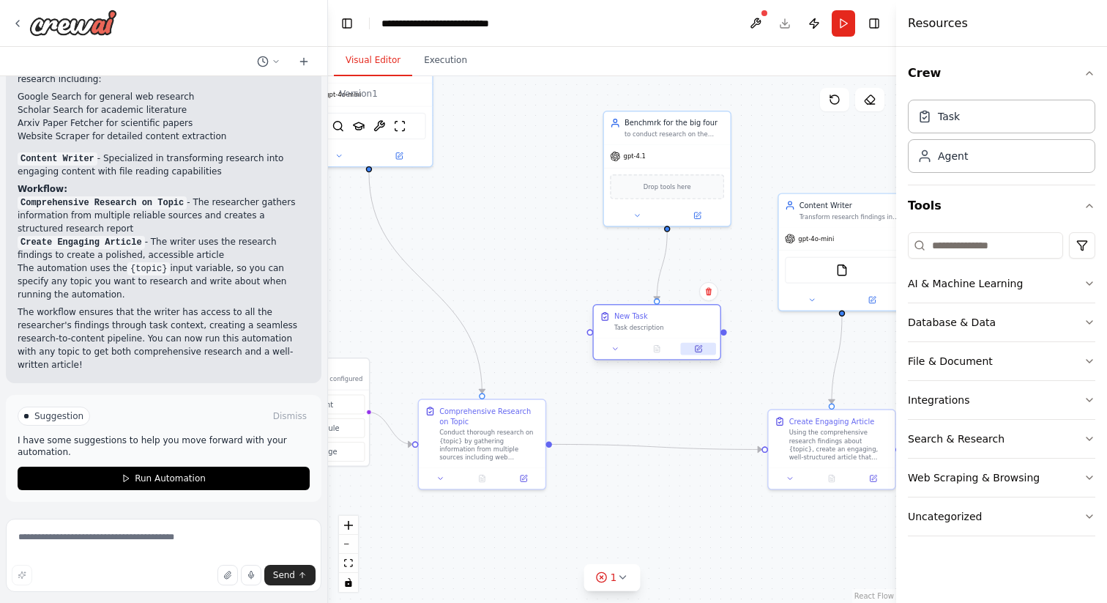
click at [696, 351] on icon at bounding box center [699, 349] width 6 height 6
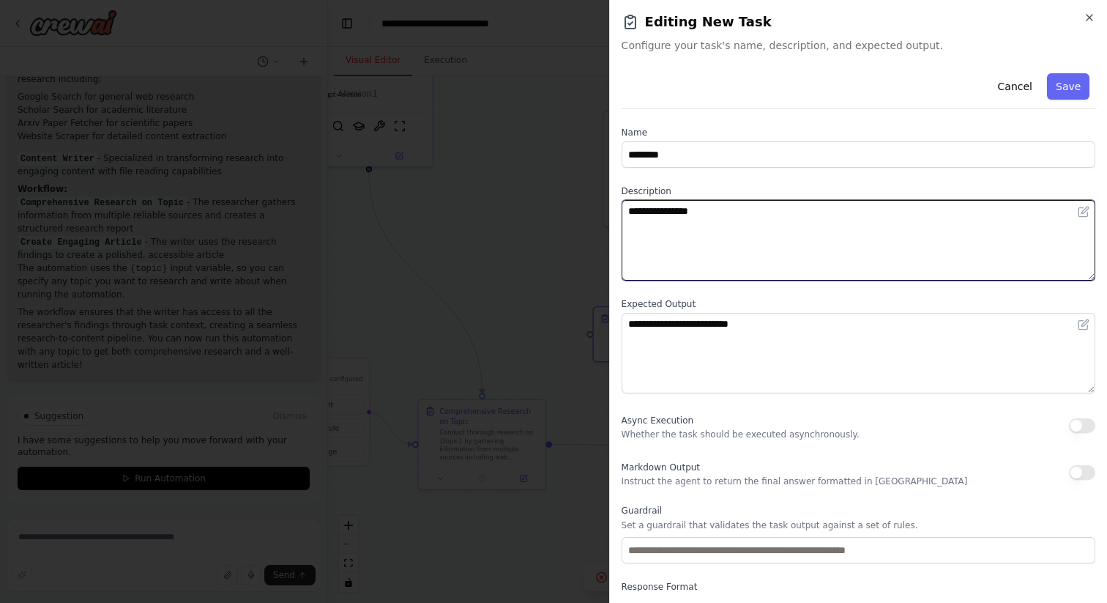
click at [700, 248] on textarea "**********" at bounding box center [859, 240] width 474 height 81
paste textarea "**********"
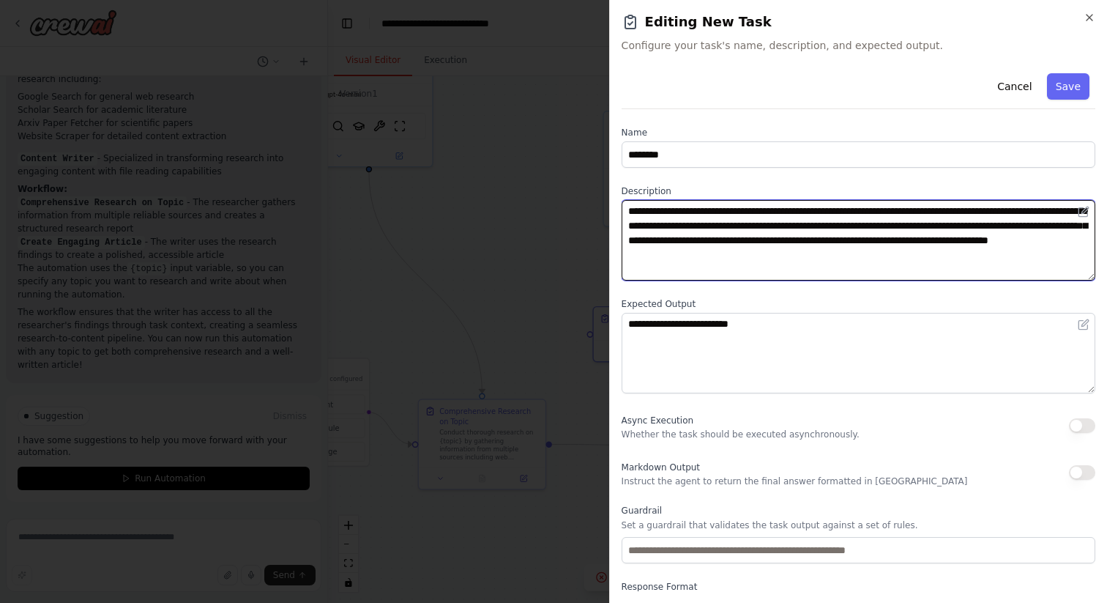
type textarea "**********"
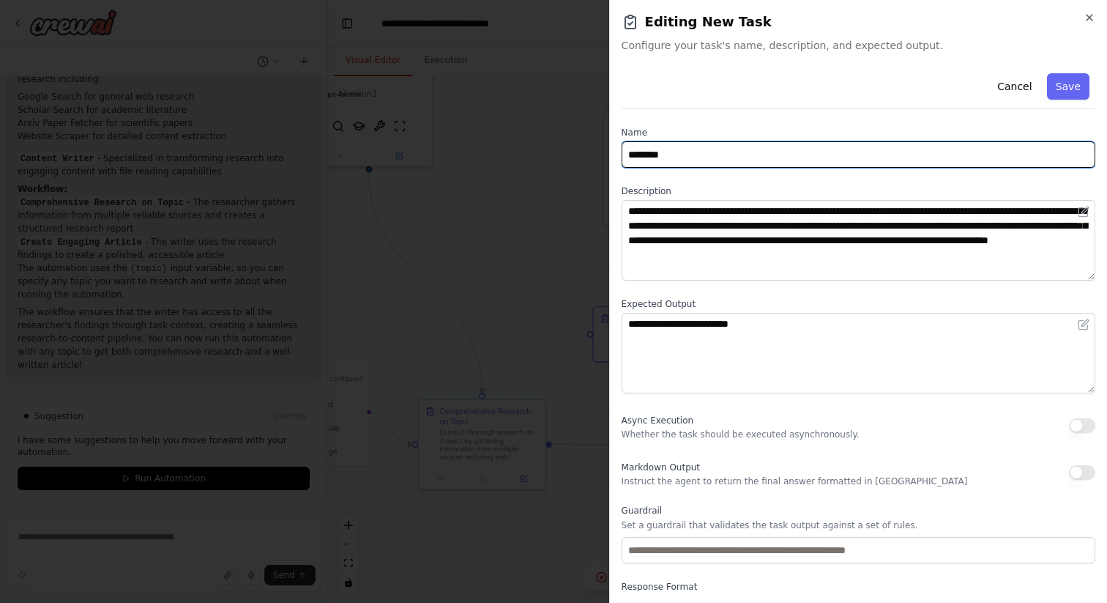
drag, startPoint x: 701, startPoint y: 154, endPoint x: 616, endPoint y: 149, distance: 85.1
click at [616, 149] on div "**********" at bounding box center [858, 301] width 498 height 603
type input "**********"
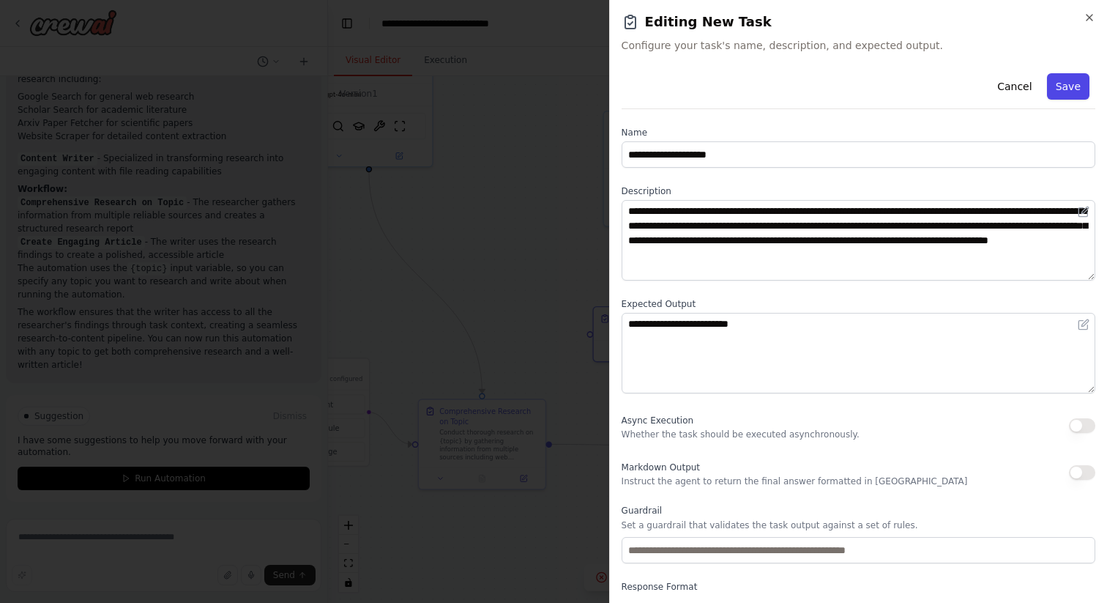
click at [1079, 84] on button "Save" at bounding box center [1068, 86] width 42 height 26
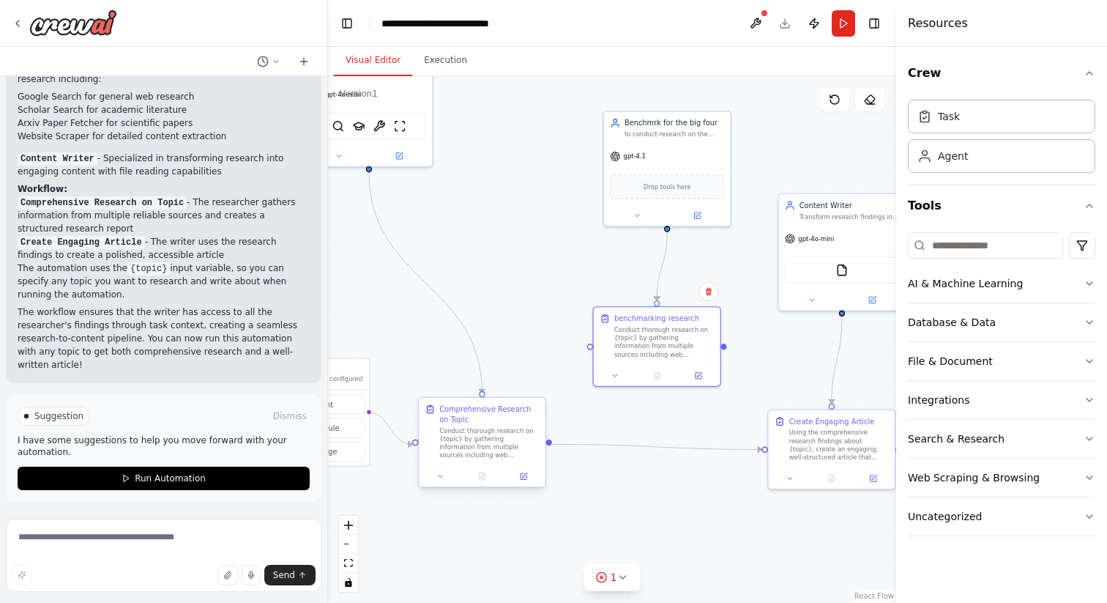
click at [462, 452] on div "Conduct thorough research on {topic} by gathering information from multiple sou…" at bounding box center [489, 442] width 100 height 33
click at [523, 478] on icon at bounding box center [524, 476] width 6 height 6
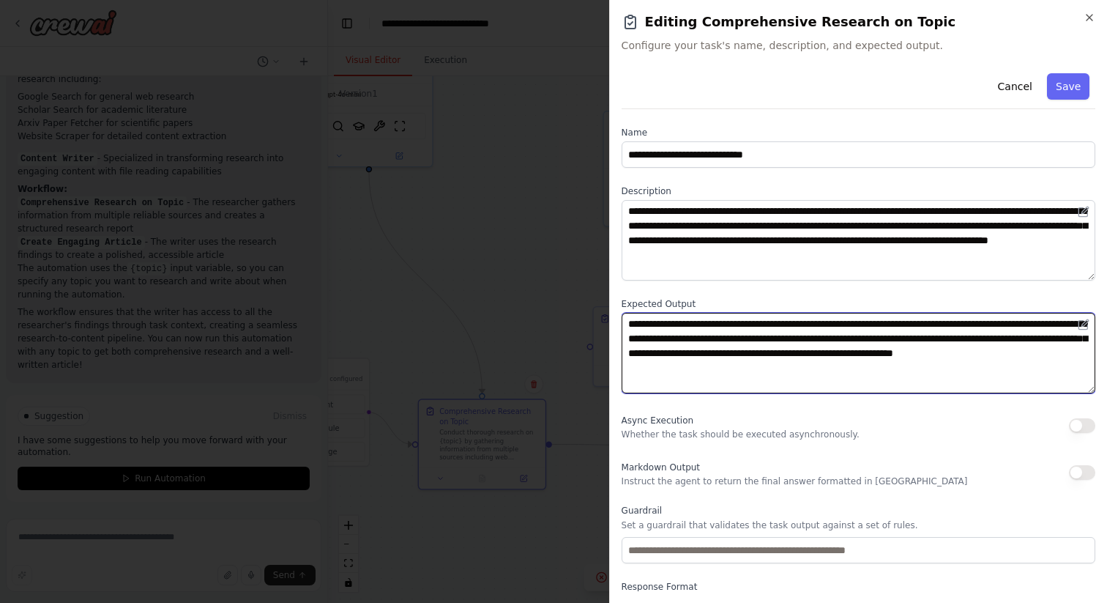
click at [710, 370] on textarea "**********" at bounding box center [859, 353] width 474 height 81
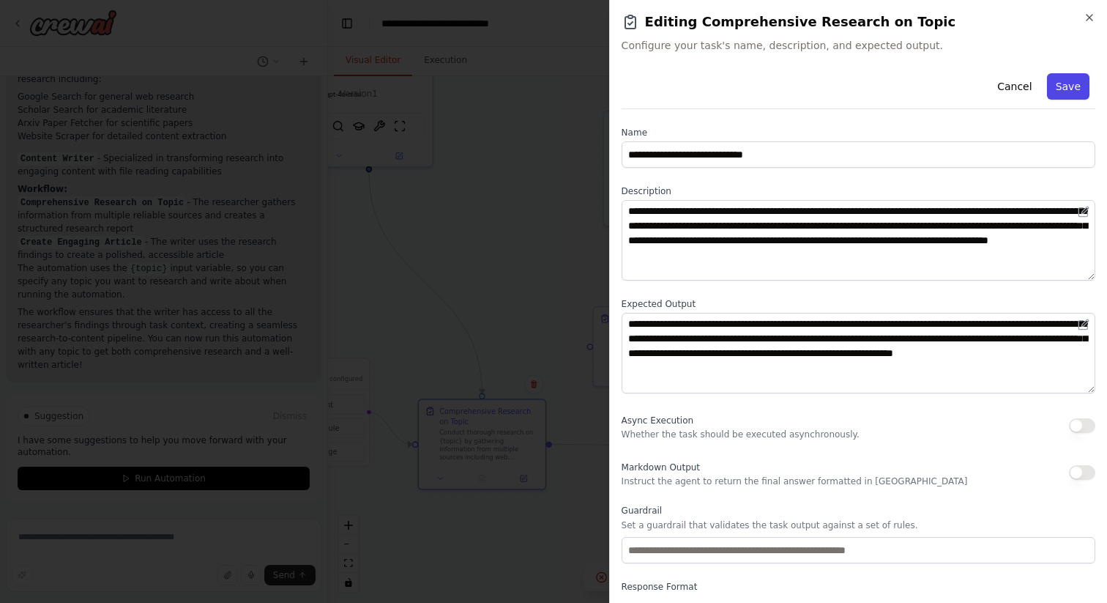
click at [1065, 96] on button "Save" at bounding box center [1068, 86] width 42 height 26
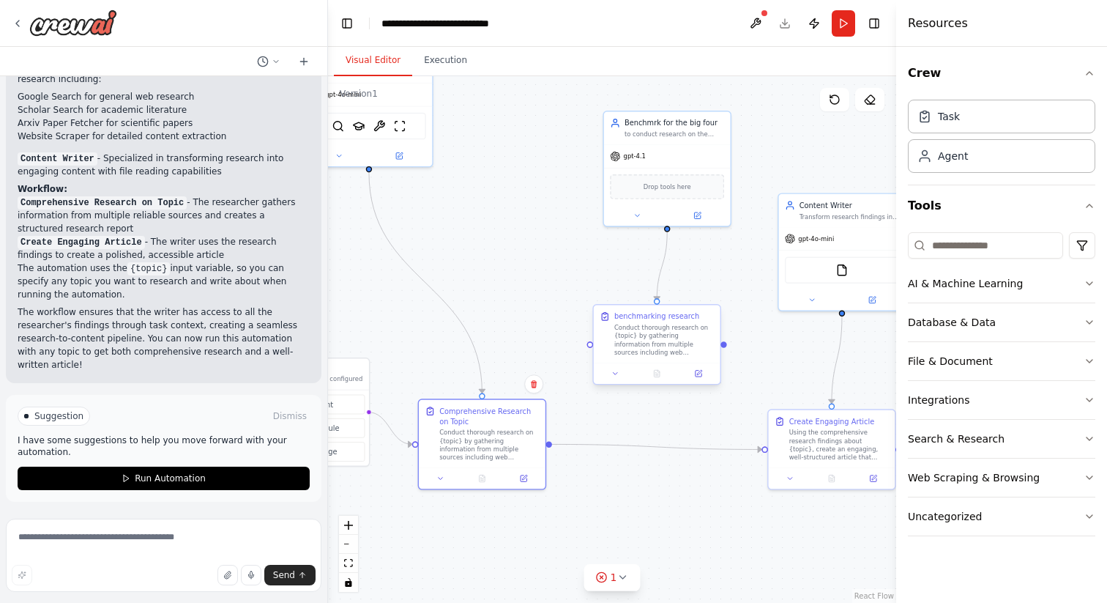
click at [693, 352] on div "Conduct thorough research on {topic} by gathering information from multiple sou…" at bounding box center [664, 340] width 100 height 33
click at [699, 373] on icon at bounding box center [699, 372] width 5 height 5
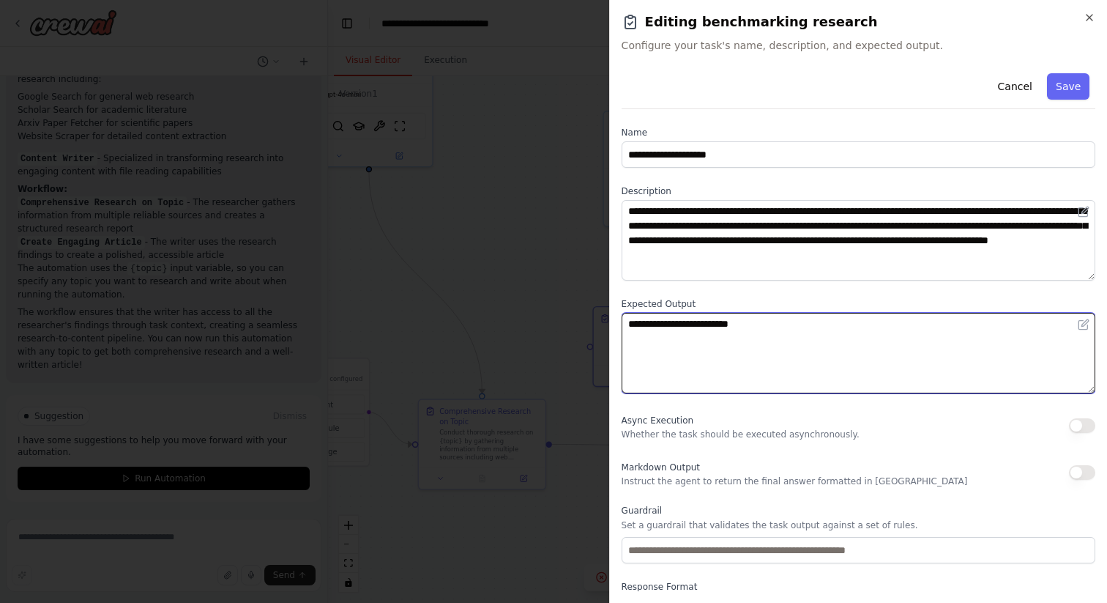
click at [717, 347] on textarea "**********" at bounding box center [859, 353] width 474 height 81
paste textarea "**********"
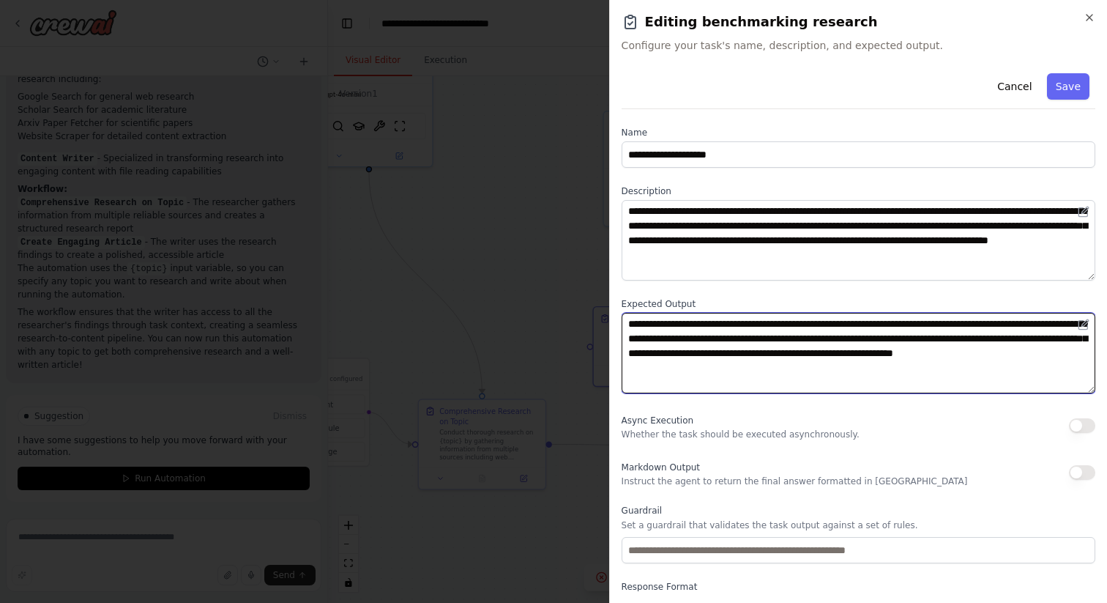
scroll to position [59, 0]
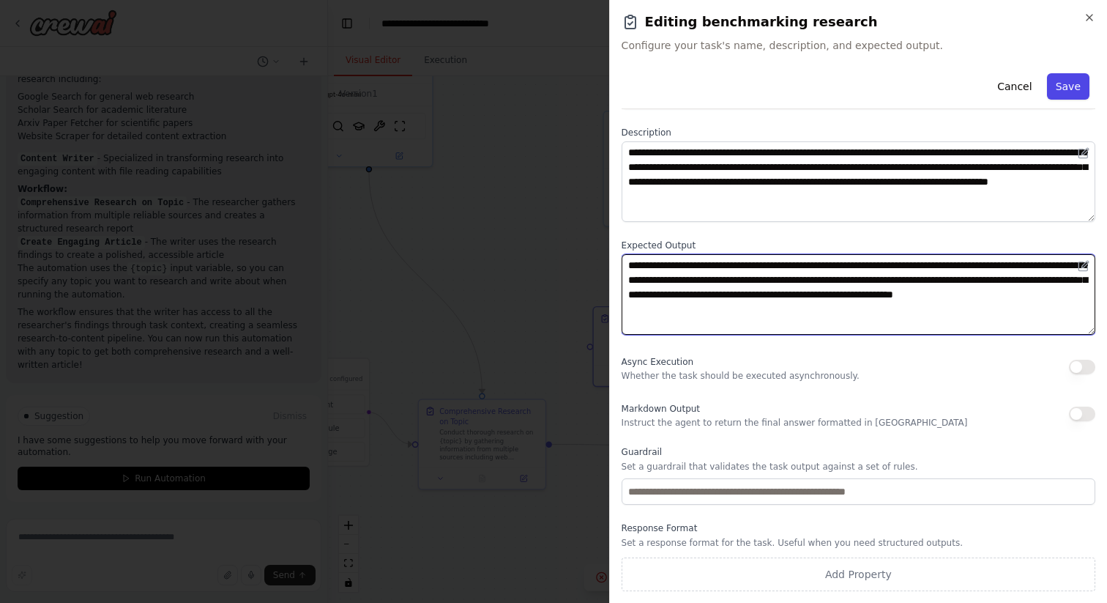
type textarea "**********"
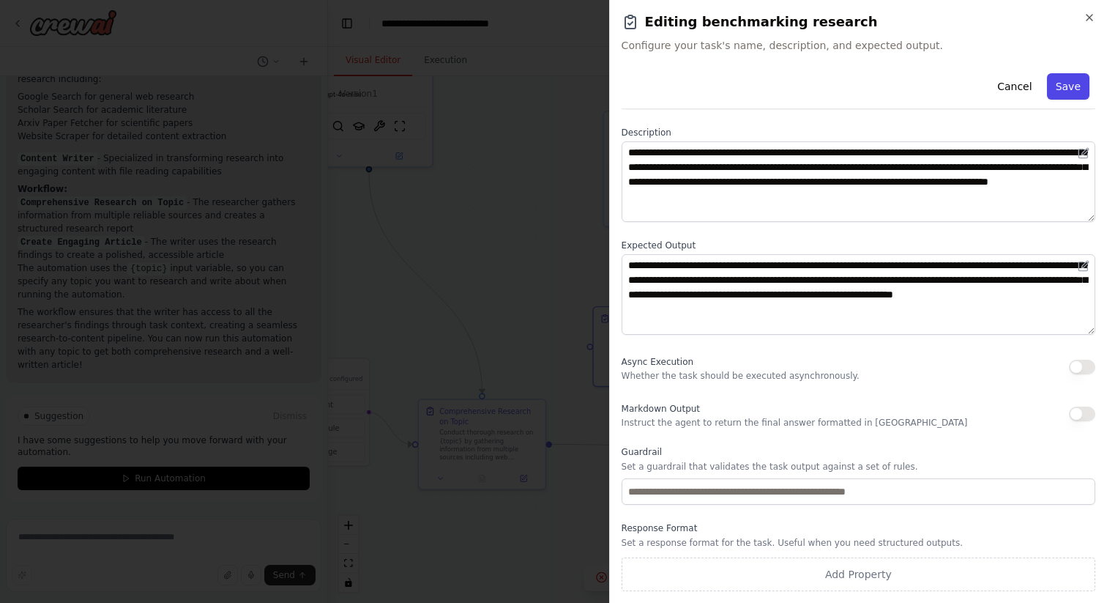
click at [1074, 85] on button "Save" at bounding box center [1068, 86] width 42 height 26
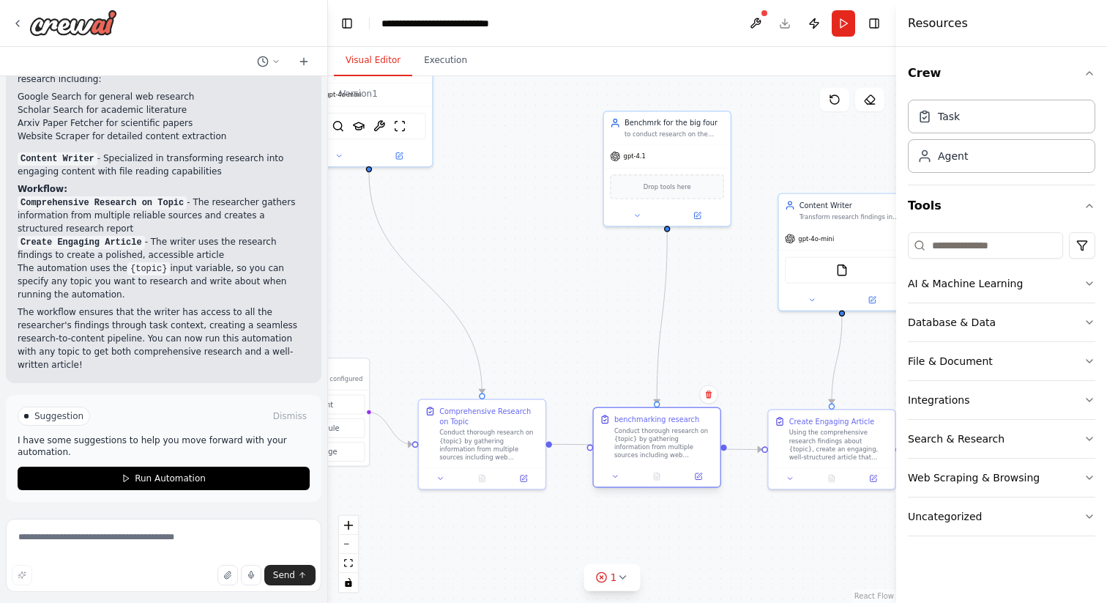
drag, startPoint x: 682, startPoint y: 338, endPoint x: 679, endPoint y: 439, distance: 100.4
click at [679, 439] on div "Conduct thorough research on {topic} by gathering information from multiple sou…" at bounding box center [664, 442] width 100 height 33
drag, startPoint x: 679, startPoint y: 439, endPoint x: 689, endPoint y: 416, distance: 24.9
click at [689, 415] on div "Conduct thorough research on {topic} by gathering information from multiple sou…" at bounding box center [675, 422] width 100 height 33
drag, startPoint x: 601, startPoint y: 429, endPoint x: 552, endPoint y: 446, distance: 51.9
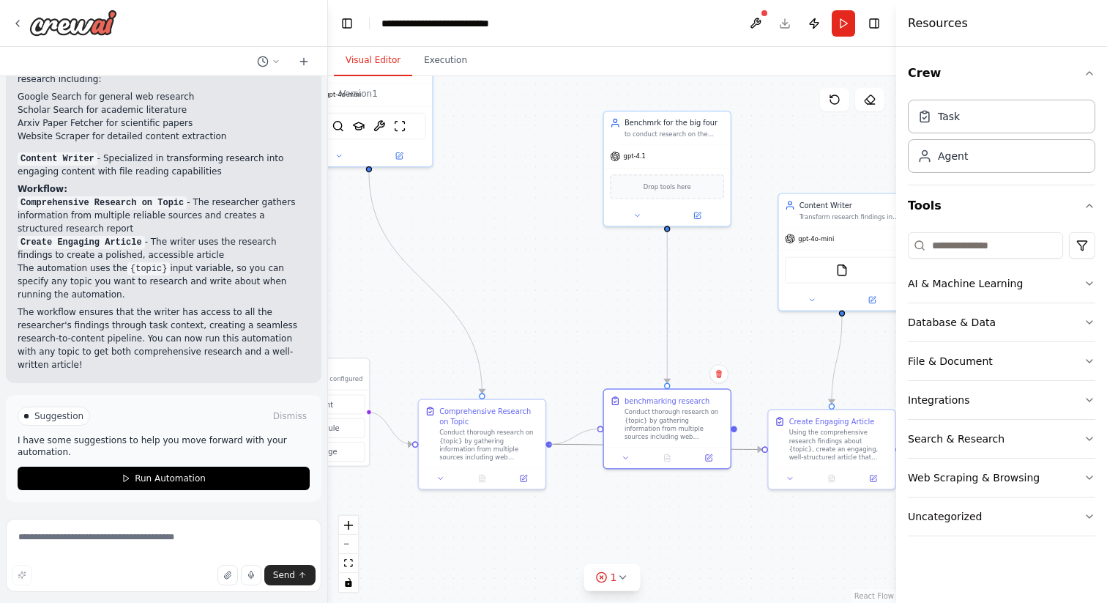
click at [552, 445] on div ".deletable-edge-delete-btn { width: 20px; height: 20px; border: 0px solid #ffff…" at bounding box center [411, 326] width 399 height 370
drag, startPoint x: 732, startPoint y: 425, endPoint x: 764, endPoint y: 448, distance: 39.2
click at [611, 448] on div "Triggers No triggers configured Event Schedule Manage Research Specialist Condu…" at bounding box center [411, 326] width 399 height 370
click at [843, 30] on button "Run" at bounding box center [843, 23] width 23 height 26
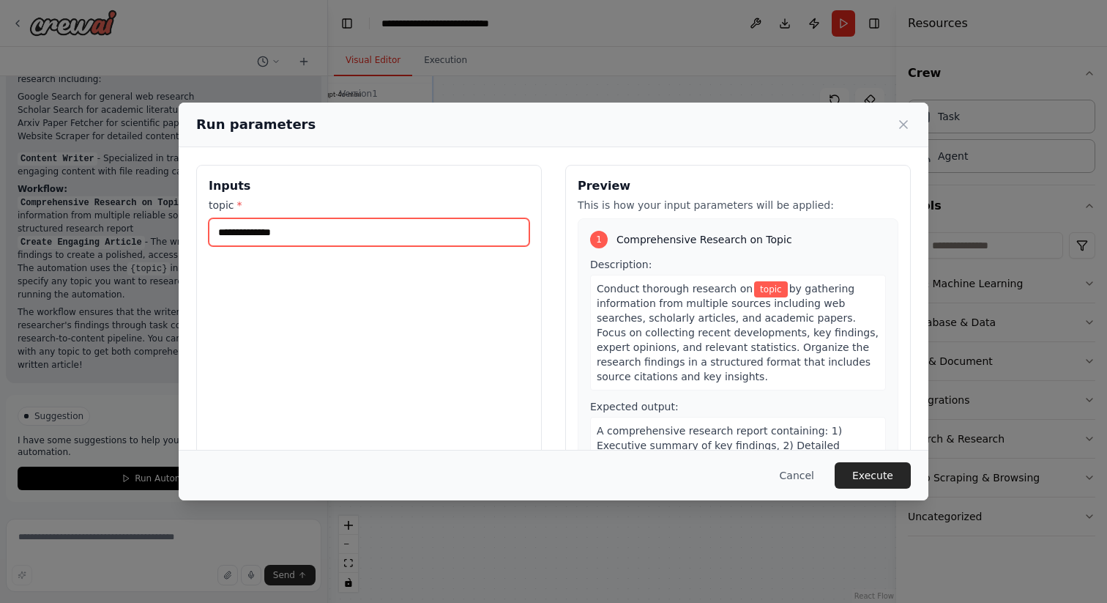
click at [371, 233] on input "topic *" at bounding box center [369, 232] width 321 height 28
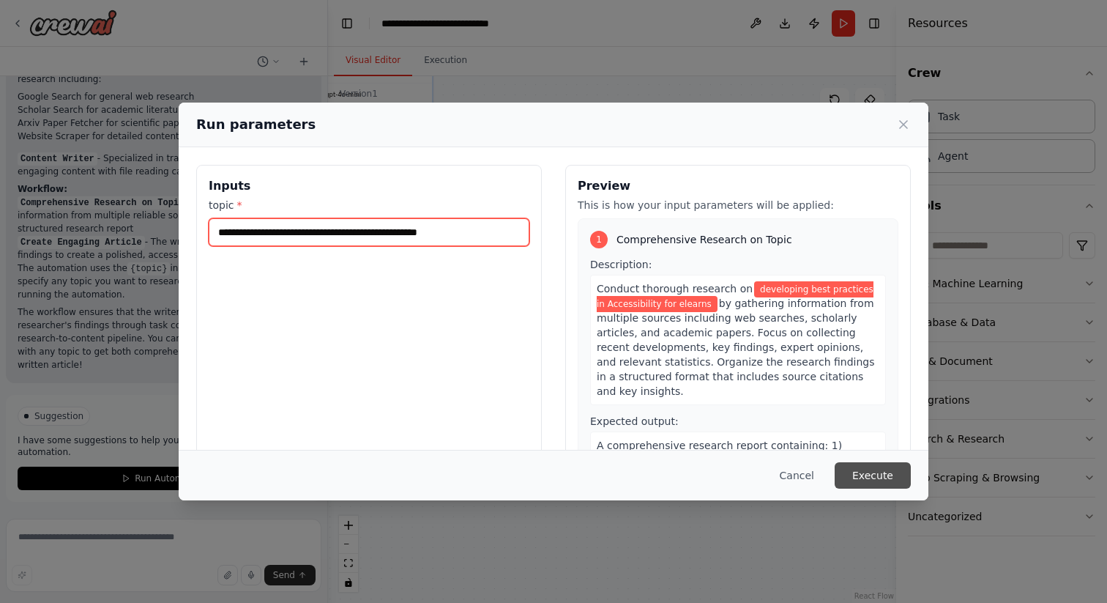
type input "**********"
click at [865, 475] on button "Execute" at bounding box center [873, 475] width 76 height 26
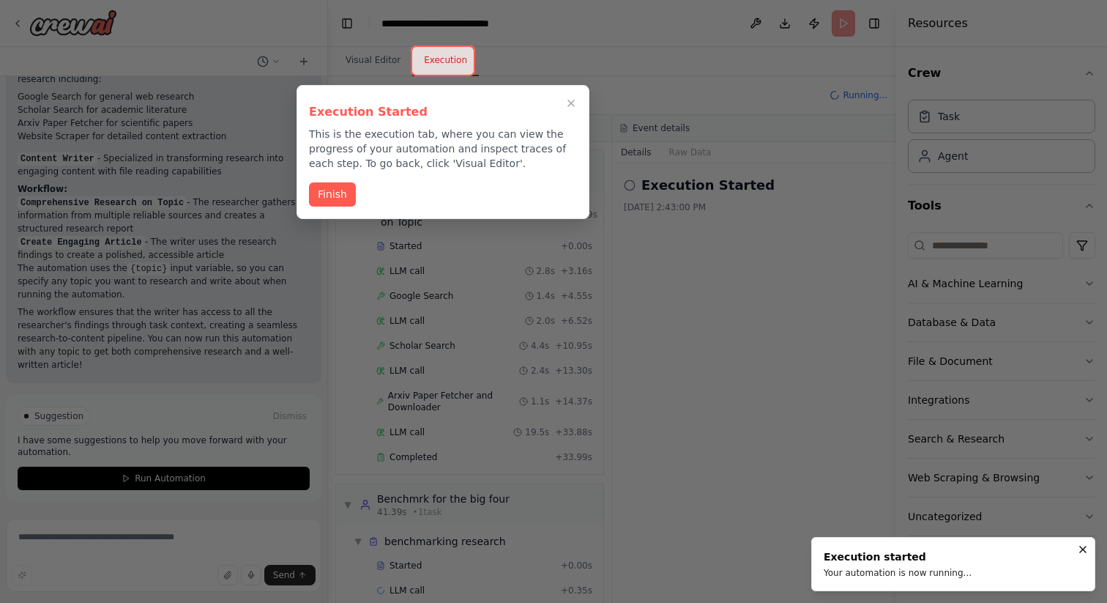
scroll to position [21, 0]
click at [570, 106] on icon "Close walkthrough" at bounding box center [571, 103] width 13 height 13
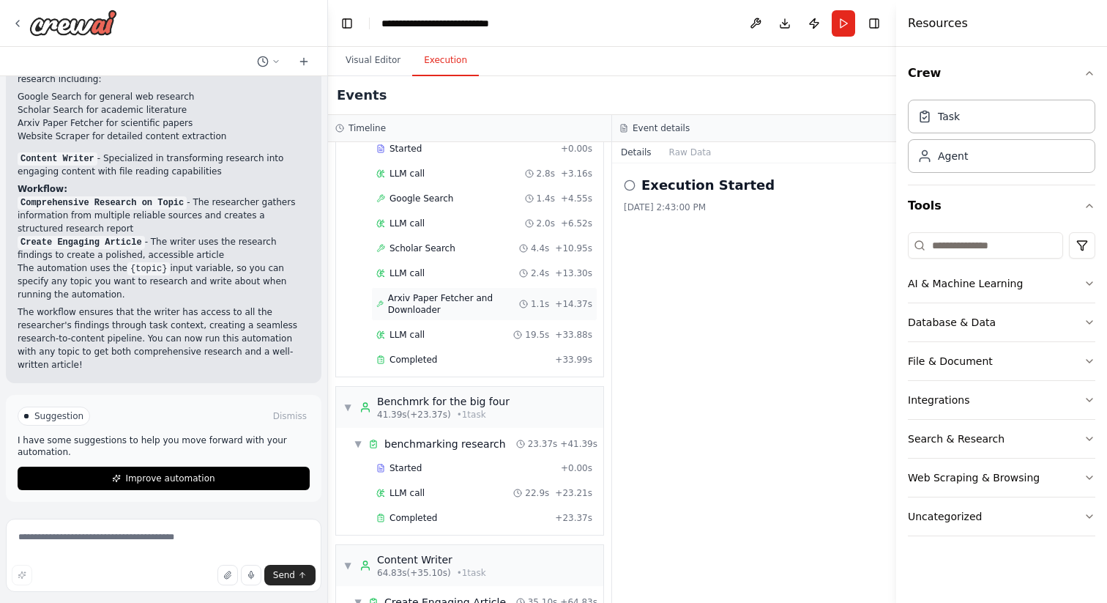
scroll to position [304, 0]
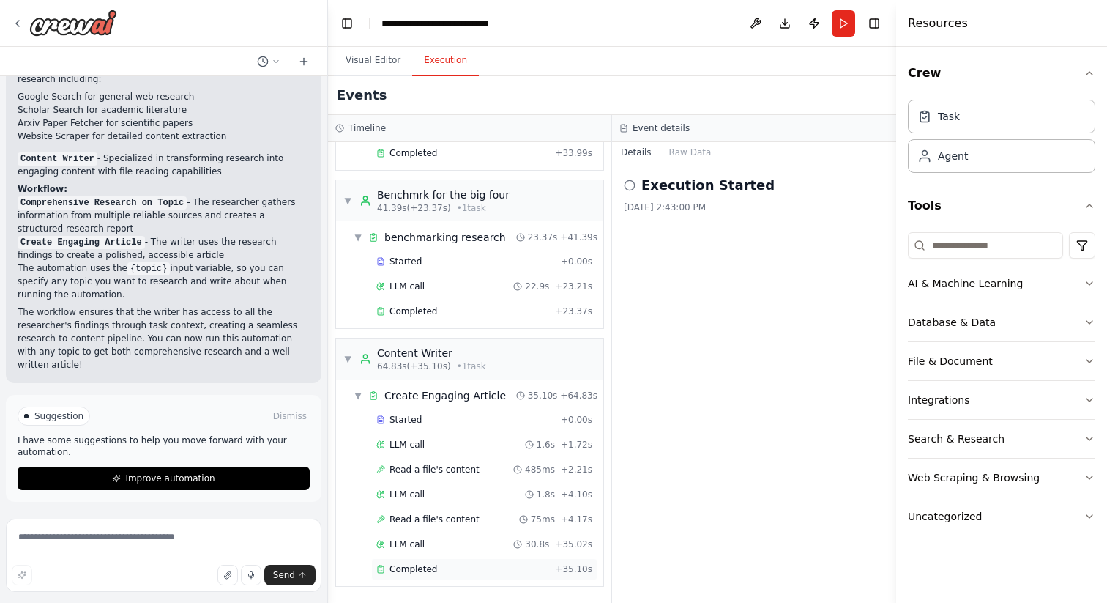
click at [401, 570] on span "Completed" at bounding box center [414, 569] width 48 height 12
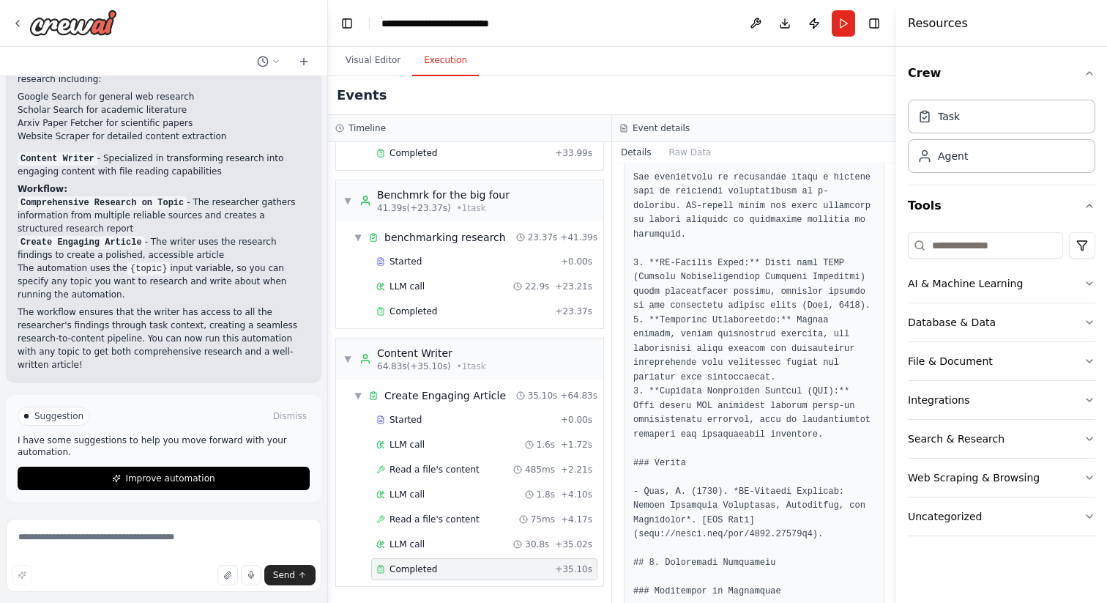
scroll to position [1169, 0]
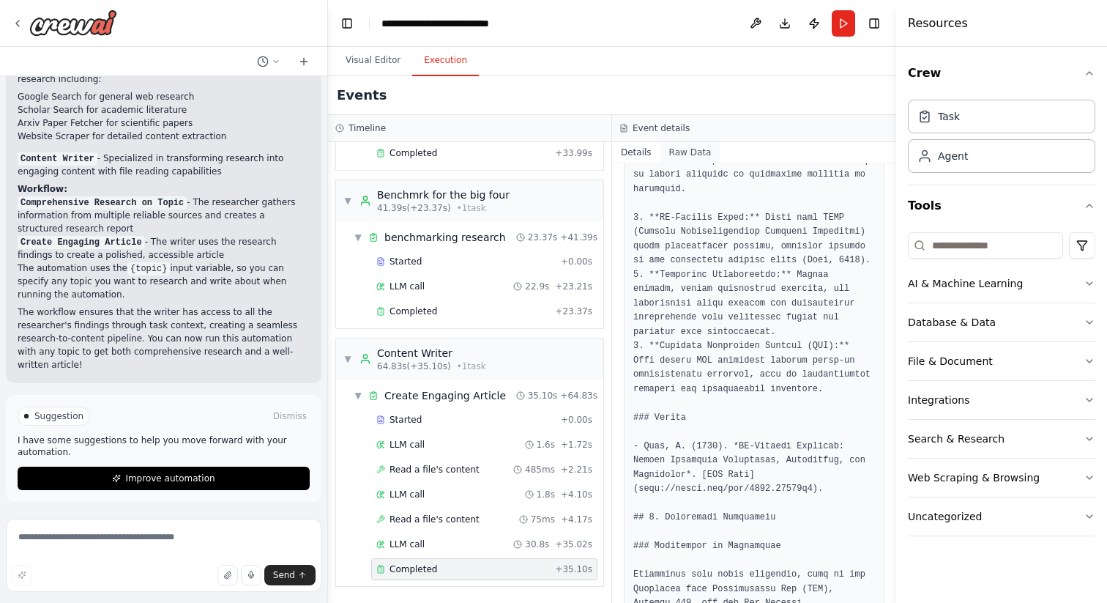
click at [682, 151] on button "Raw Data" at bounding box center [690, 152] width 60 height 21
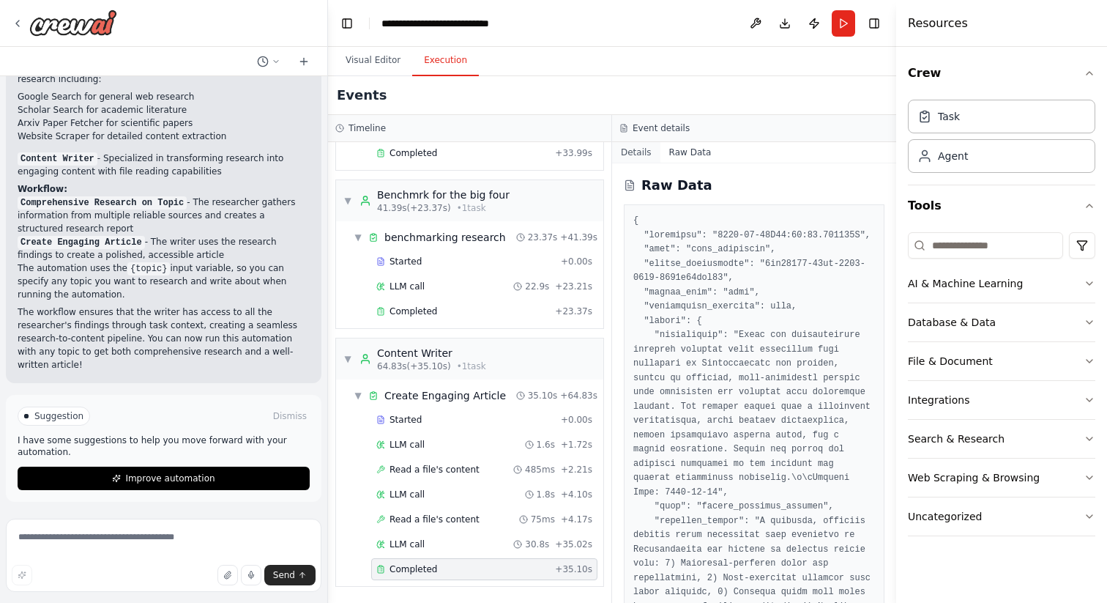
click at [635, 155] on button "Details" at bounding box center [636, 152] width 48 height 21
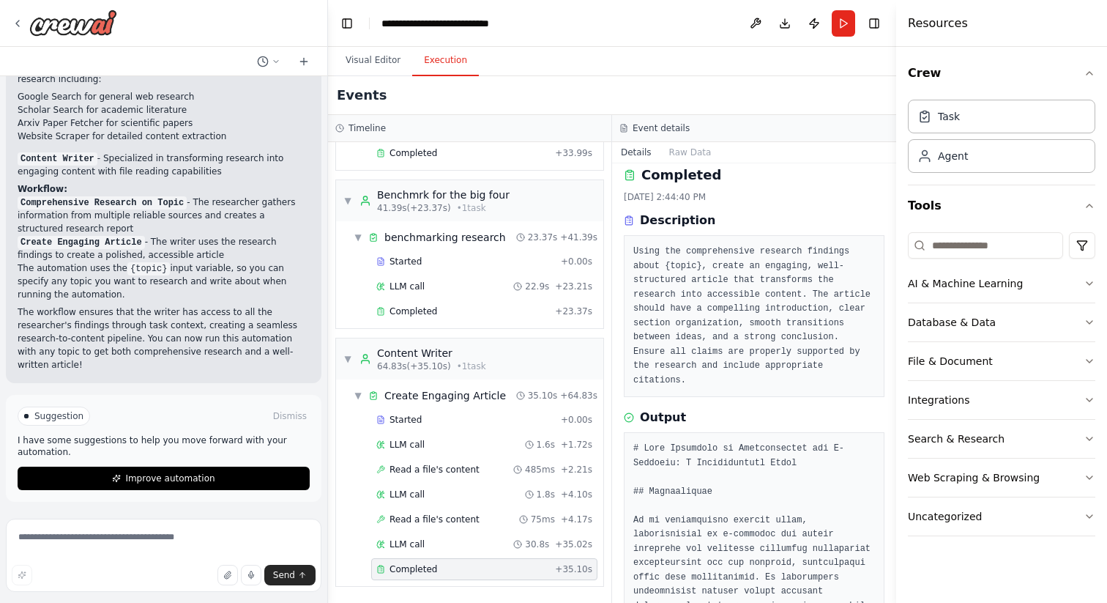
scroll to position [0, 0]
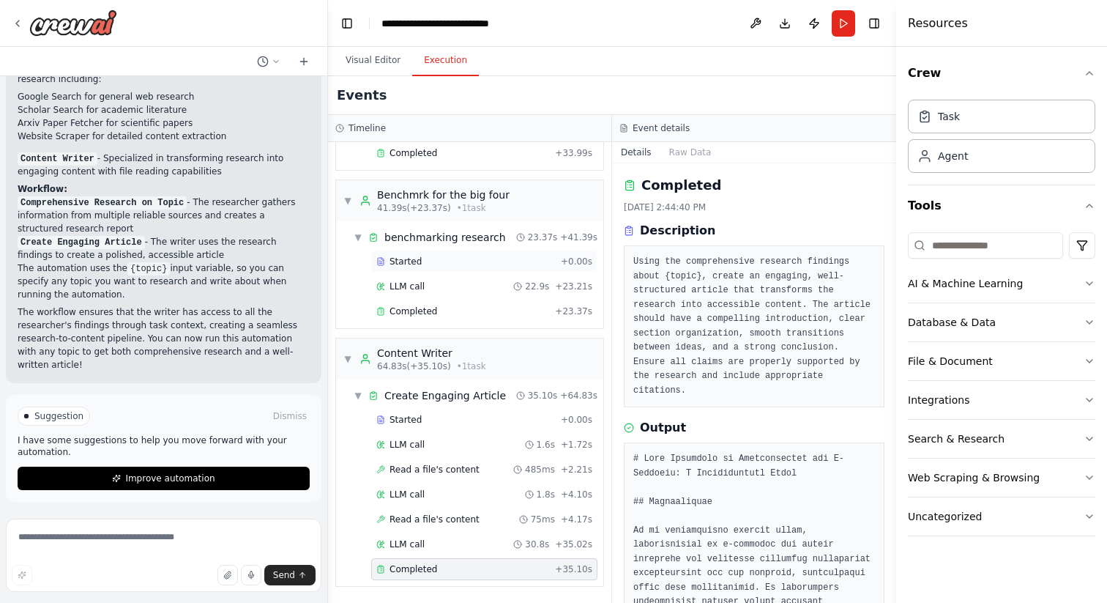
click at [496, 256] on div "Started" at bounding box center [465, 262] width 179 height 12
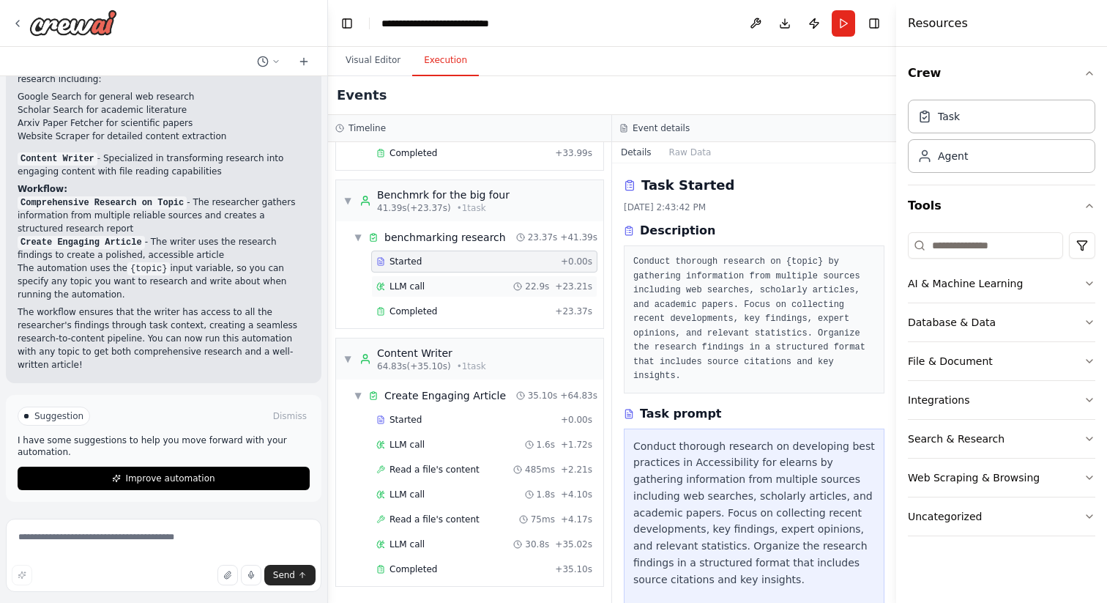
click at [485, 282] on div "LLM call 22.9s + 23.21s" at bounding box center [484, 286] width 216 height 12
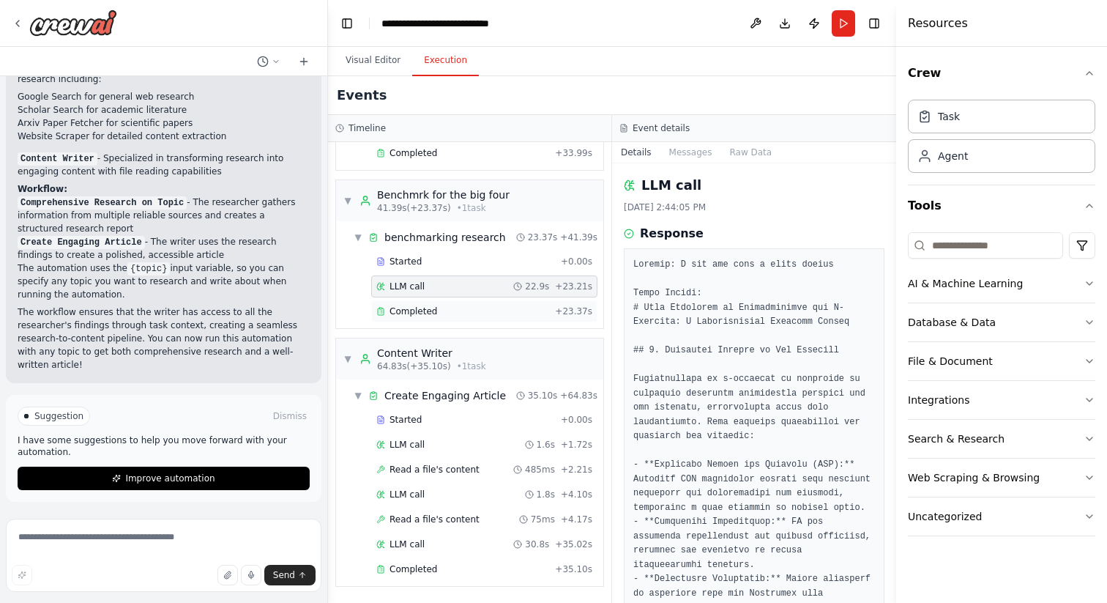
click at [462, 321] on div "Completed + 23.37s" at bounding box center [484, 311] width 226 height 22
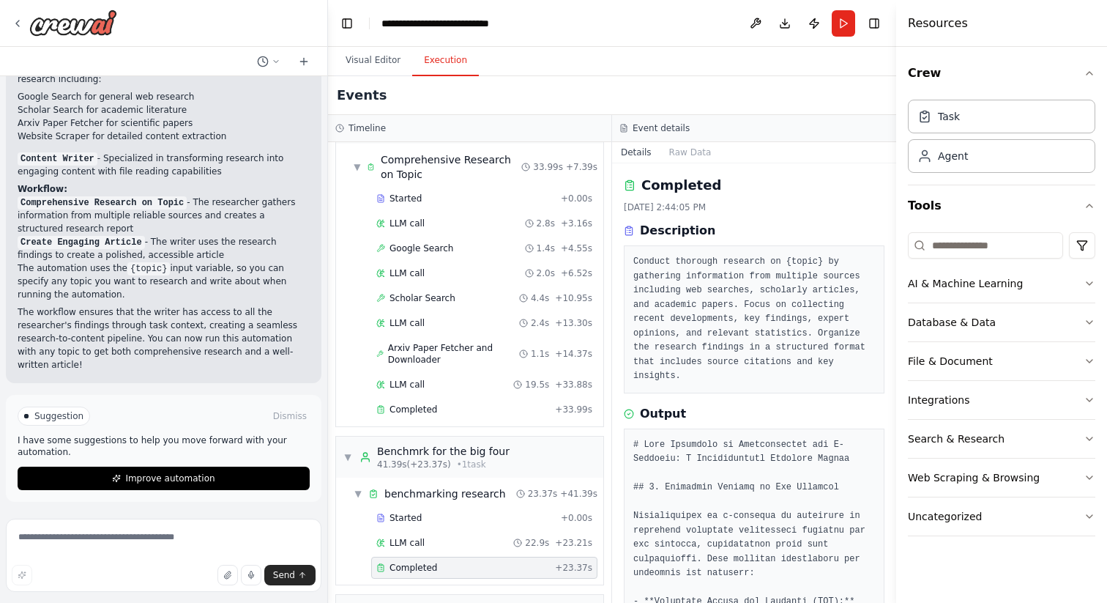
scroll to position [304, 0]
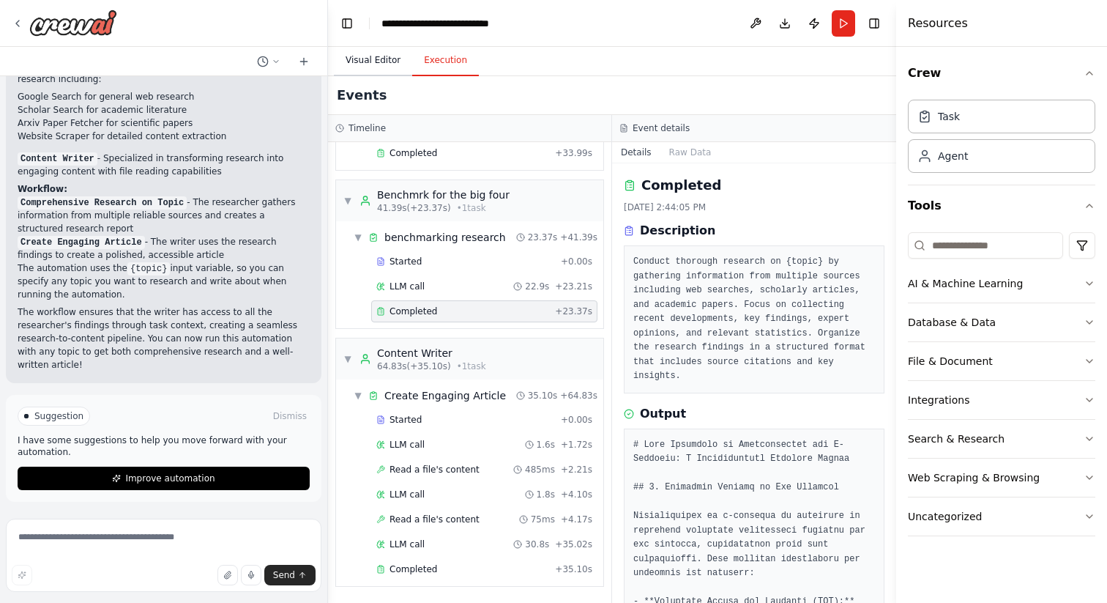
click at [368, 66] on button "Visual Editor" at bounding box center [373, 60] width 78 height 31
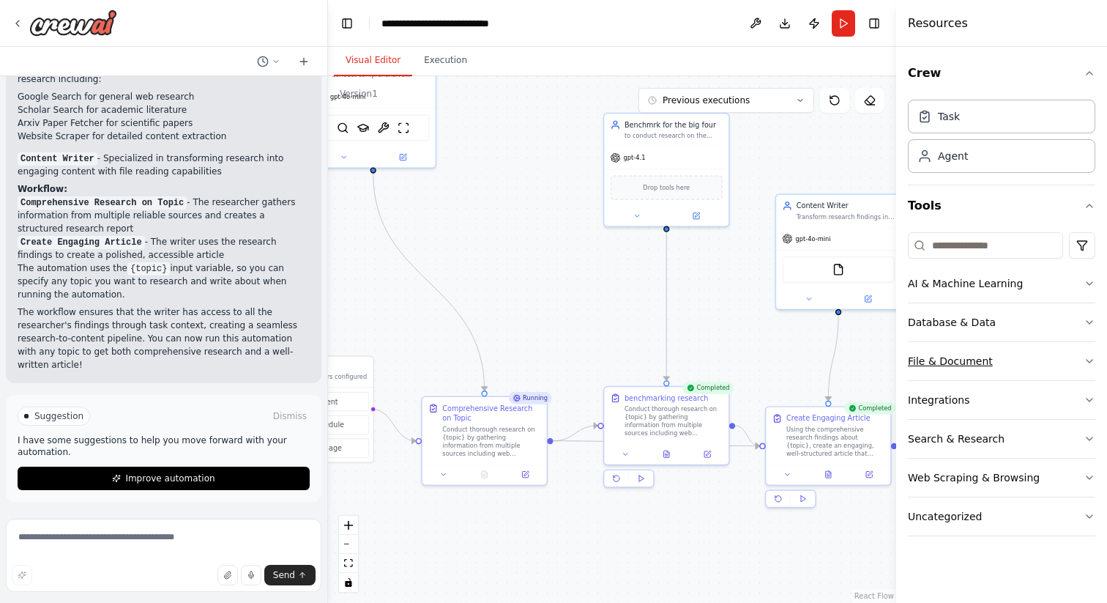
click at [975, 362] on div "File & Document" at bounding box center [950, 361] width 85 height 15
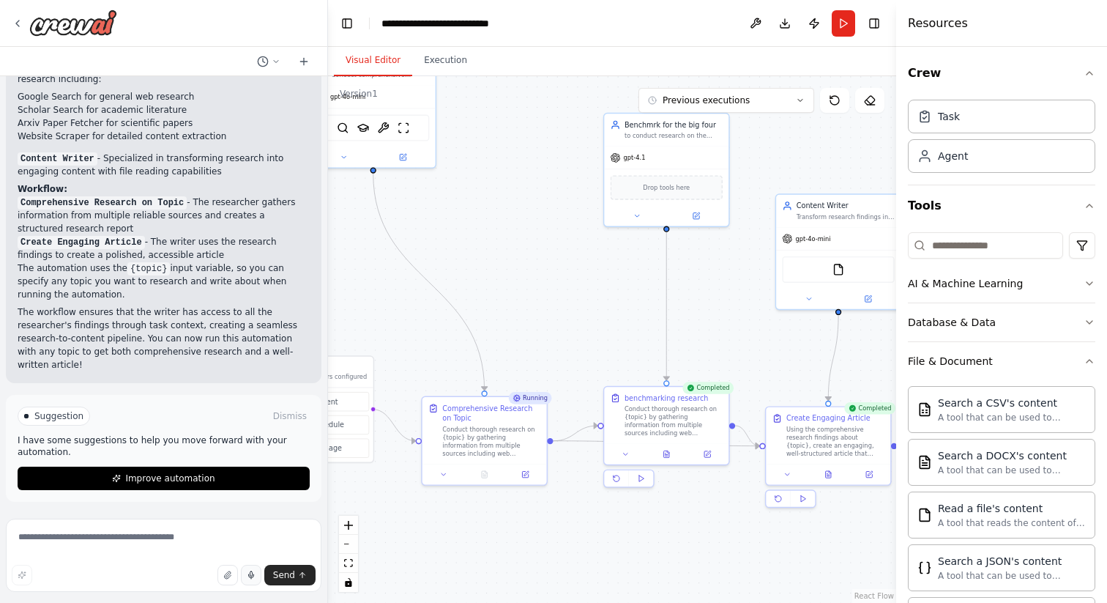
click at [249, 573] on icon "button" at bounding box center [251, 574] width 9 height 9
click at [253, 576] on rect "button" at bounding box center [250, 575] width 7 height 7
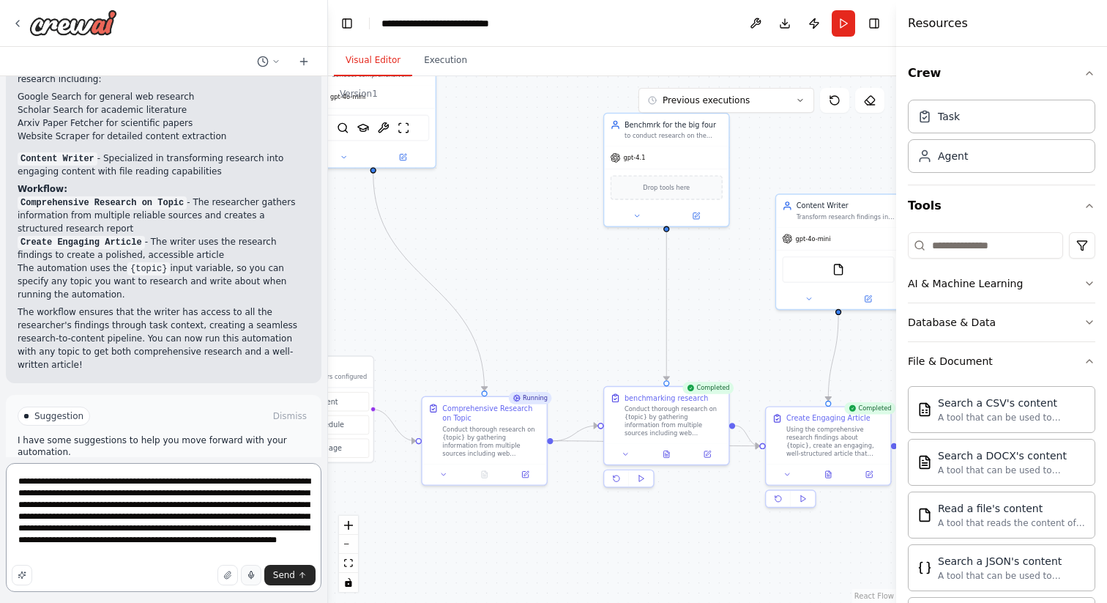
click at [208, 481] on textarea "**********" at bounding box center [164, 527] width 316 height 129
click at [227, 574] on icon "button" at bounding box center [227, 574] width 9 height 9
click at [235, 480] on textarea "**********" at bounding box center [164, 527] width 316 height 129
type textarea "**********"
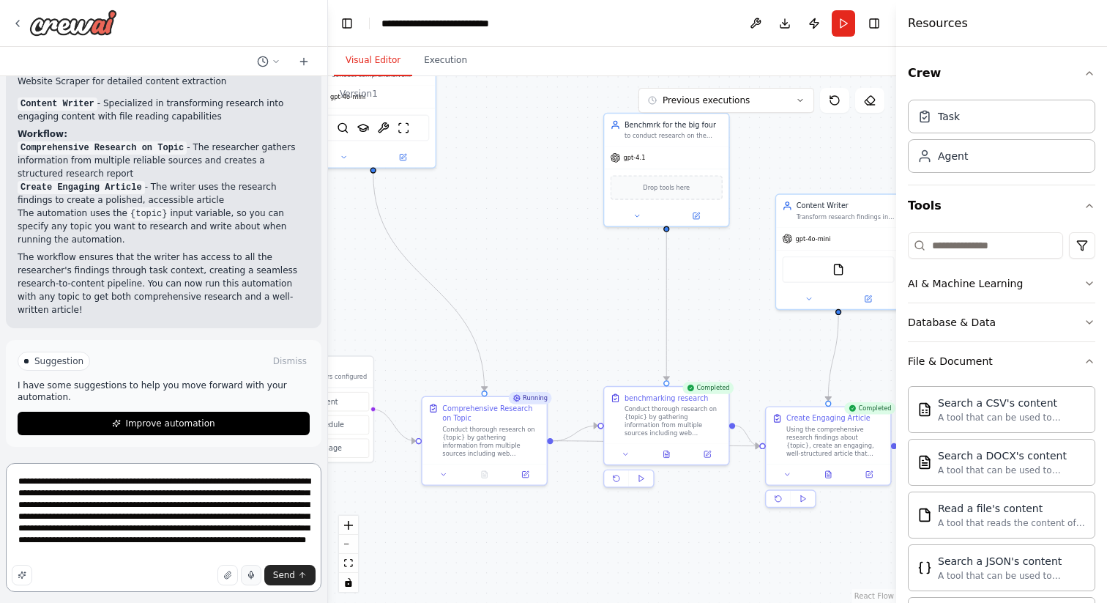
scroll to position [906, 0]
click at [227, 572] on icon "button" at bounding box center [227, 574] width 9 height 9
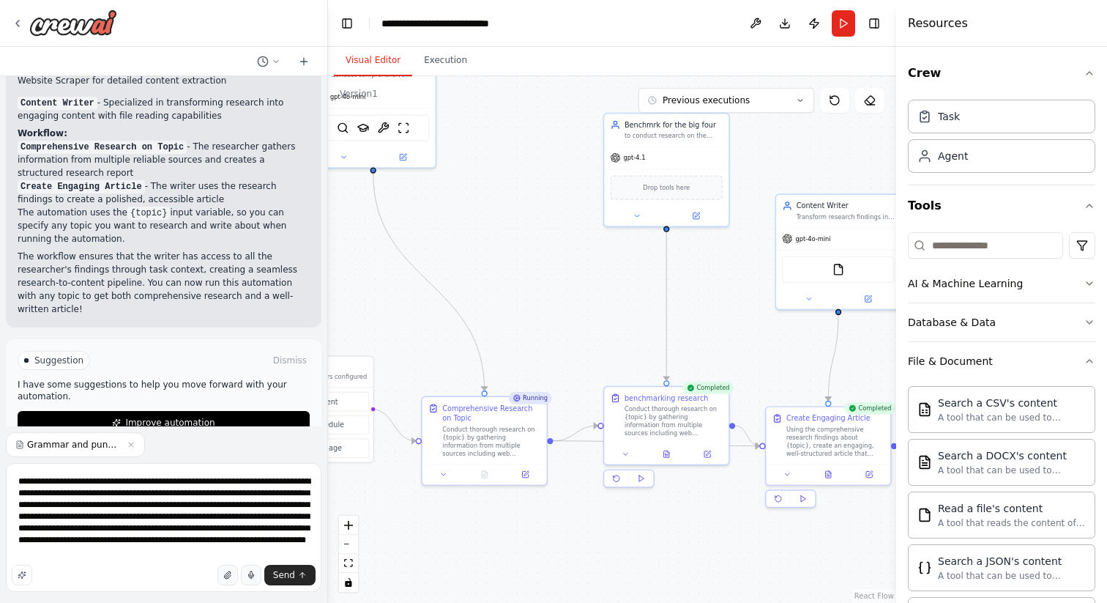
click at [225, 573] on icon "button" at bounding box center [227, 574] width 9 height 9
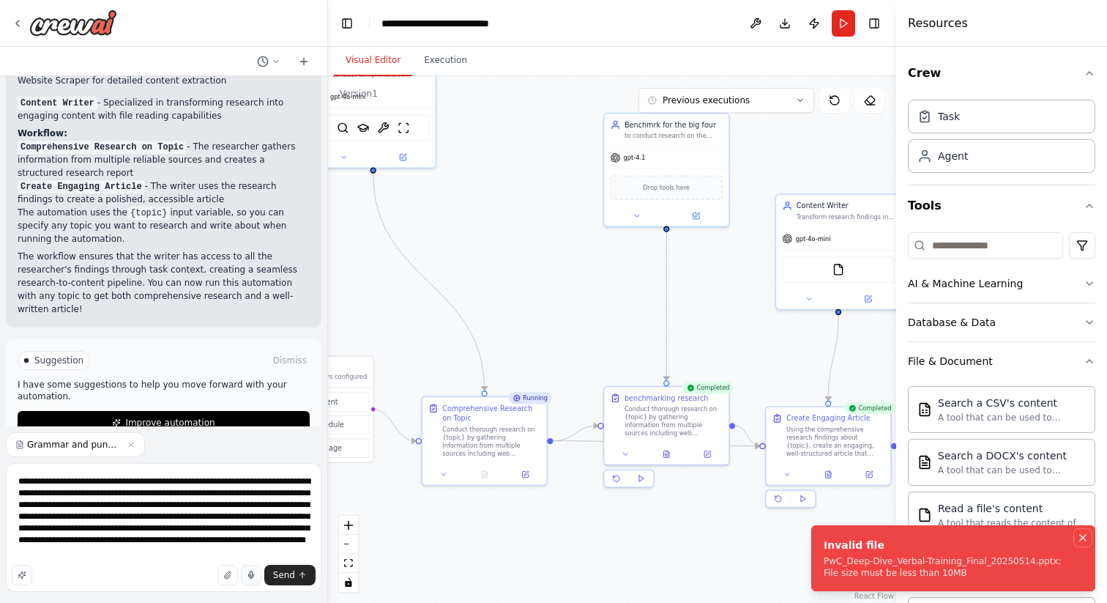
click at [1081, 537] on icon "Notifications (F8)" at bounding box center [1083, 538] width 12 height 12
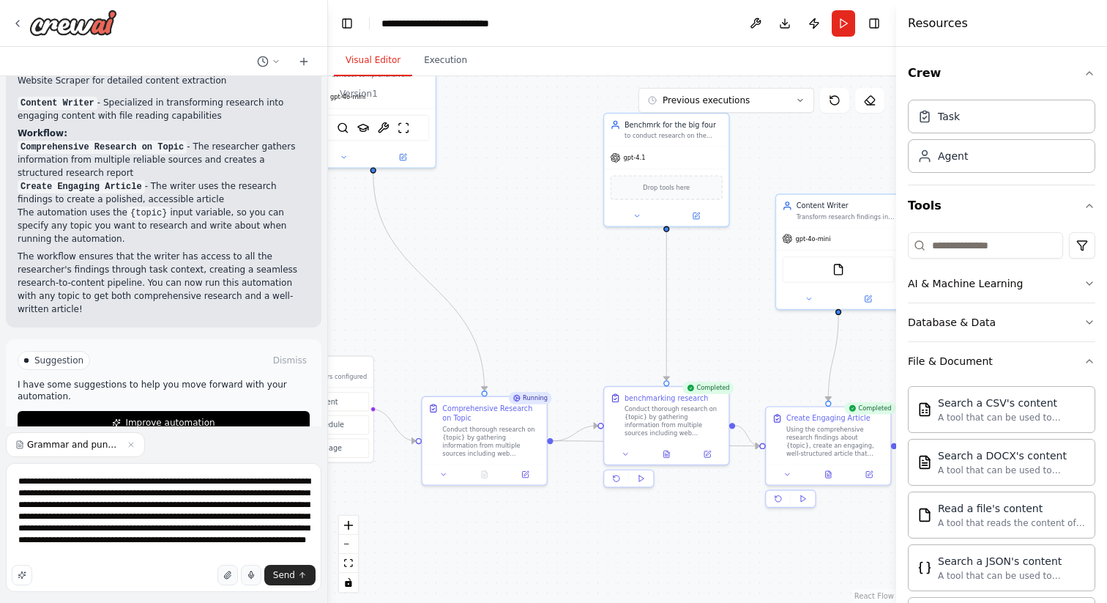
click at [228, 576] on icon "button" at bounding box center [227, 574] width 6 height 7
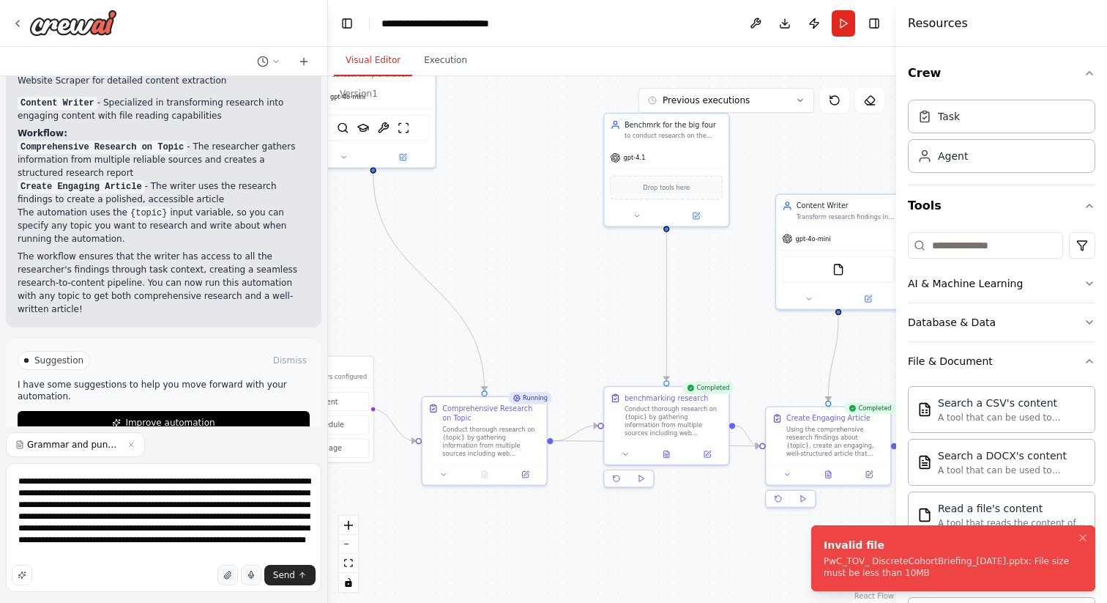
click at [228, 580] on button "button" at bounding box center [227, 575] width 21 height 21
click at [232, 575] on icon "button" at bounding box center [227, 574] width 9 height 9
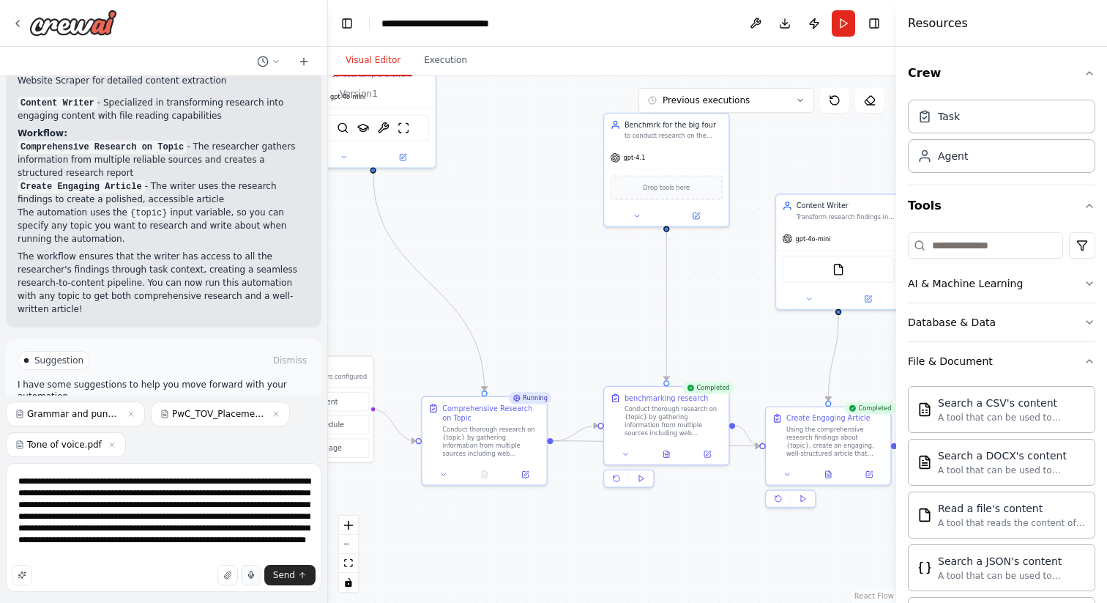
click at [199, 577] on div "Send" at bounding box center [164, 575] width 304 height 21
click at [229, 576] on icon "button" at bounding box center [227, 574] width 9 height 9
click at [232, 574] on icon "button" at bounding box center [227, 574] width 9 height 9
click at [243, 553] on textarea "**********" at bounding box center [164, 527] width 316 height 129
click at [260, 555] on textarea "**********" at bounding box center [164, 527] width 316 height 129
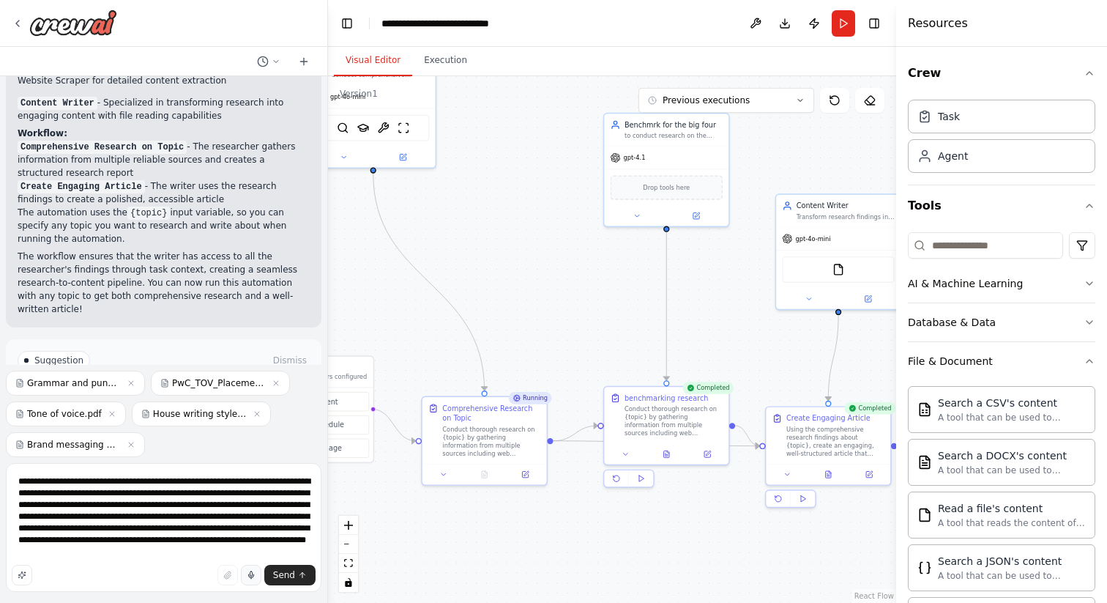
click at [212, 443] on div "Grammar and punctuation guide.pdf PwC_TOV_Placement (1).pdf Tone of voice.pdf H…" at bounding box center [164, 414] width 316 height 86
click at [235, 554] on textarea "**********" at bounding box center [164, 527] width 316 height 129
click at [275, 573] on span "Send" at bounding box center [284, 575] width 22 height 12
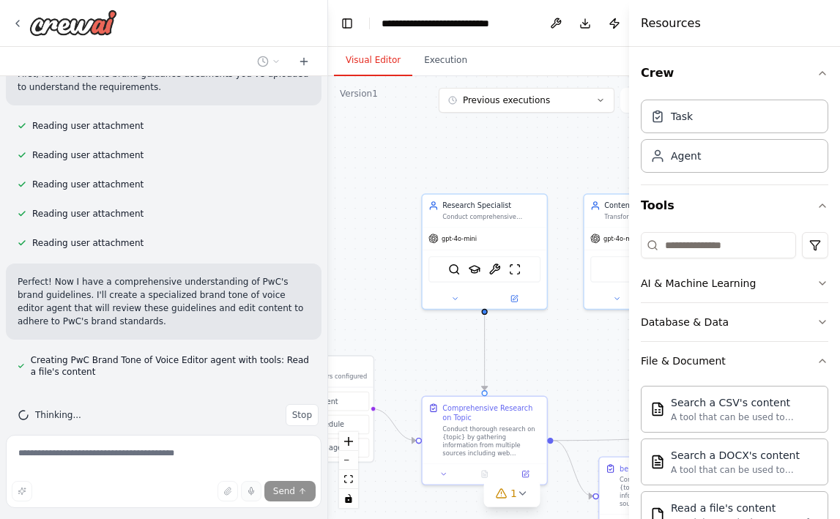
scroll to position [1393, 0]
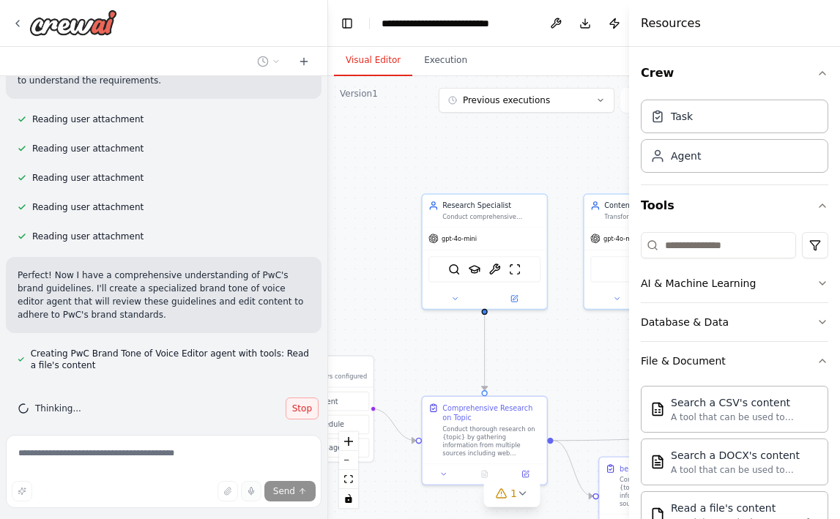
click at [308, 403] on span "Stop" at bounding box center [302, 409] width 20 height 12
type textarea "**********"
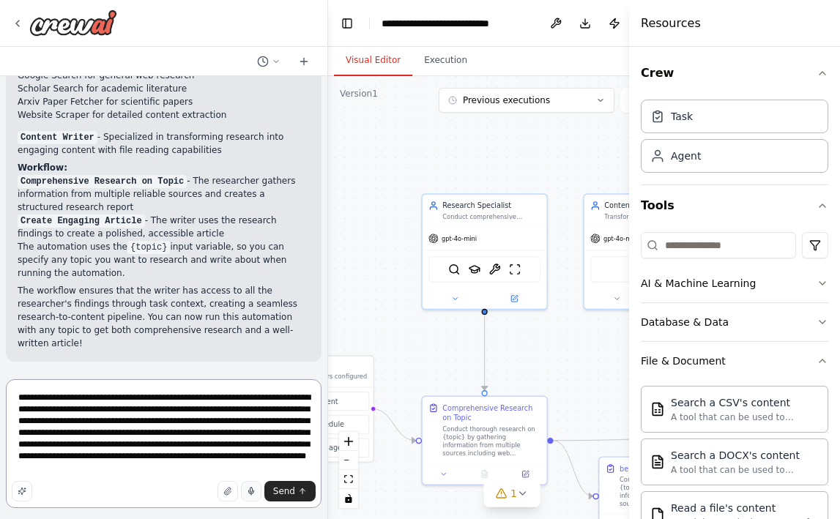
scroll to position [815, 0]
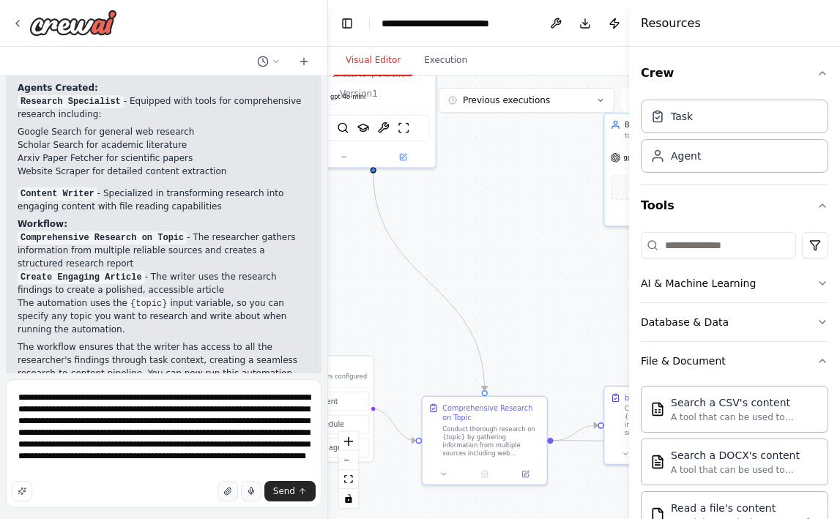
click at [226, 489] on icon "button" at bounding box center [227, 491] width 9 height 9
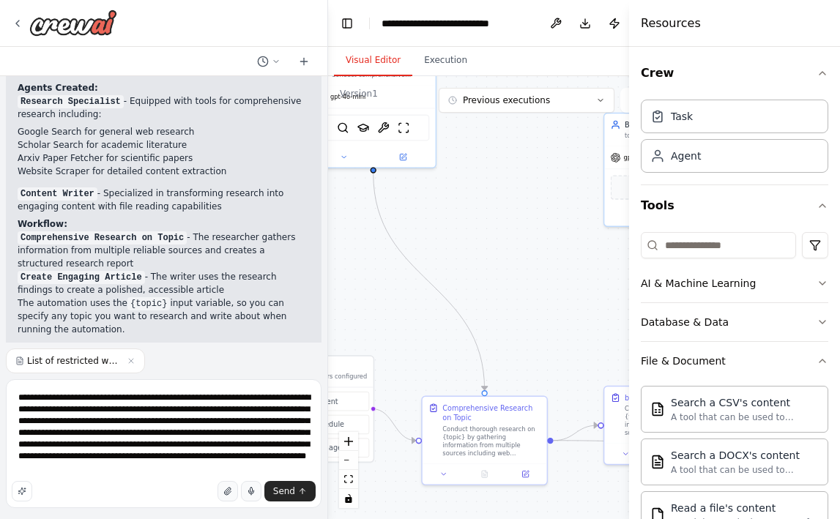
click at [235, 488] on button "button" at bounding box center [227, 491] width 21 height 21
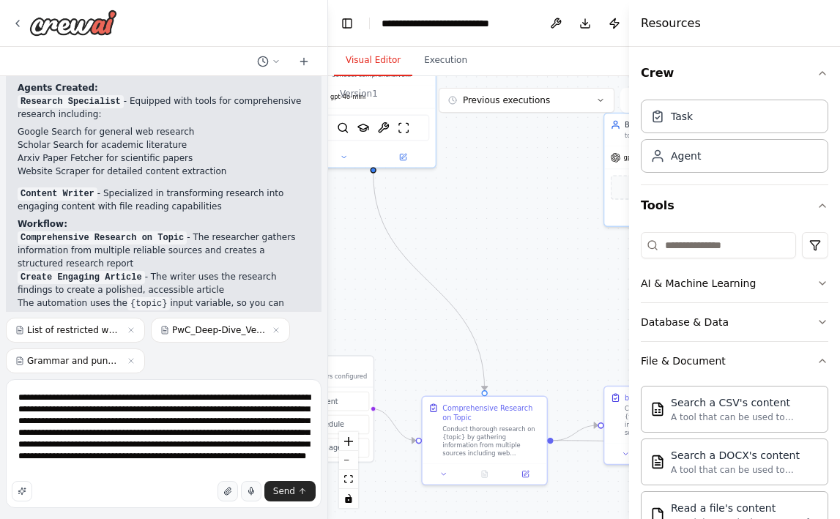
click at [230, 491] on icon "button" at bounding box center [227, 491] width 6 height 7
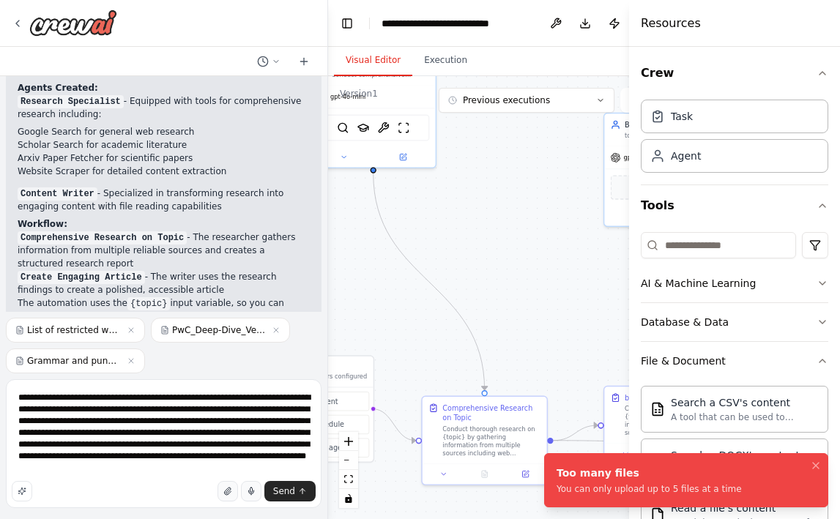
click at [234, 490] on button "button" at bounding box center [227, 491] width 21 height 21
click at [234, 492] on button "button" at bounding box center [227, 491] width 21 height 21
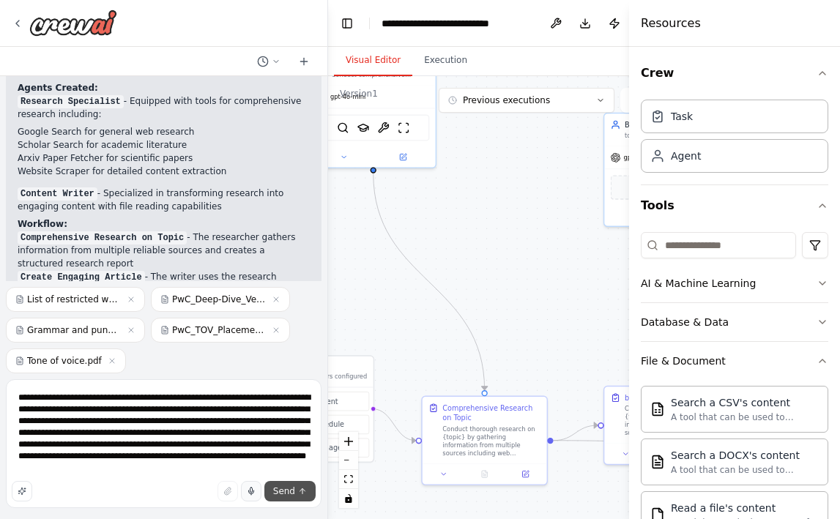
click at [289, 489] on span "Send" at bounding box center [284, 491] width 22 height 12
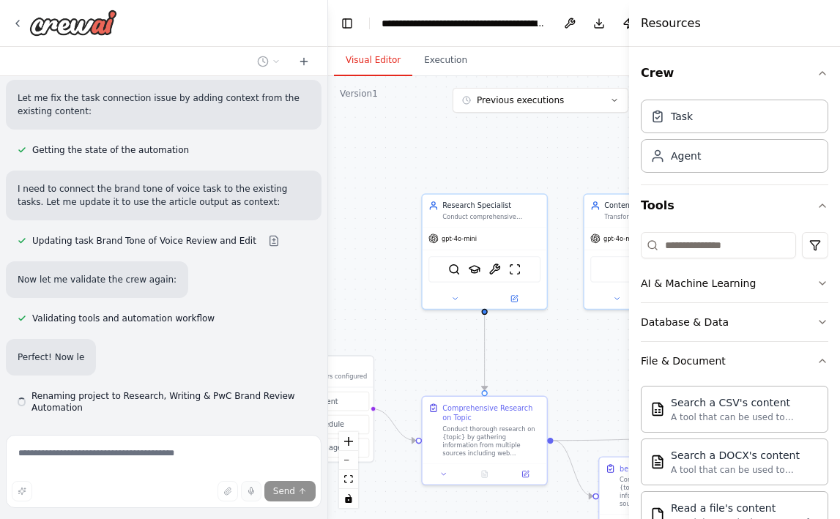
scroll to position [1821, 0]
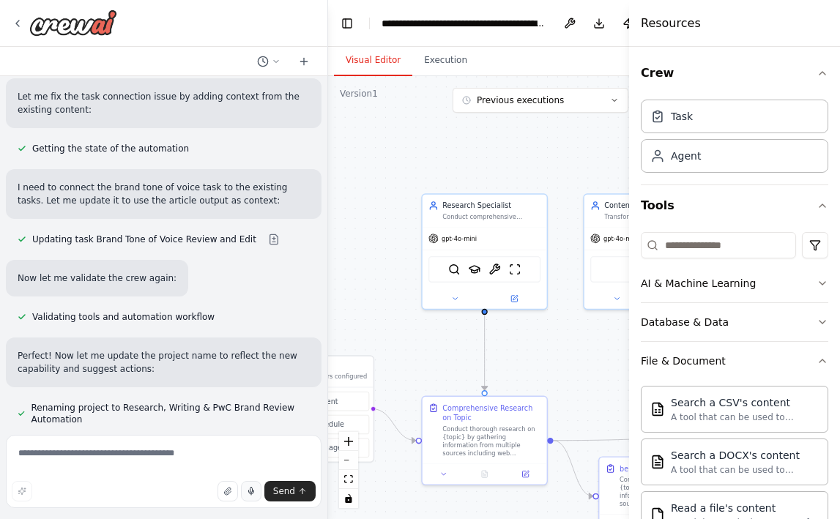
click at [252, 486] on button "button" at bounding box center [251, 491] width 21 height 21
click at [251, 494] on rect "button" at bounding box center [250, 491] width 7 height 7
type textarea "**********"
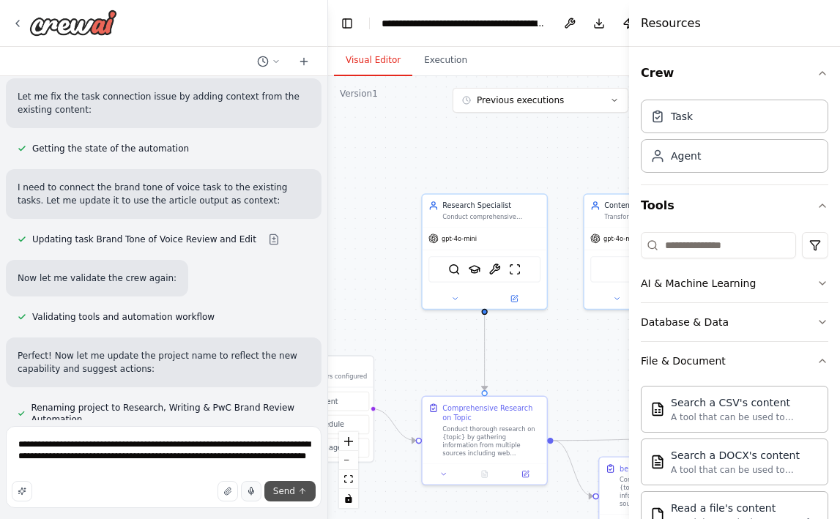
click at [280, 489] on span "Send" at bounding box center [284, 491] width 22 height 12
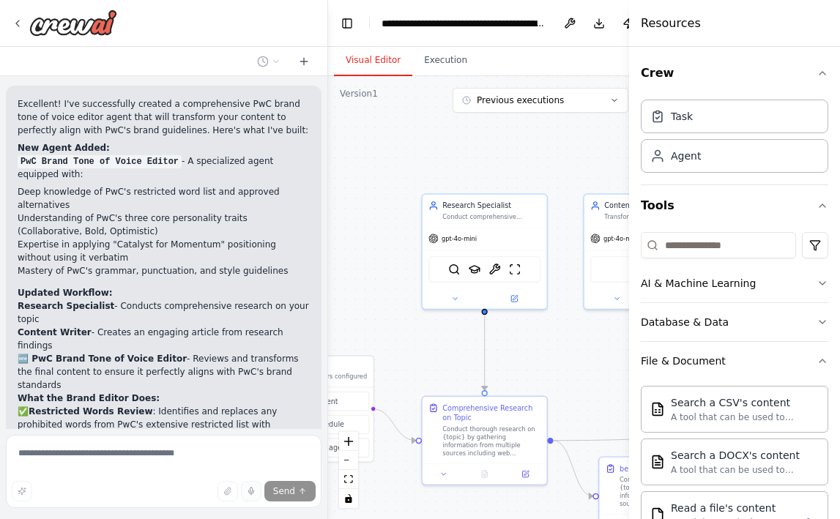
scroll to position [2562, 0]
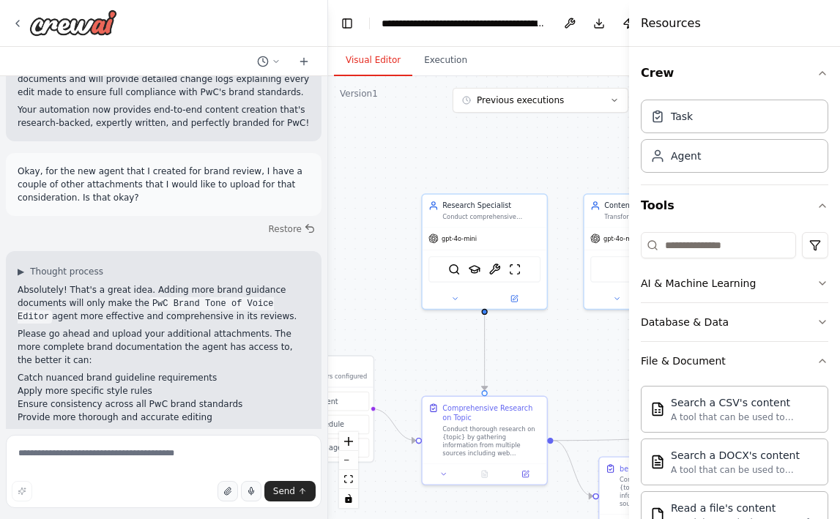
click at [229, 488] on icon "button" at bounding box center [227, 491] width 6 height 7
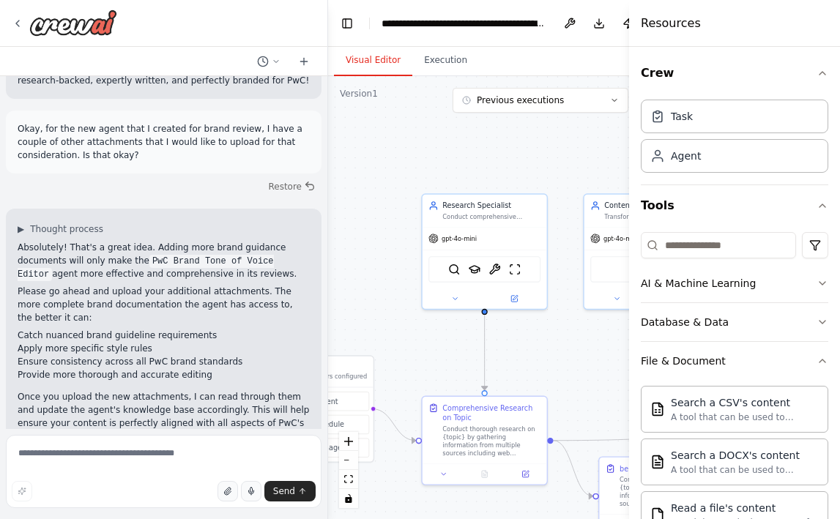
scroll to position [2780, 0]
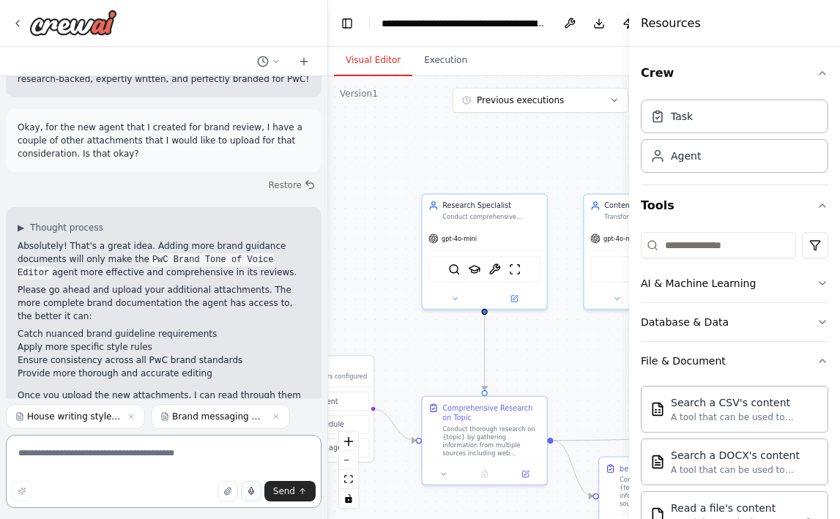
click at [297, 502] on textarea at bounding box center [164, 471] width 316 height 73
click at [286, 493] on span "Send" at bounding box center [284, 491] width 22 height 12
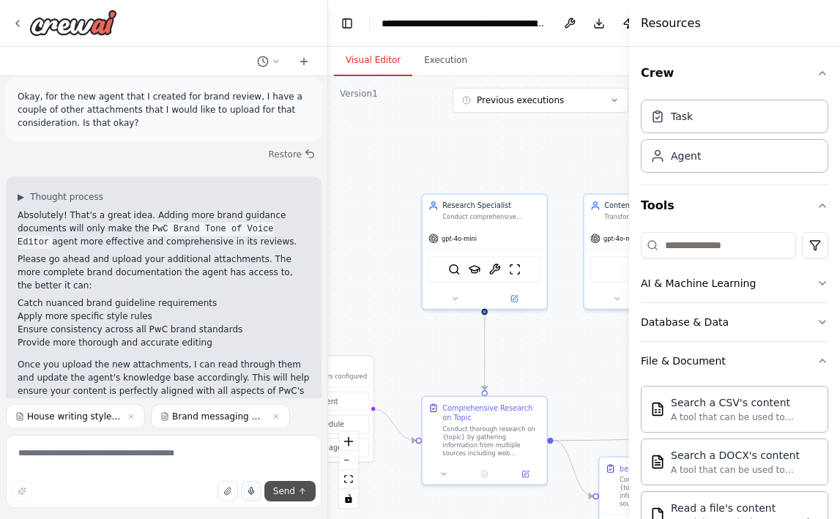
click at [286, 491] on span "Send" at bounding box center [284, 491] width 22 height 12
click at [205, 455] on textarea at bounding box center [164, 471] width 316 height 73
type textarea "**********"
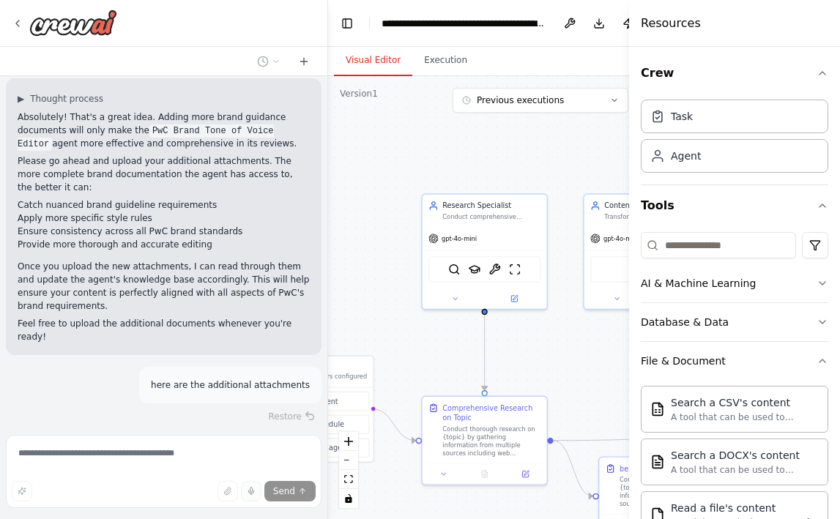
scroll to position [2909, 0]
click at [305, 455] on span "Stop" at bounding box center [302, 461] width 20 height 12
type textarea "**********"
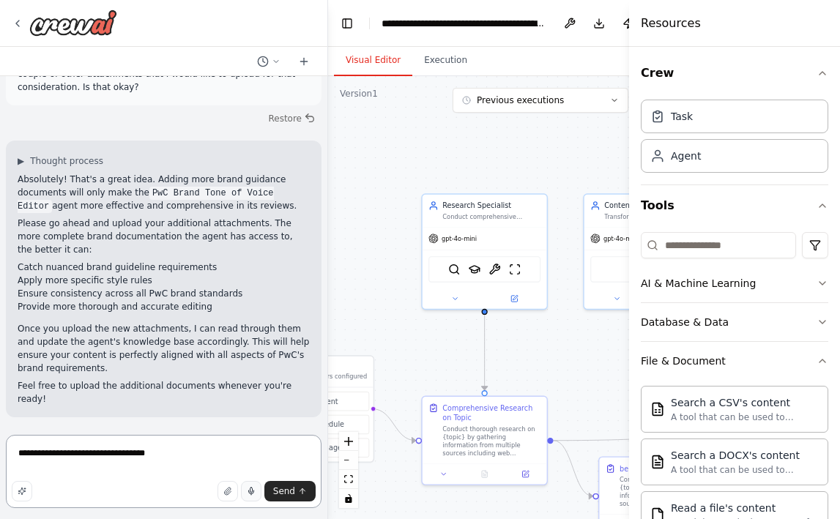
scroll to position [2780, 0]
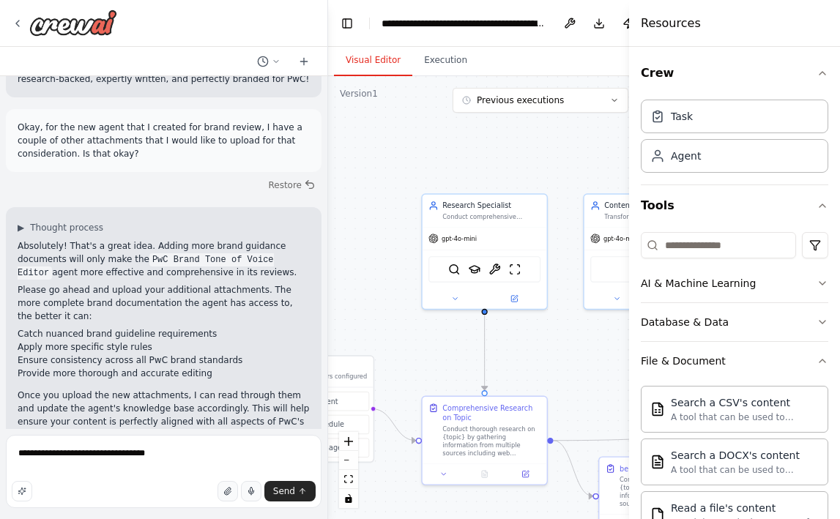
click at [231, 488] on icon "button" at bounding box center [227, 491] width 9 height 9
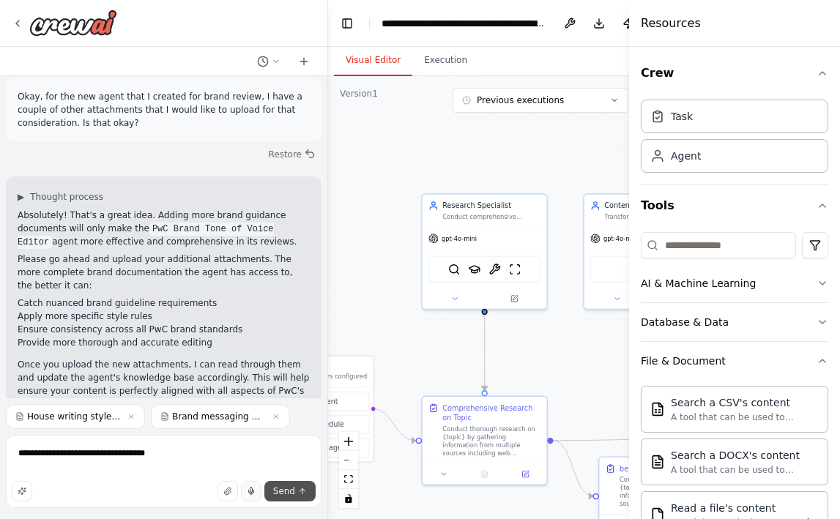
click at [287, 494] on span "Send" at bounding box center [284, 491] width 22 height 12
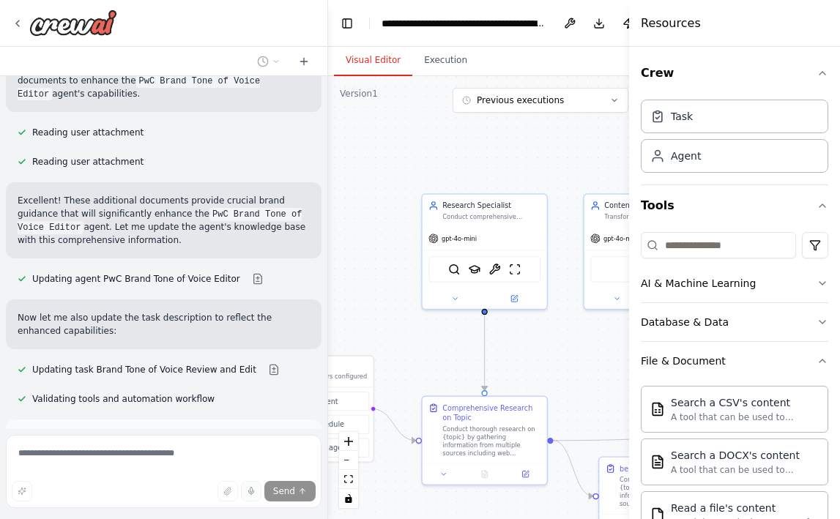
scroll to position [3419, 0]
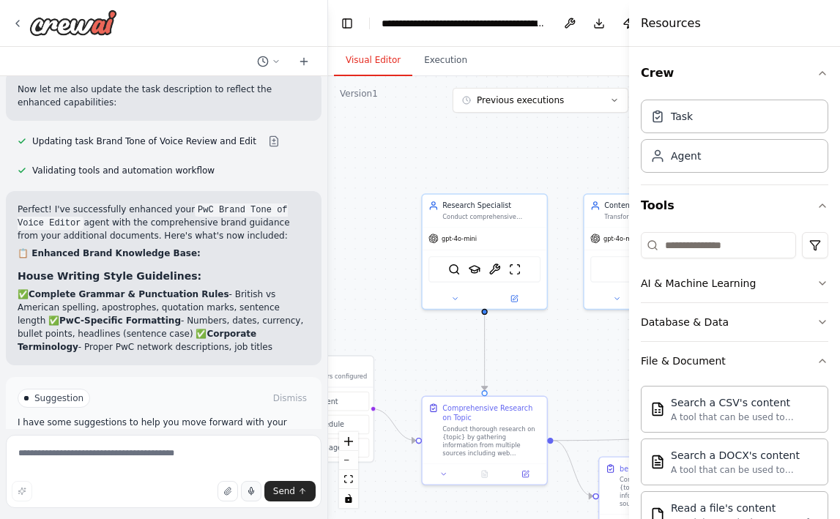
click at [251, 493] on icon "button" at bounding box center [251, 491] width 9 height 9
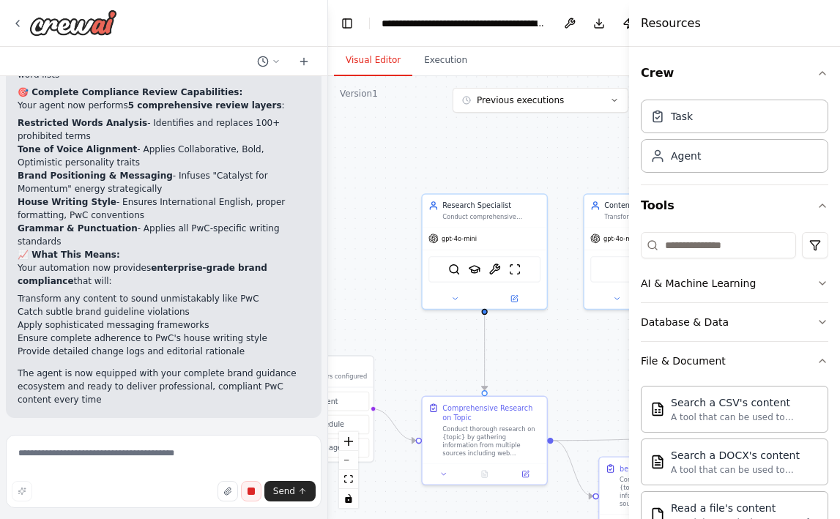
scroll to position [3980, 0]
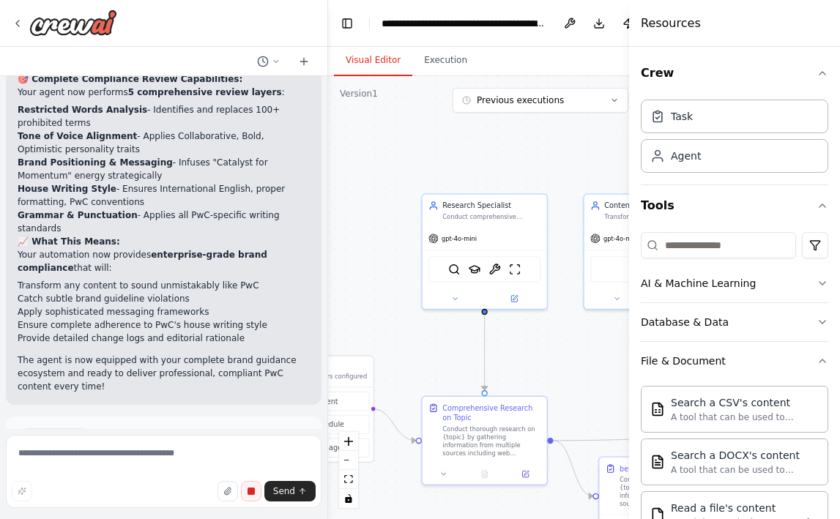
click at [251, 493] on rect "button" at bounding box center [250, 491] width 7 height 7
type textarea "**********"
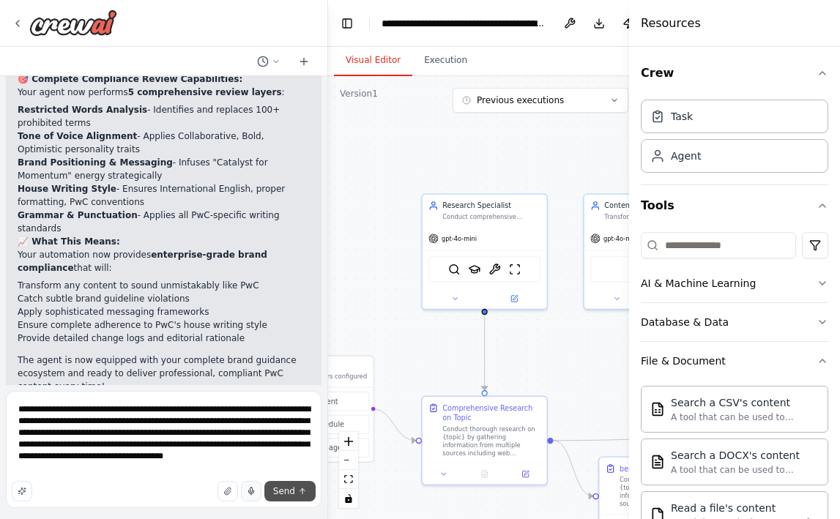
click at [296, 495] on button "Send" at bounding box center [289, 491] width 51 height 21
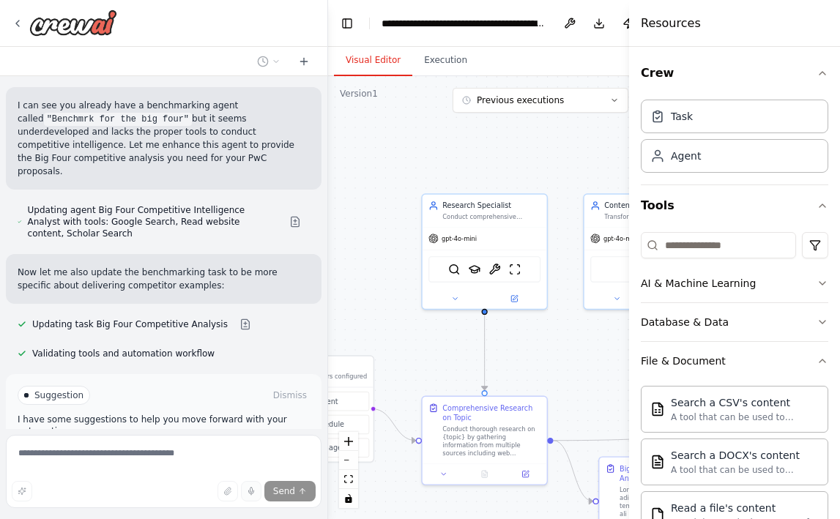
scroll to position [4599, 0]
click at [209, 444] on button "Run Automation" at bounding box center [164, 455] width 292 height 23
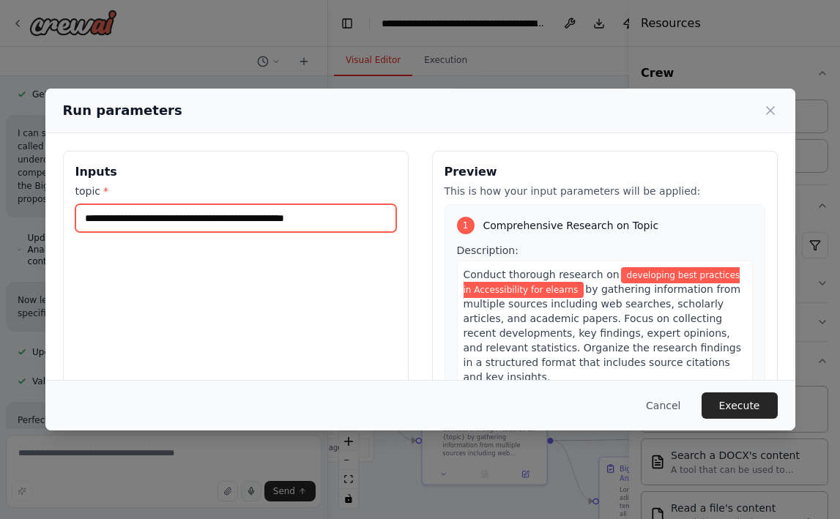
drag, startPoint x: 358, startPoint y: 220, endPoint x: 22, endPoint y: 220, distance: 336.1
click at [22, 220] on div "**********" at bounding box center [420, 259] width 840 height 519
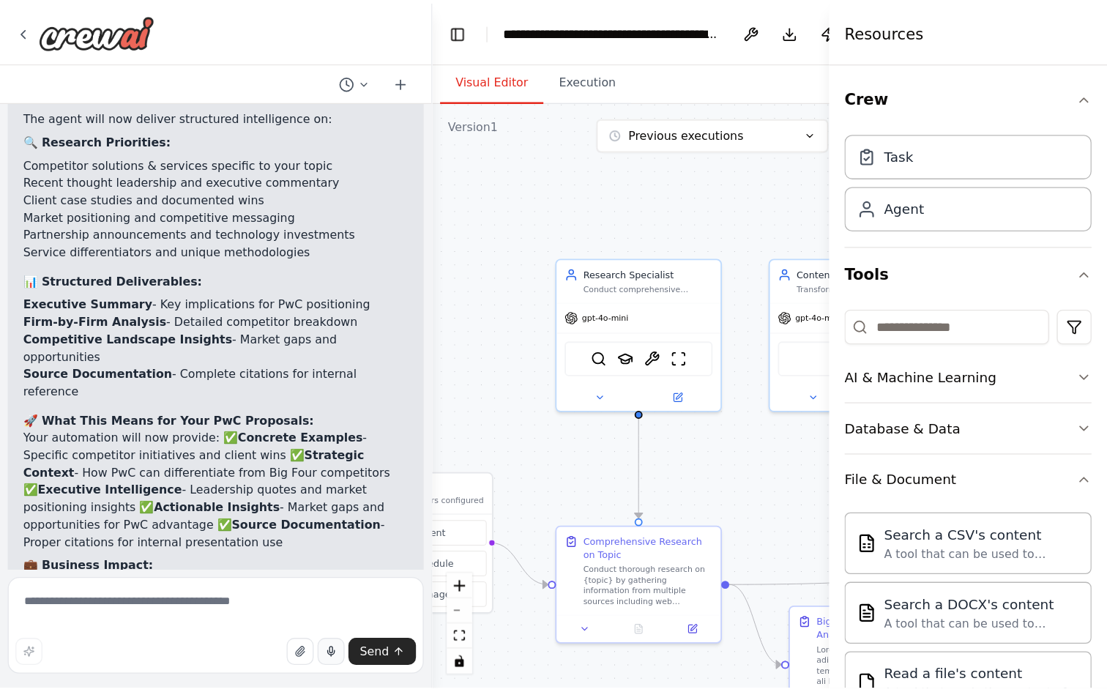
scroll to position [5107, 0]
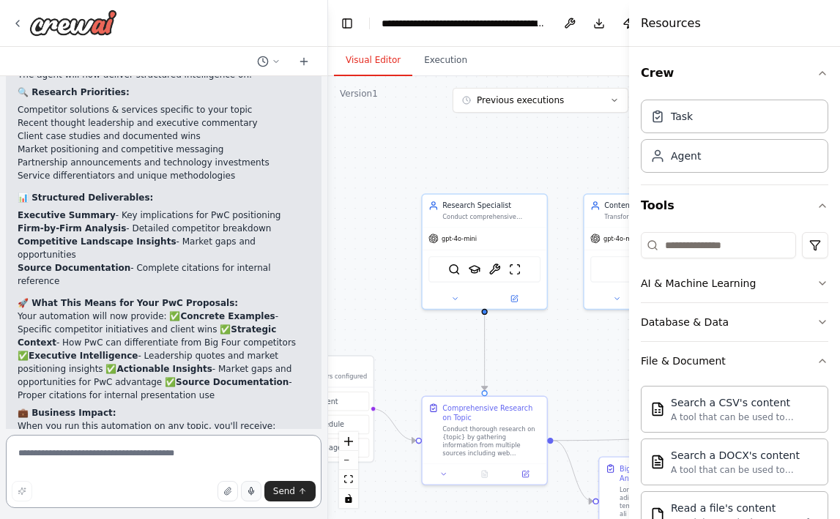
click at [247, 477] on textarea at bounding box center [164, 471] width 316 height 73
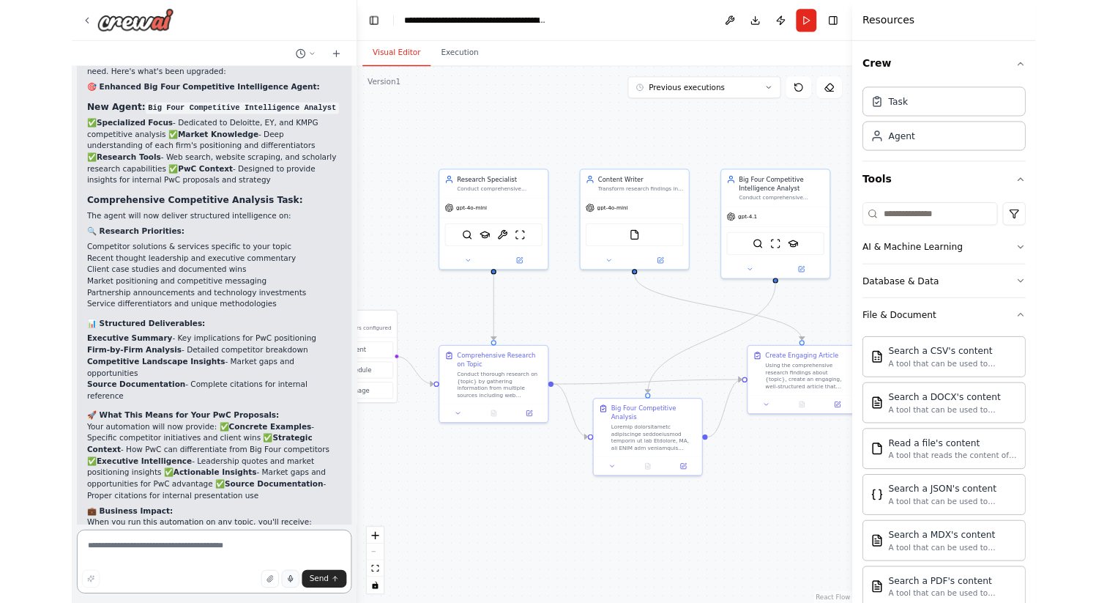
scroll to position [5024, 0]
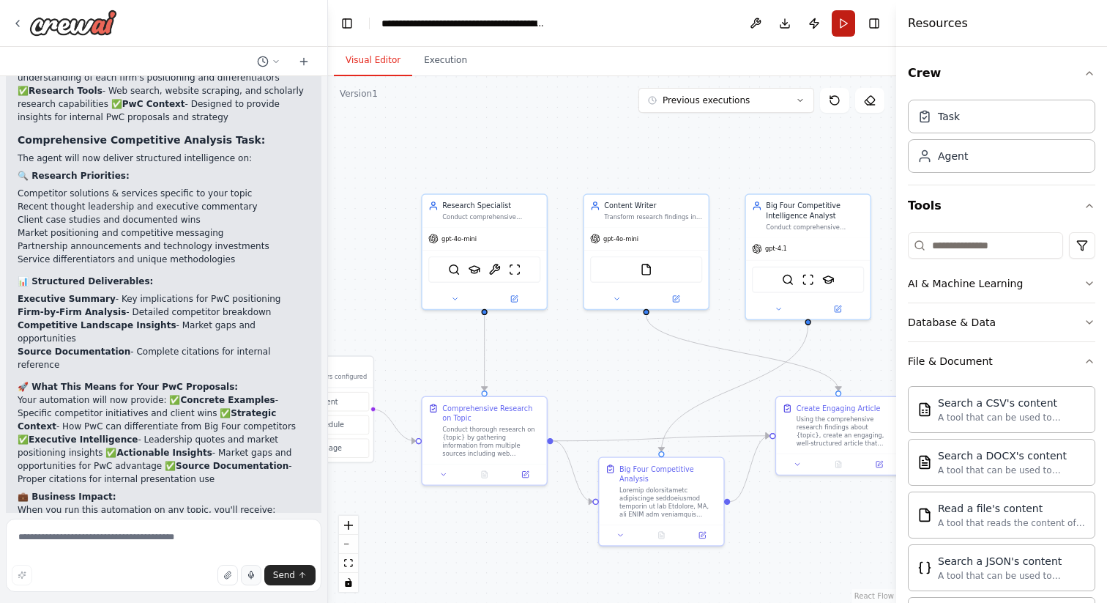
click at [849, 23] on button "Run" at bounding box center [843, 23] width 23 height 26
click at [843, 17] on header "**********" at bounding box center [612, 23] width 568 height 47
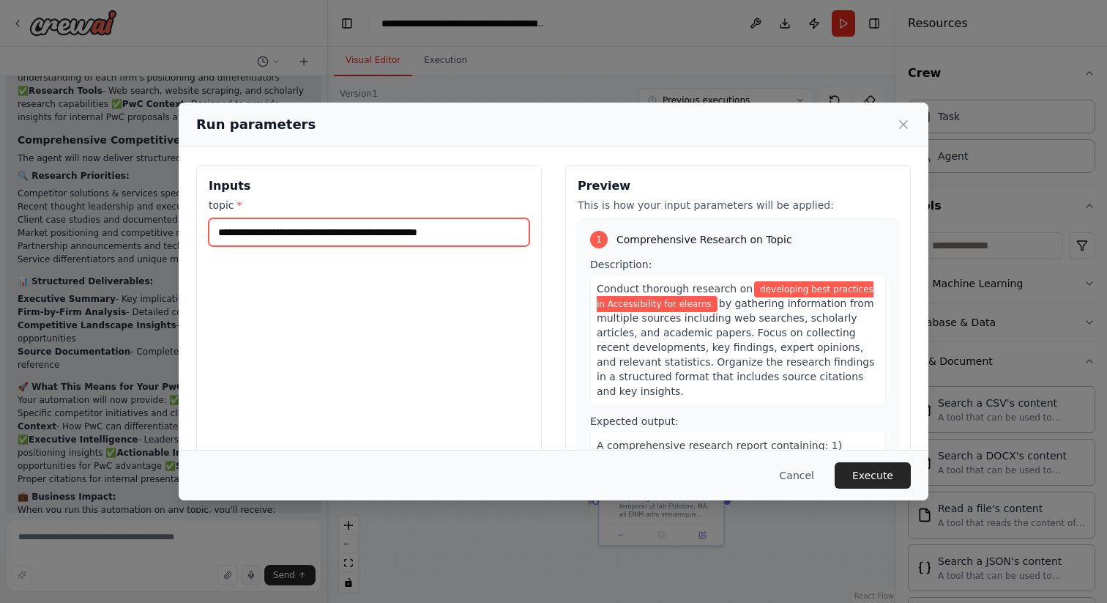
drag, startPoint x: 476, startPoint y: 231, endPoint x: 226, endPoint y: 214, distance: 251.0
click at [226, 214] on div "**********" at bounding box center [369, 222] width 321 height 48
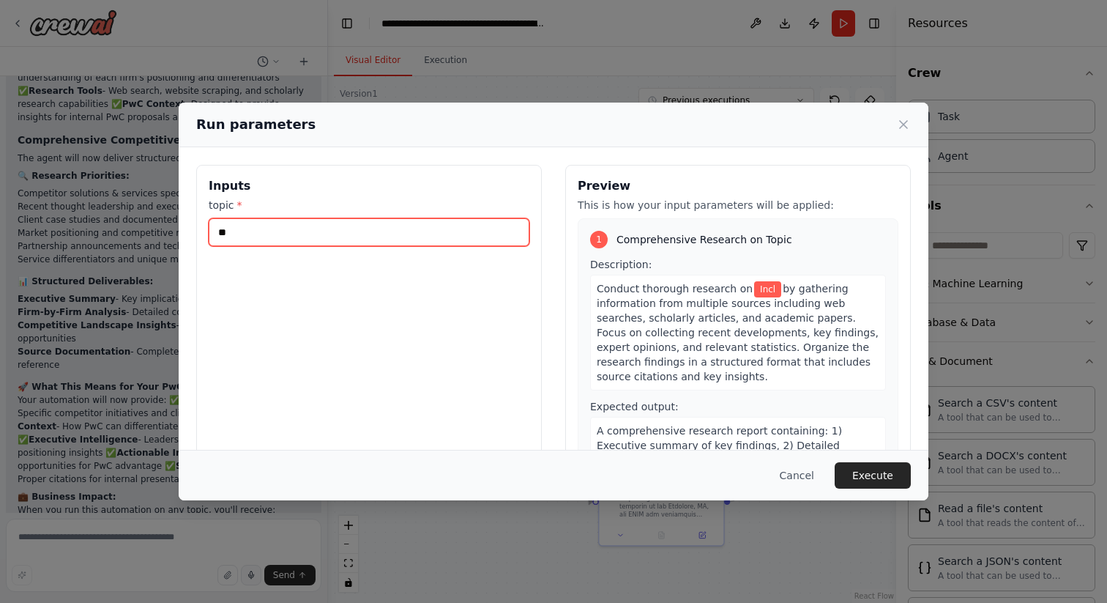
type input "*"
click at [412, 231] on input "topic *" at bounding box center [369, 232] width 321 height 28
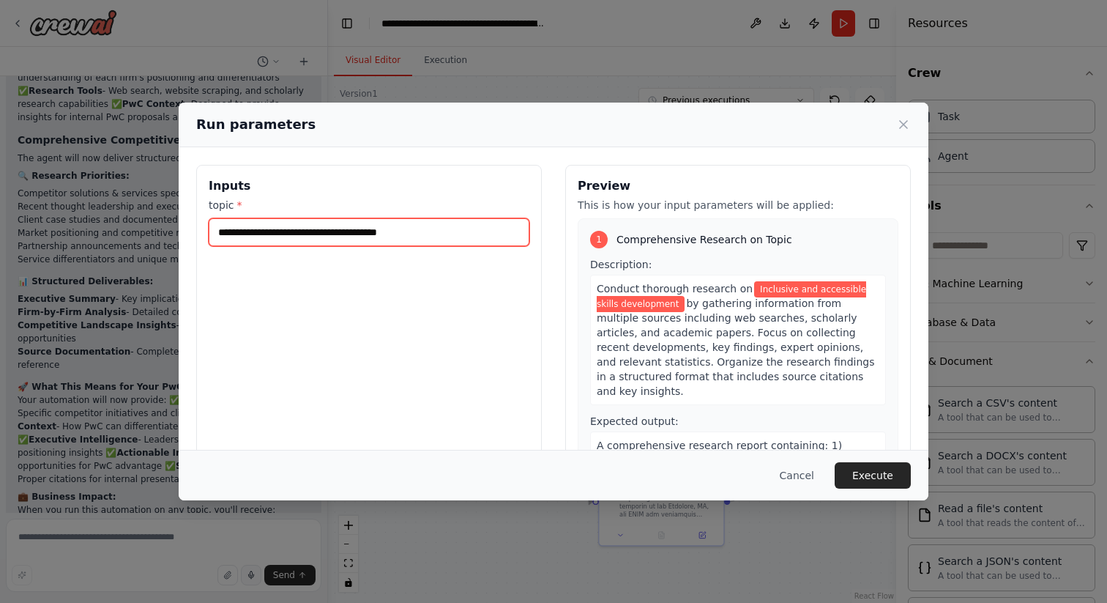
type input "**********"
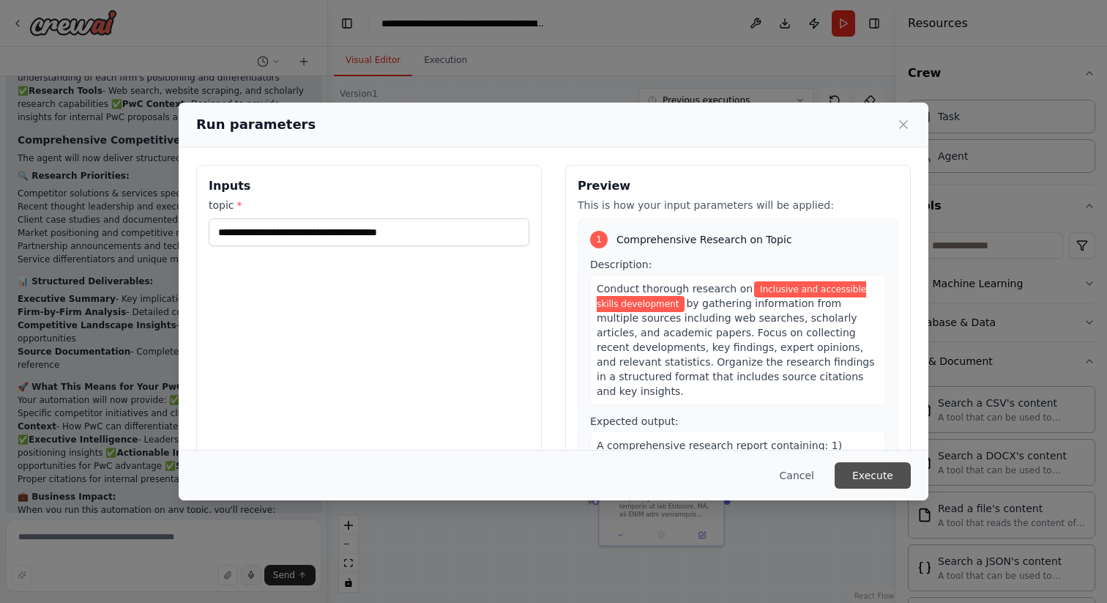
click at [868, 475] on button "Execute" at bounding box center [873, 475] width 76 height 26
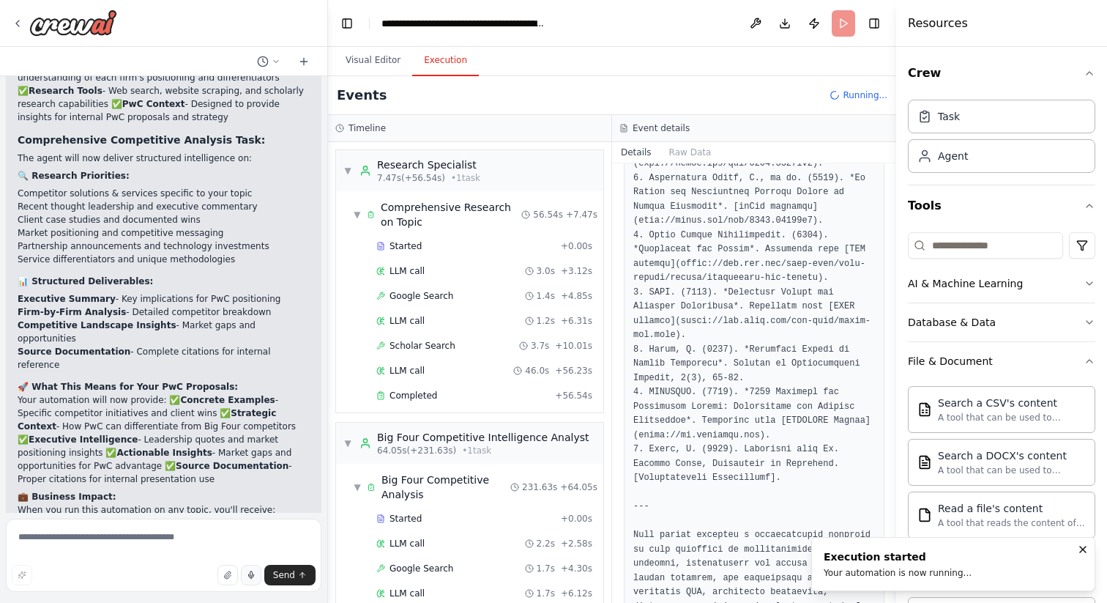
scroll to position [2995, 0]
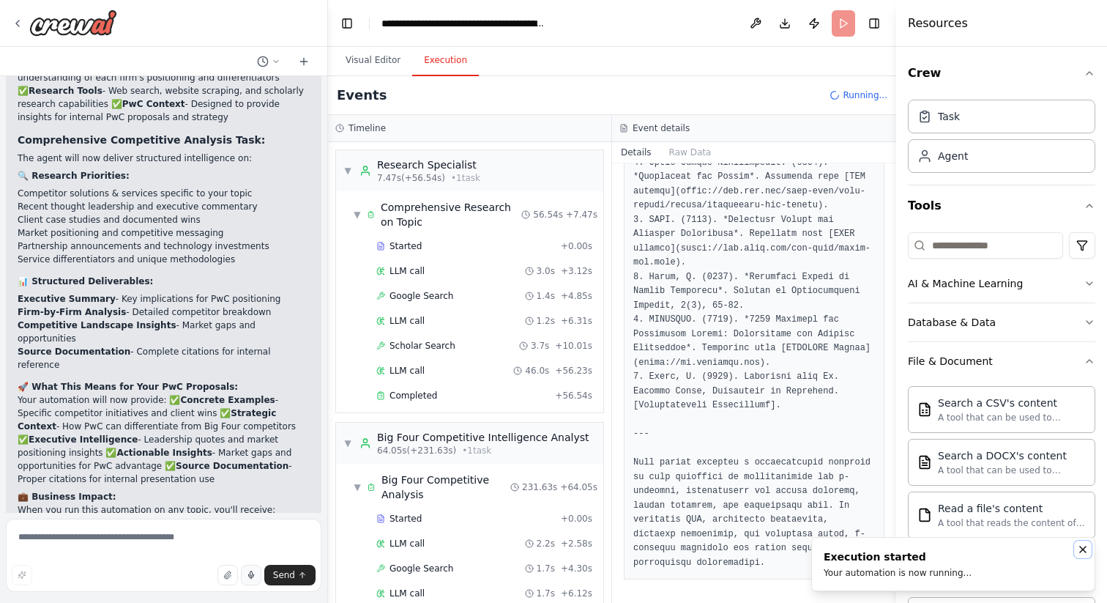
click at [1080, 546] on icon "Notifications (F8)" at bounding box center [1083, 549] width 12 height 12
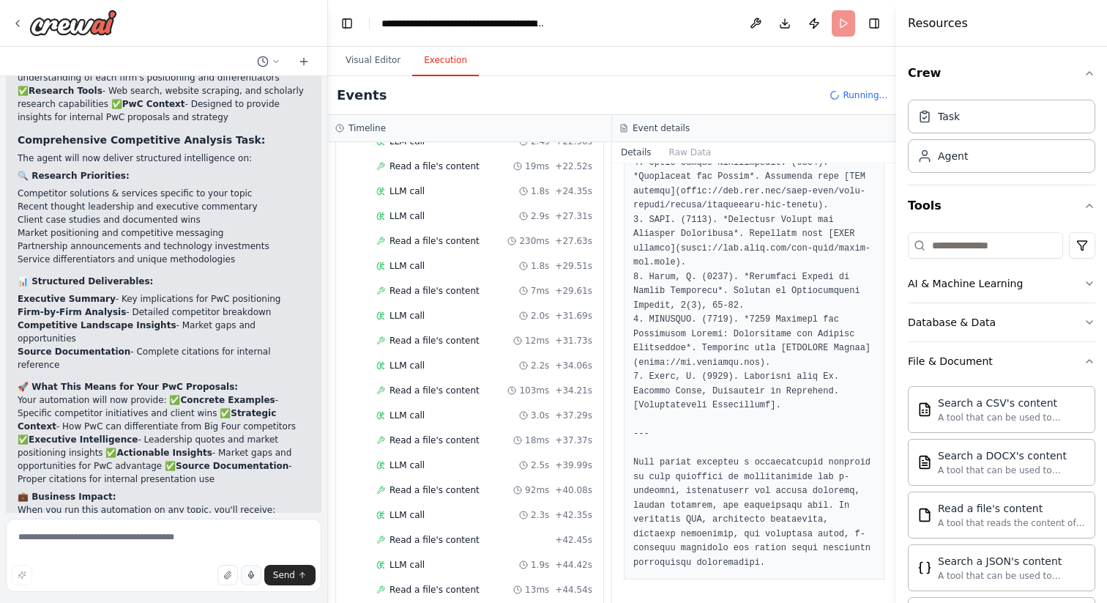
scroll to position [1701, 0]
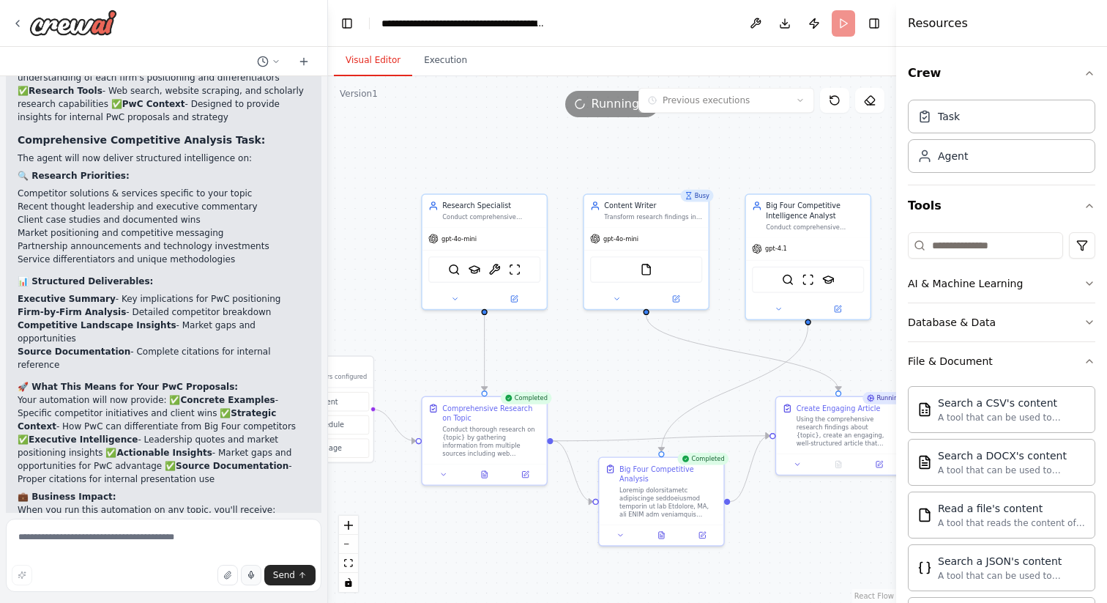
click at [384, 62] on button "Visual Editor" at bounding box center [373, 60] width 78 height 31
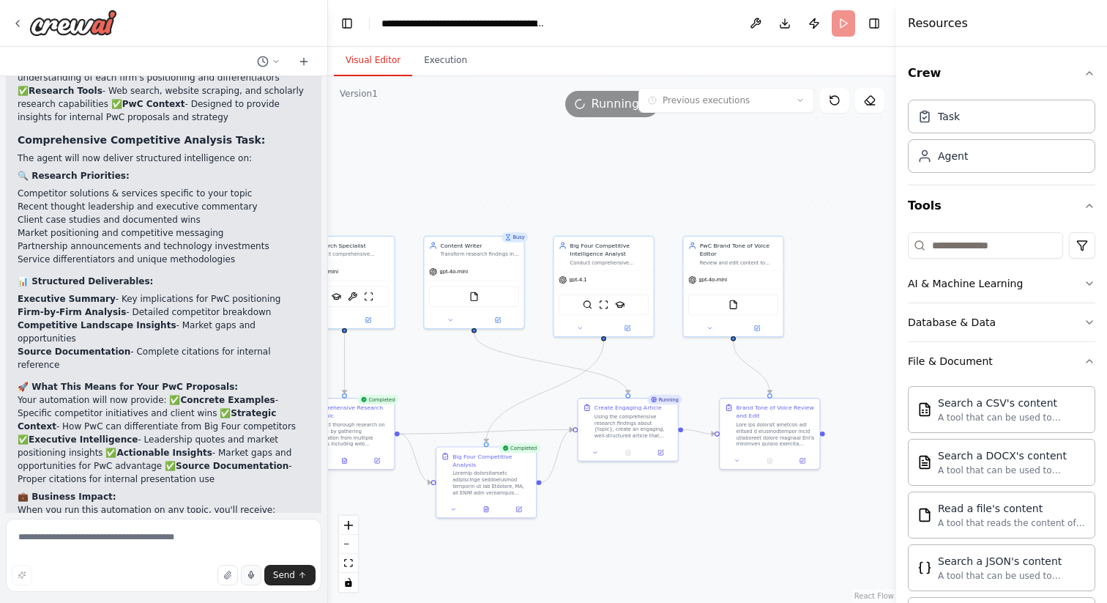
drag, startPoint x: 674, startPoint y: 381, endPoint x: 499, endPoint y: 385, distance: 175.0
click at [499, 385] on div ".deletable-edge-delete-btn { width: 20px; height: 20px; border: 0px solid #ffff…" at bounding box center [612, 339] width 568 height 526
click at [436, 64] on button "Execution" at bounding box center [445, 60] width 67 height 31
